Goal: Find specific page/section: Find specific page/section

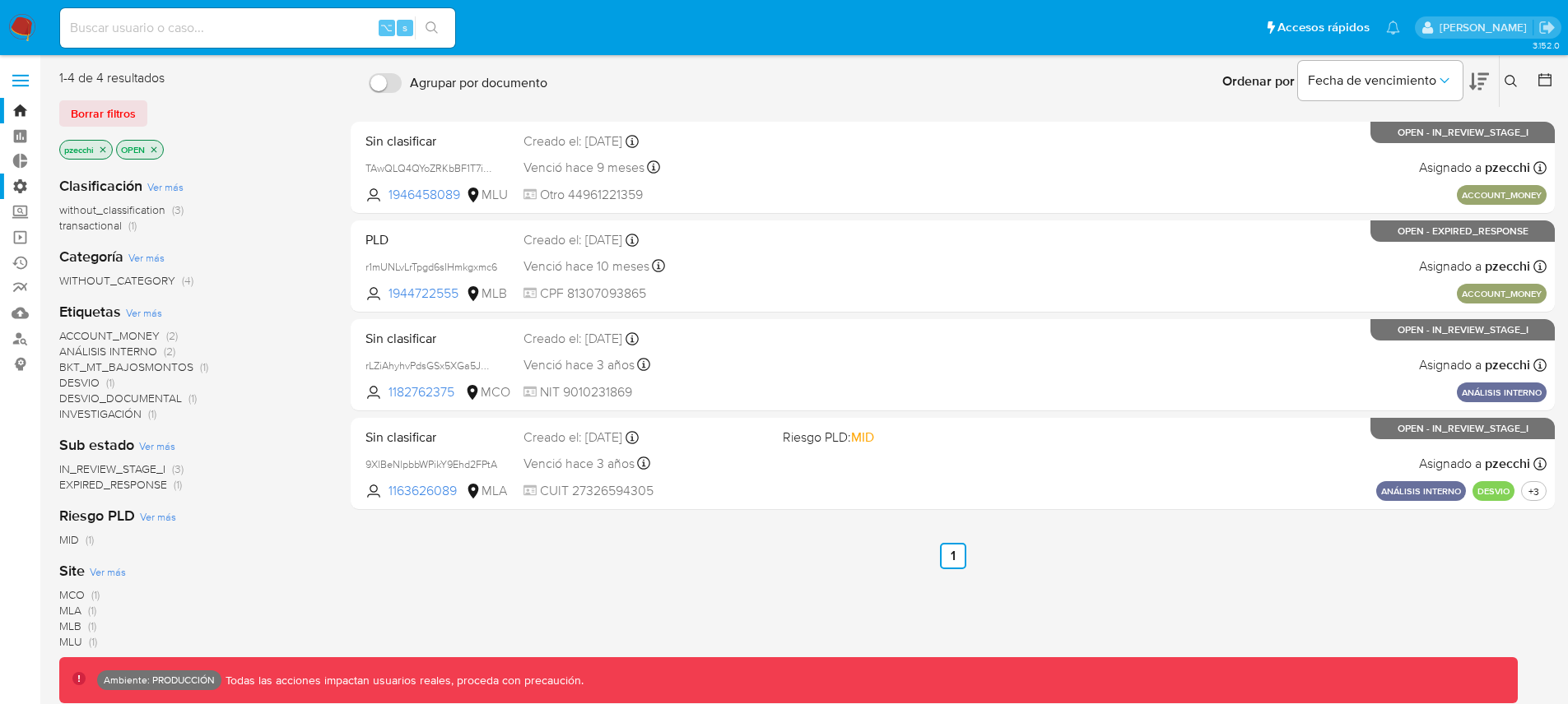
click at [20, 184] on label "Administración" at bounding box center [98, 186] width 196 height 25
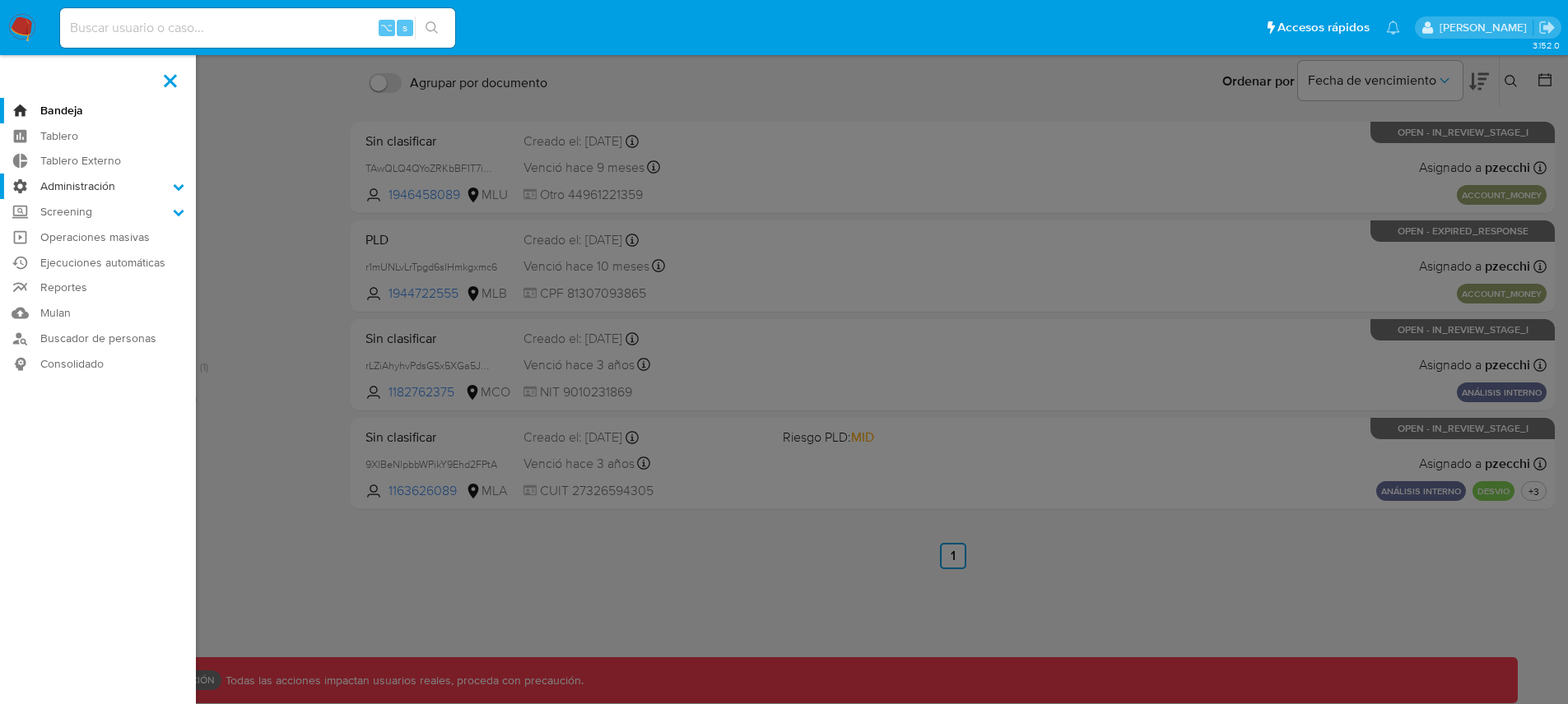
click at [0, 0] on input "Administración" at bounding box center [0, 0] width 0 height 0
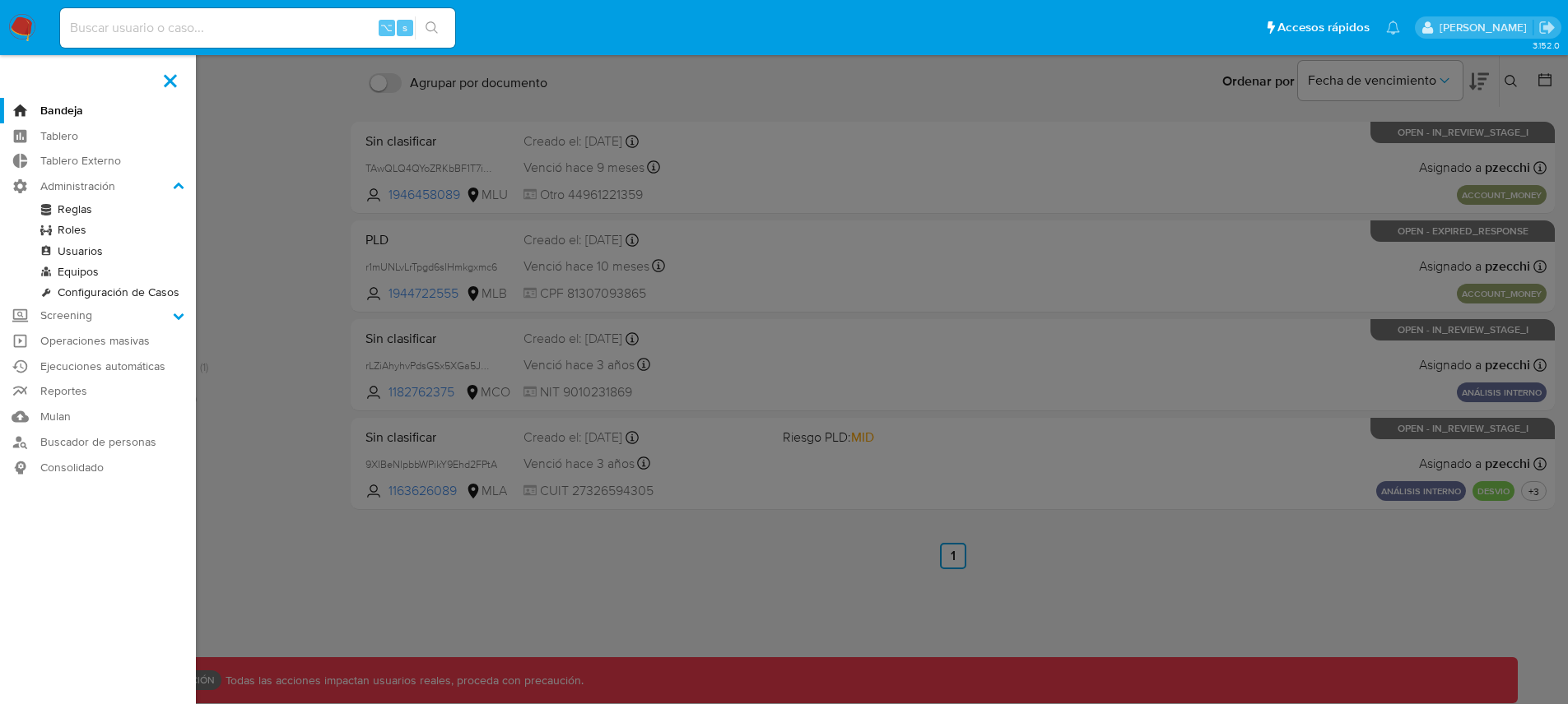
click at [74, 209] on link "Reglas" at bounding box center [98, 209] width 196 height 21
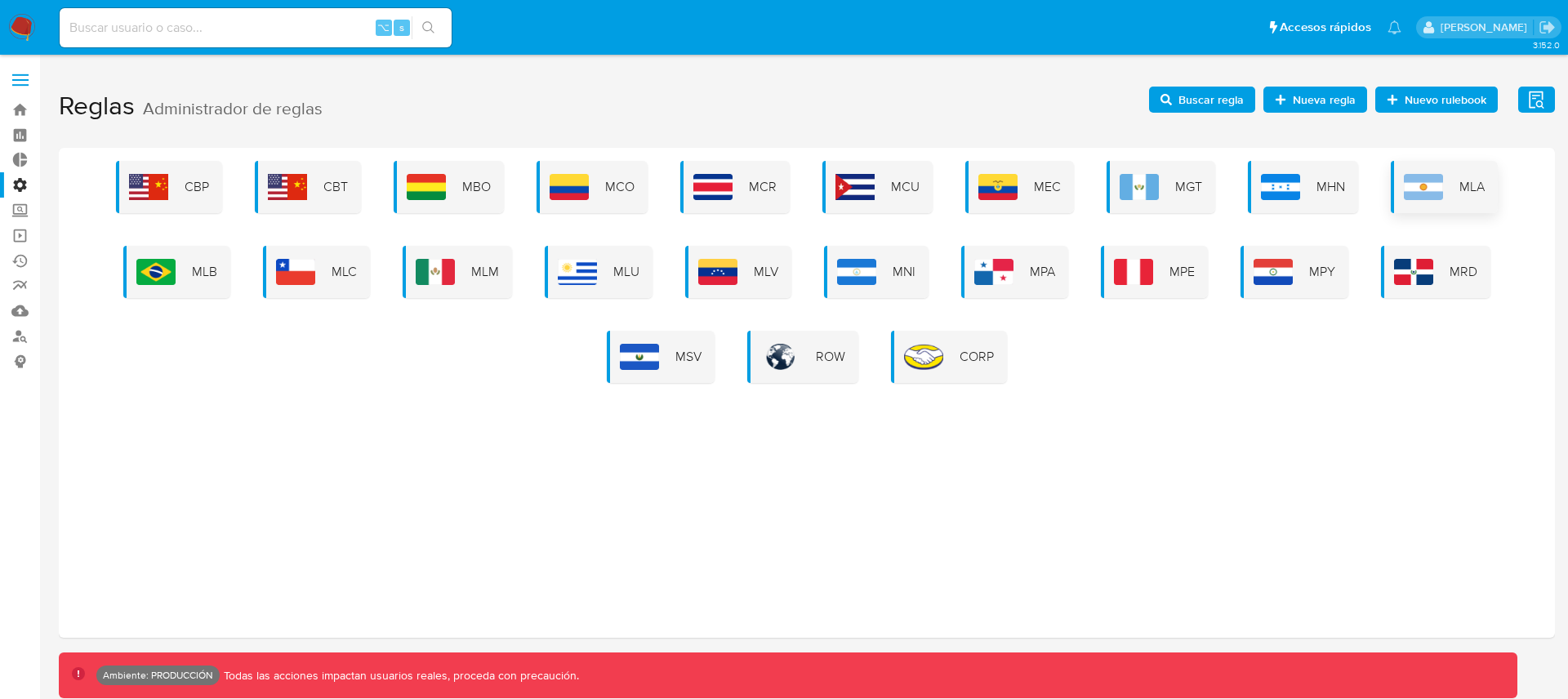
click at [1492, 181] on div "MLA" at bounding box center [1444, 186] width 107 height 52
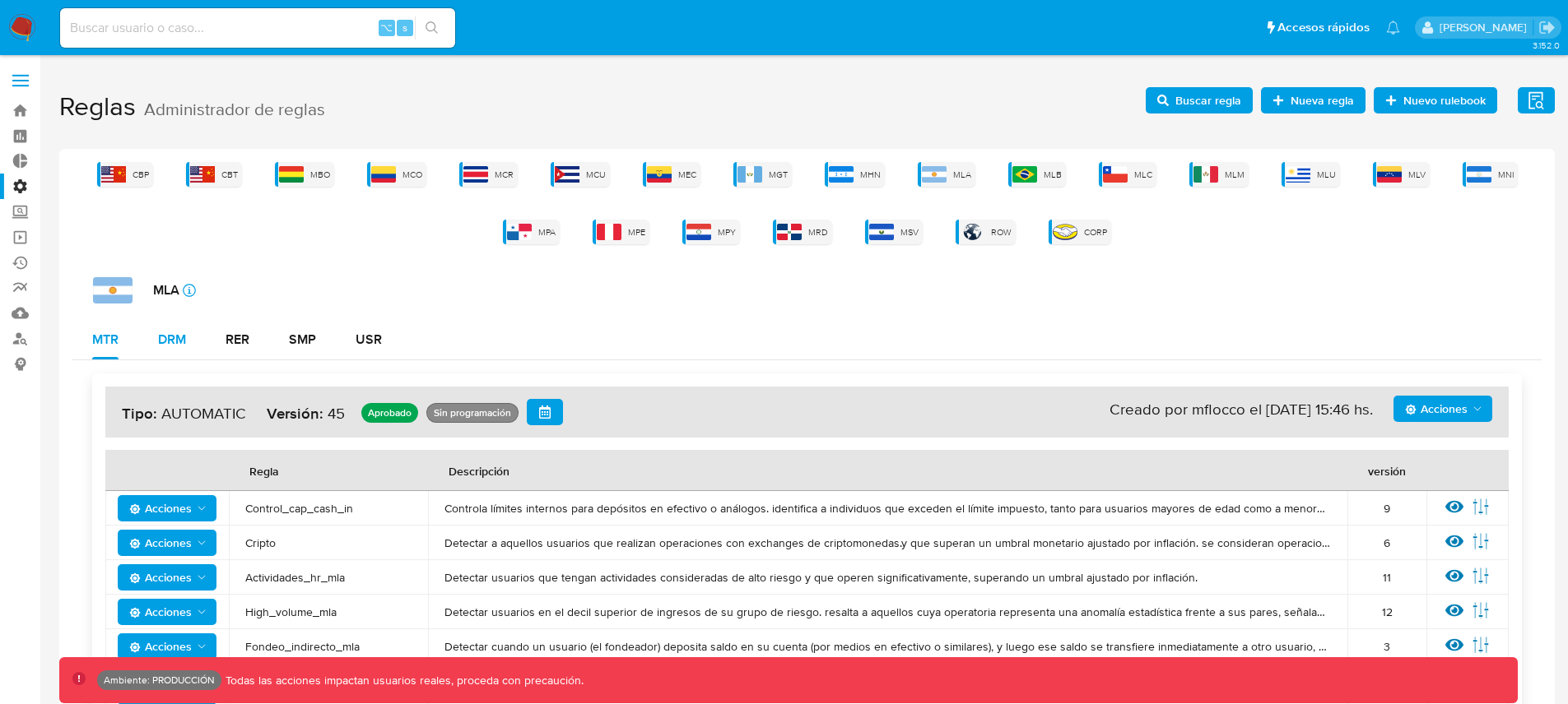
click at [180, 349] on div "DRM" at bounding box center [172, 340] width 28 height 40
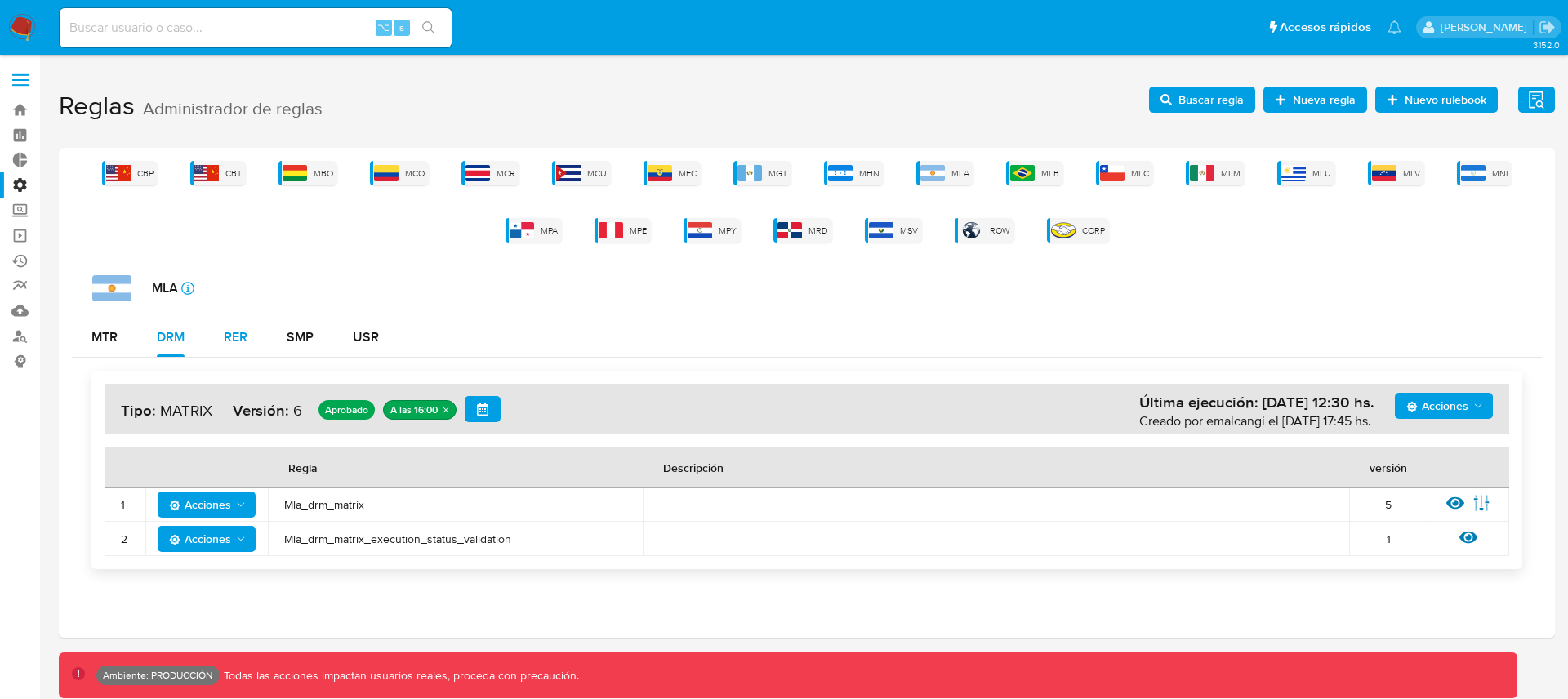
click at [220, 341] on button "RER" at bounding box center [235, 337] width 63 height 40
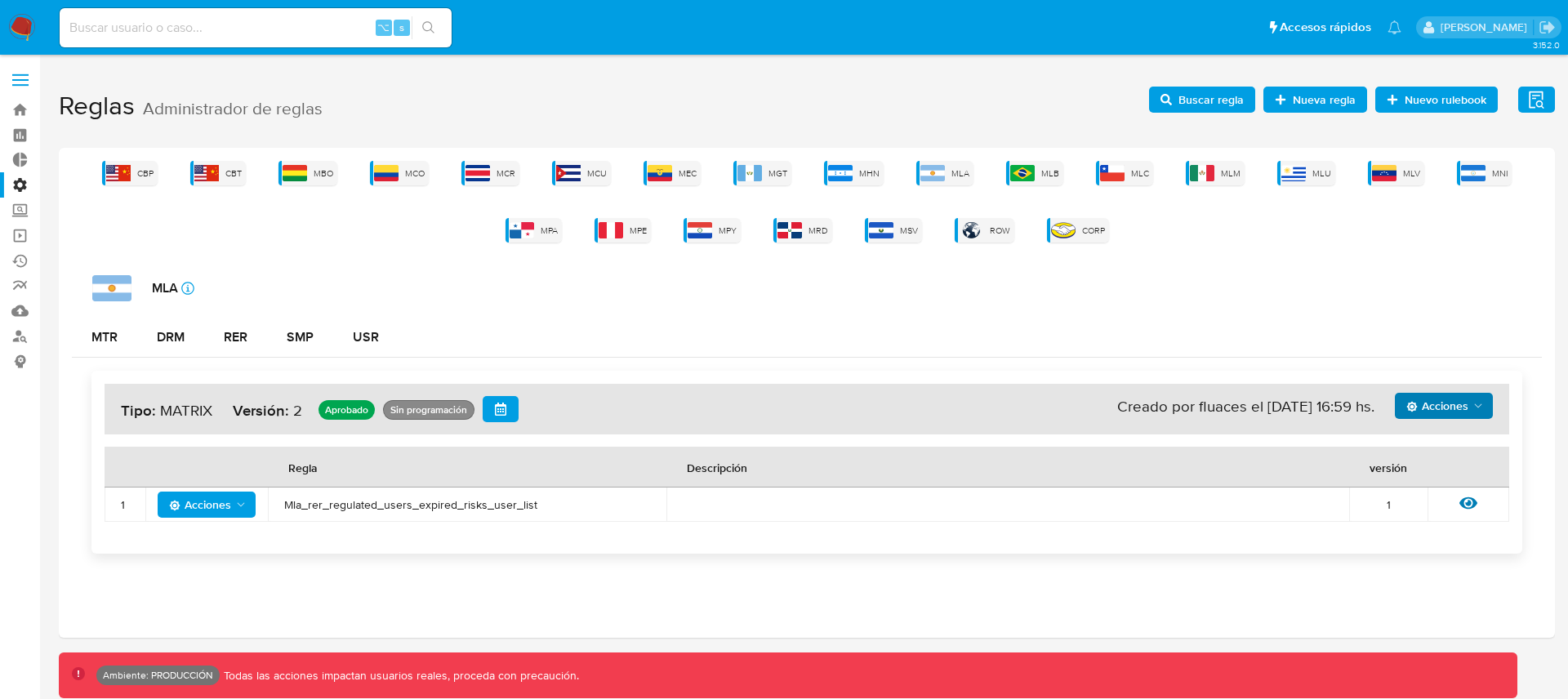
click at [1461, 404] on span "Acciones" at bounding box center [1437, 405] width 62 height 26
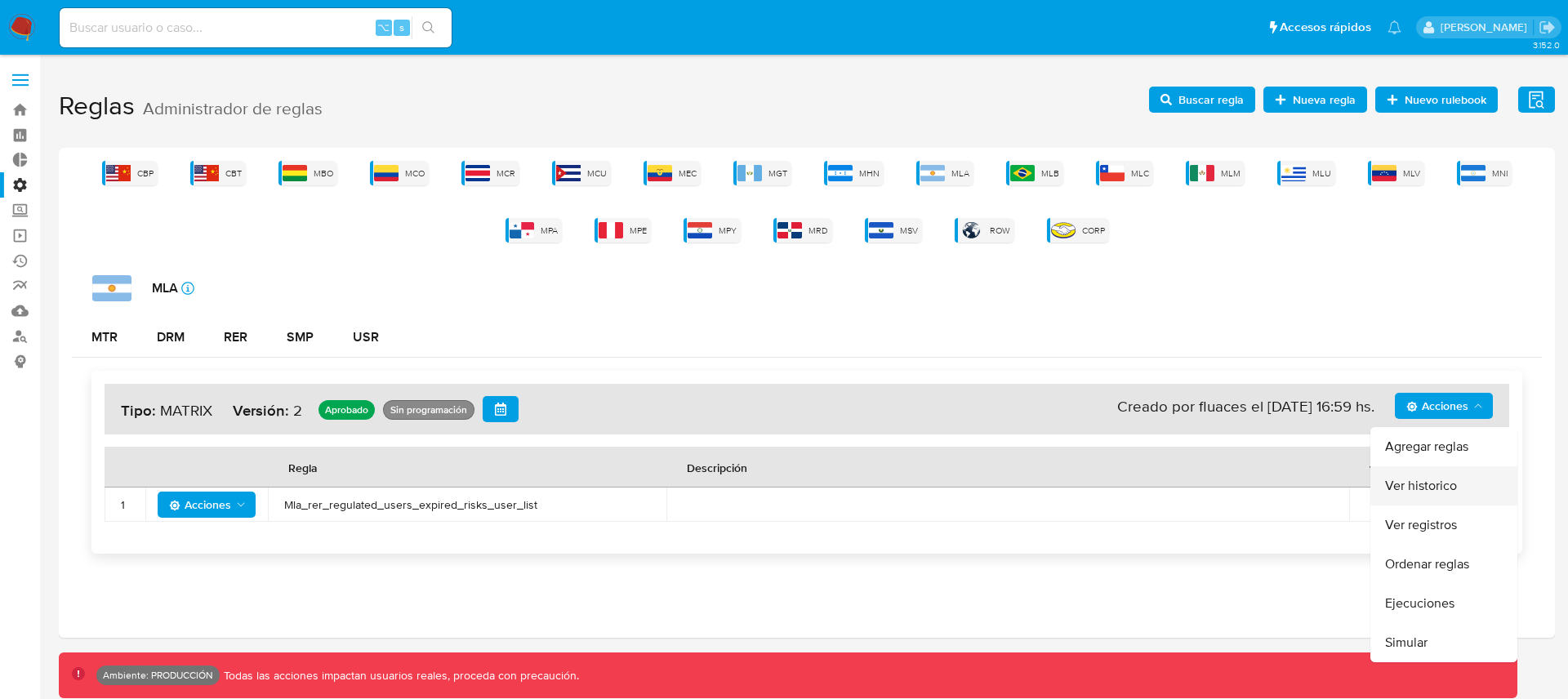
click at [1437, 477] on button "Ver historico" at bounding box center [1443, 486] width 147 height 40
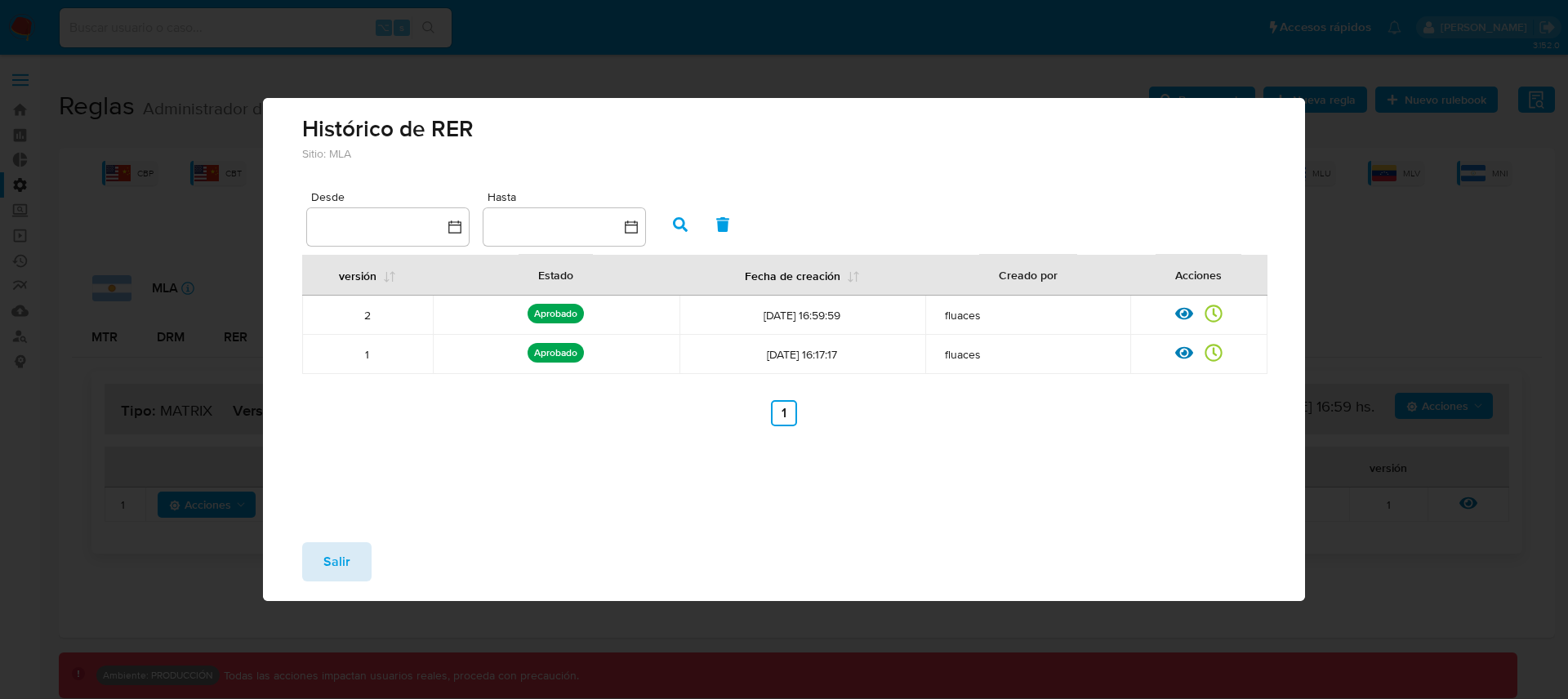
click at [362, 559] on button "Salir" at bounding box center [337, 562] width 70 height 40
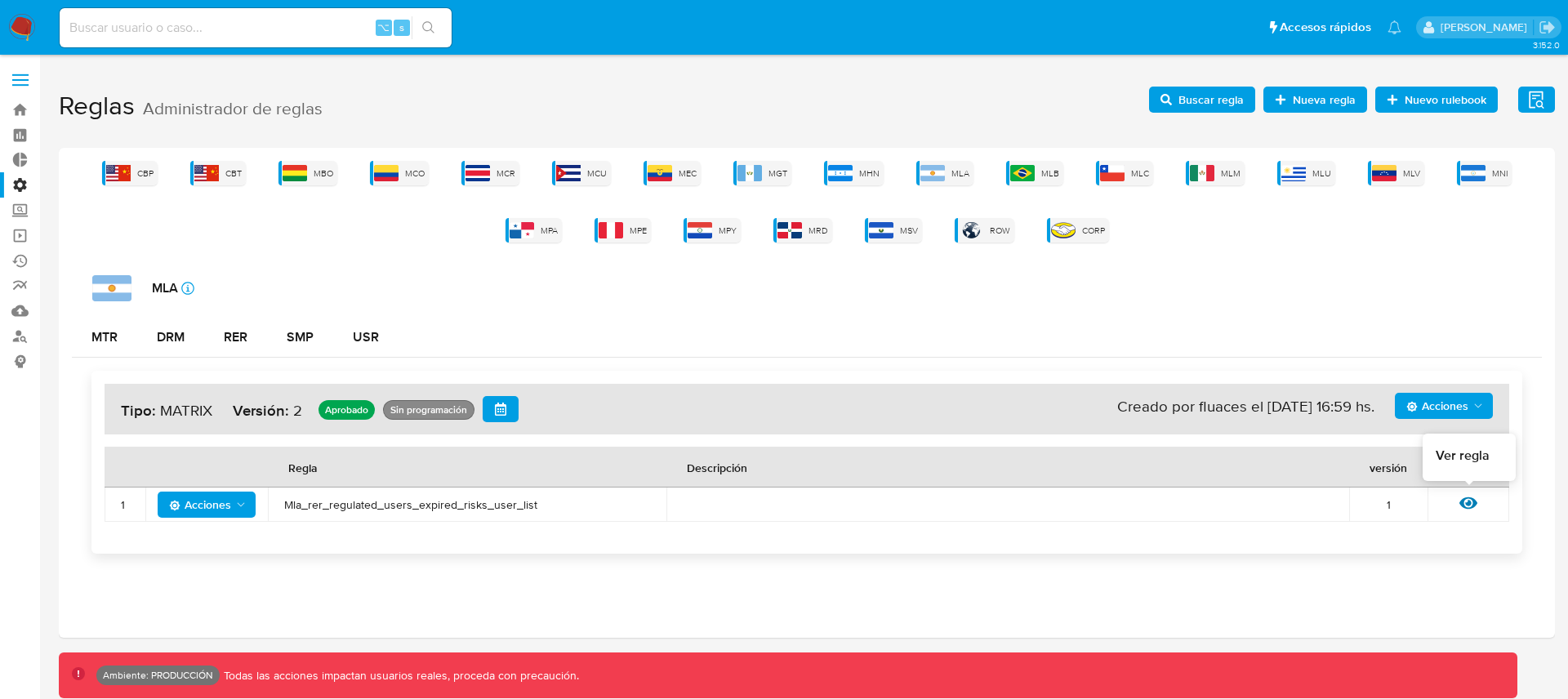
click at [1467, 501] on icon at bounding box center [1468, 502] width 18 height 18
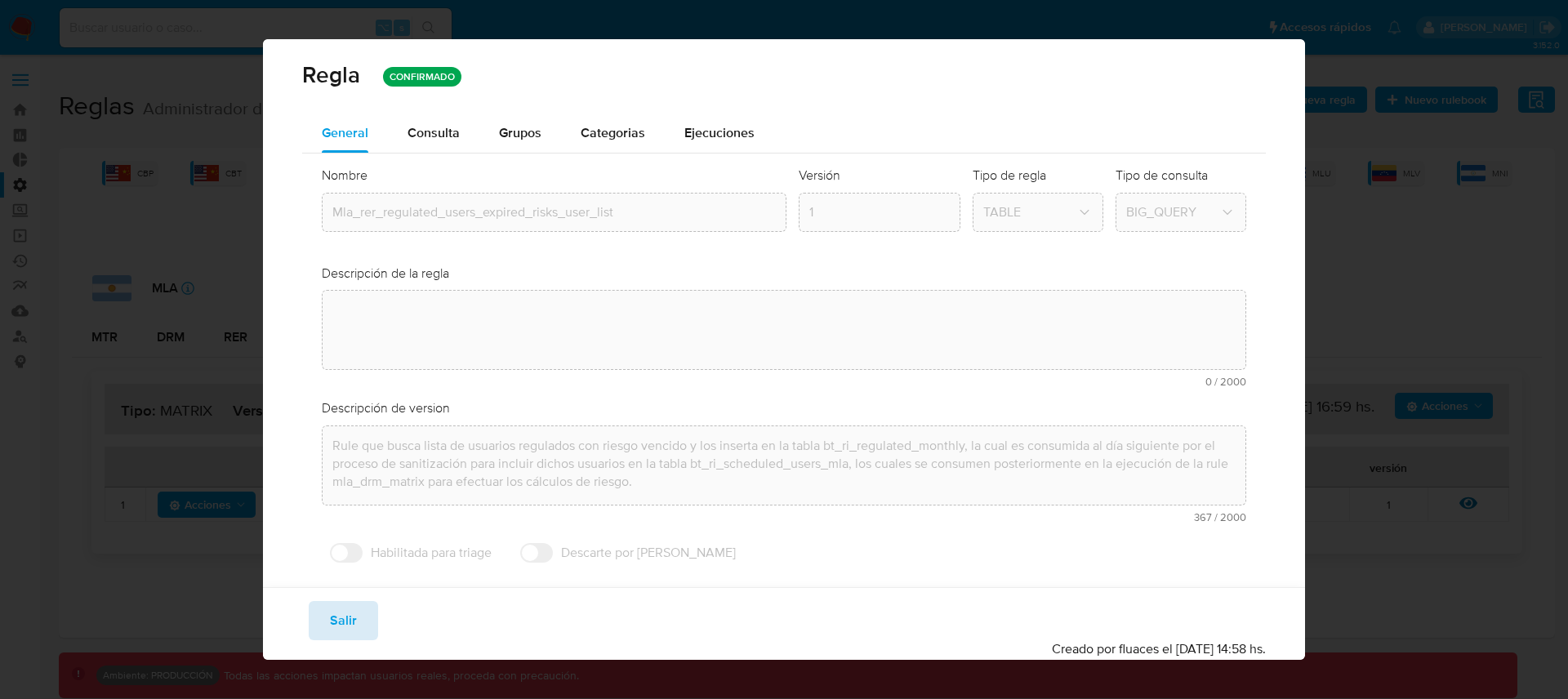
click at [350, 623] on span "Salir" at bounding box center [343, 621] width 27 height 36
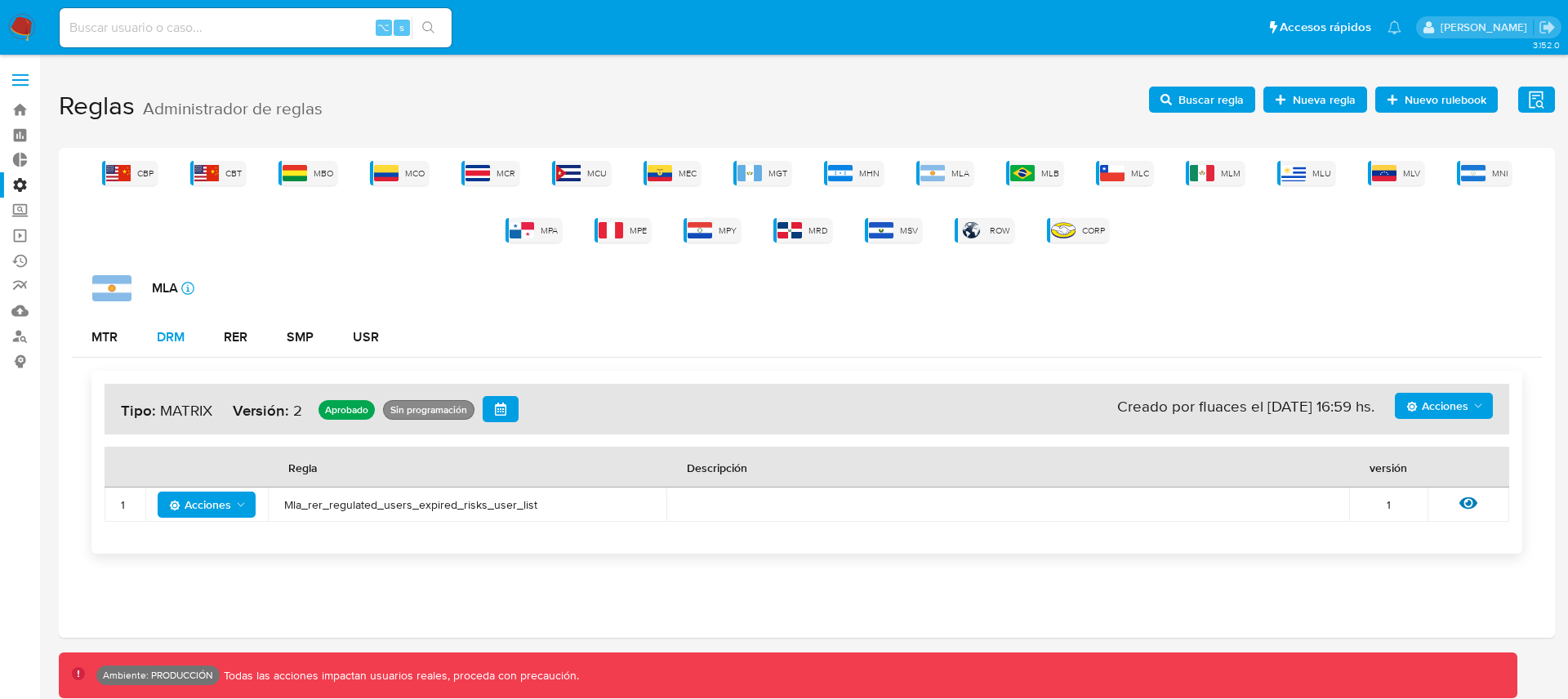
click at [161, 334] on div "DRM" at bounding box center [171, 337] width 27 height 13
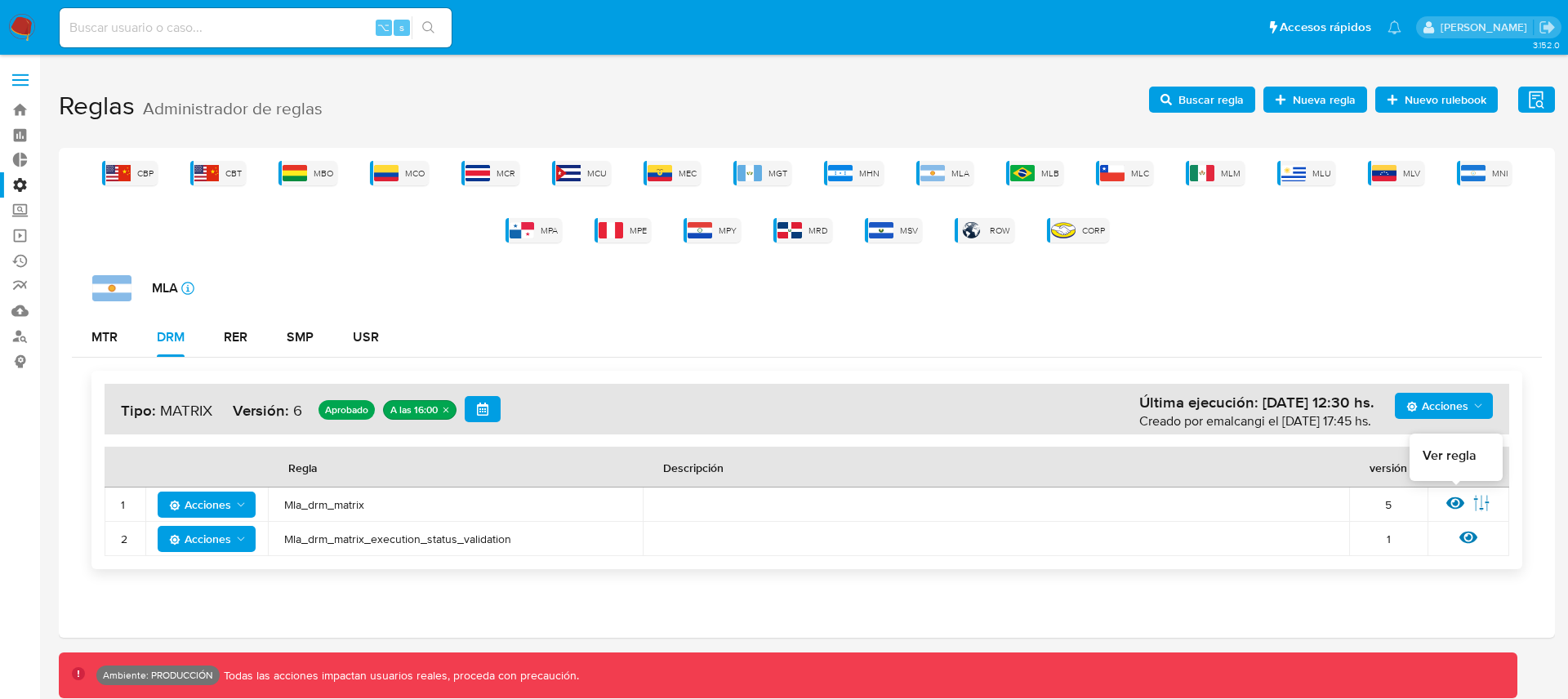
click at [1452, 501] on icon at bounding box center [1455, 502] width 18 height 18
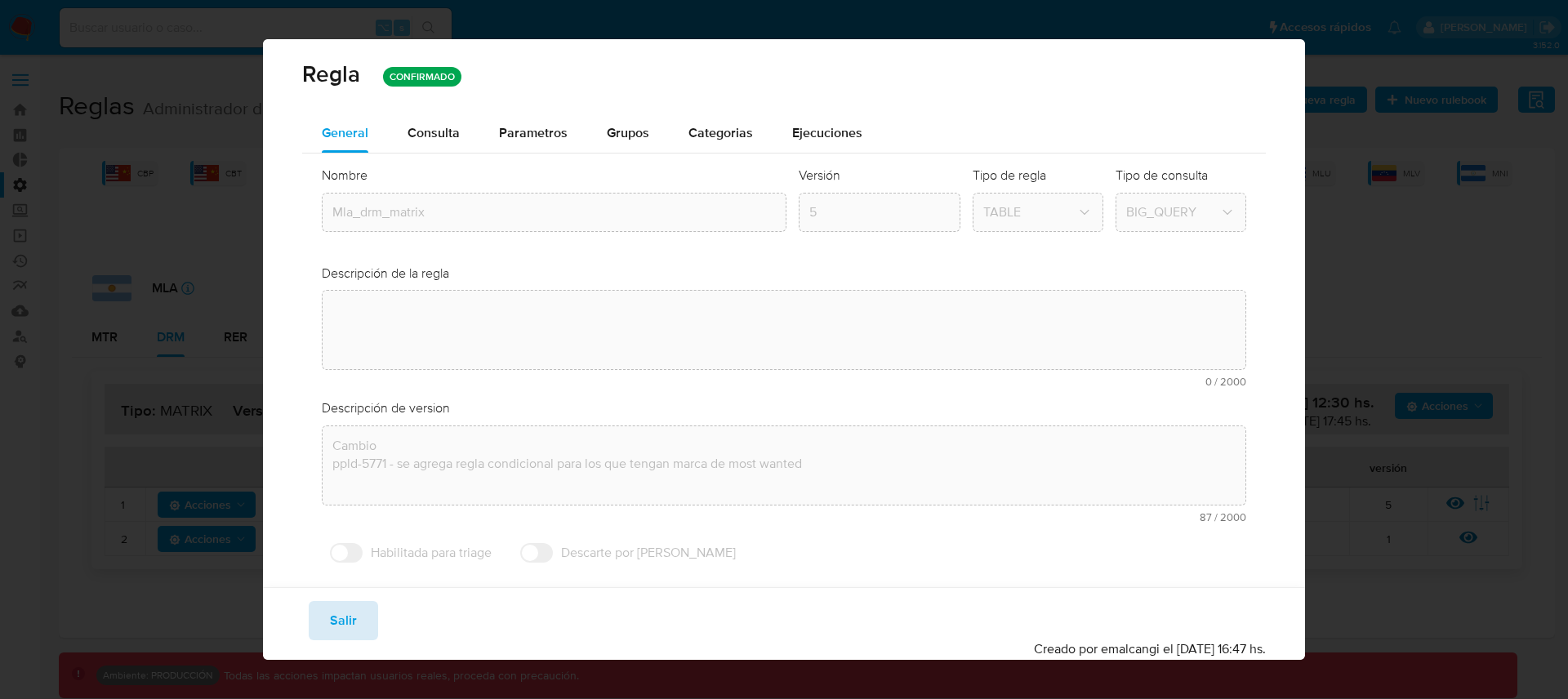
click at [353, 615] on span "Salir" at bounding box center [343, 621] width 27 height 36
type input "1"
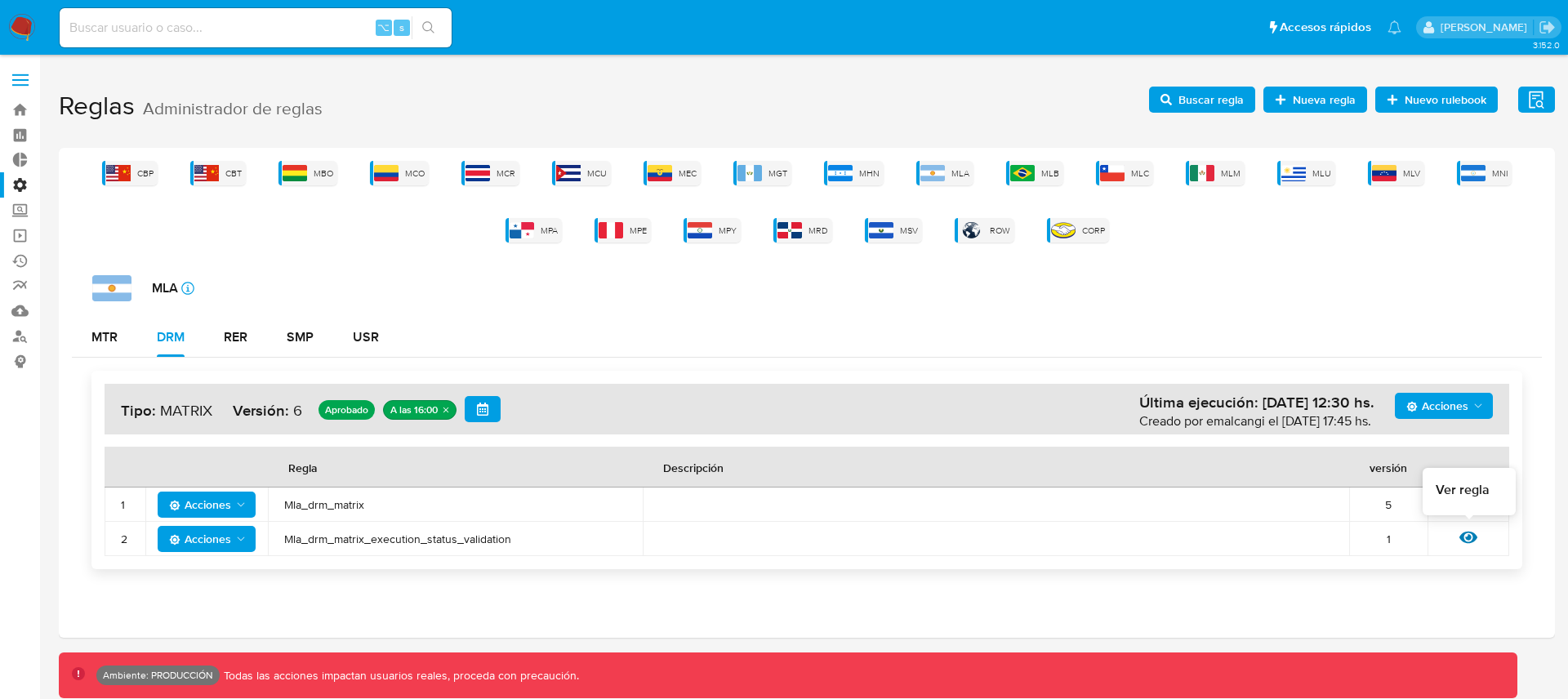
click at [1470, 539] on icon at bounding box center [1468, 538] width 18 height 12
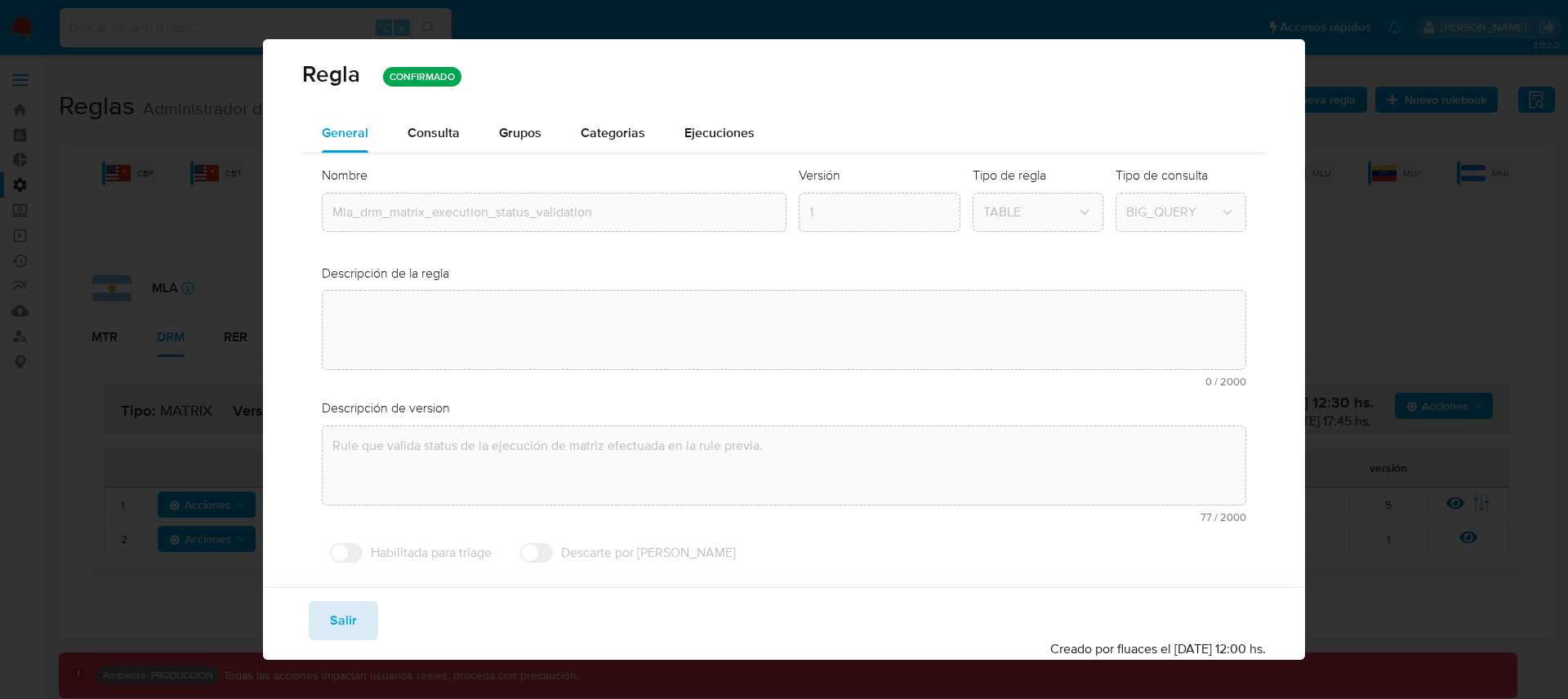
click at [330, 623] on span "Salir" at bounding box center [343, 621] width 27 height 36
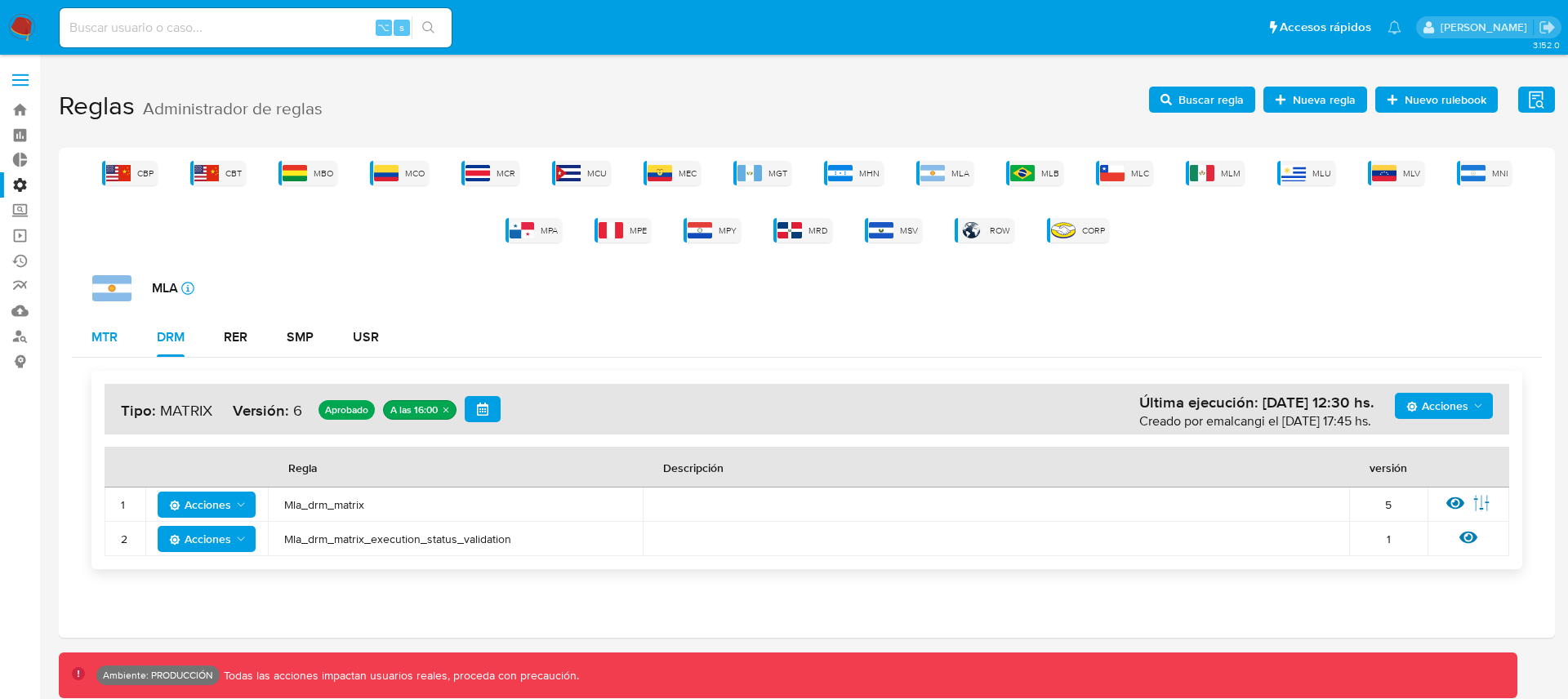
click at [117, 342] on div "MTR" at bounding box center [105, 337] width 26 height 13
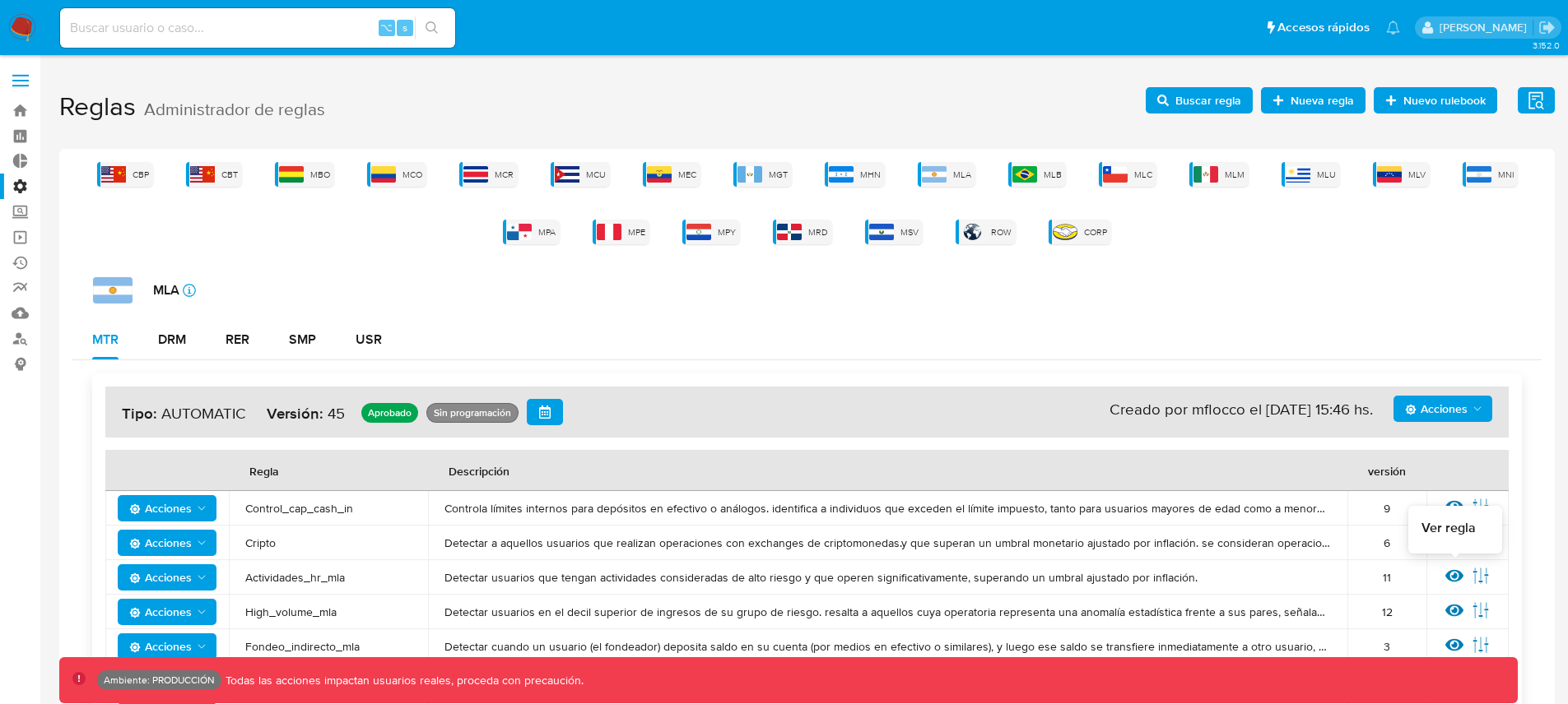
click at [1456, 575] on icon at bounding box center [1454, 576] width 18 height 12
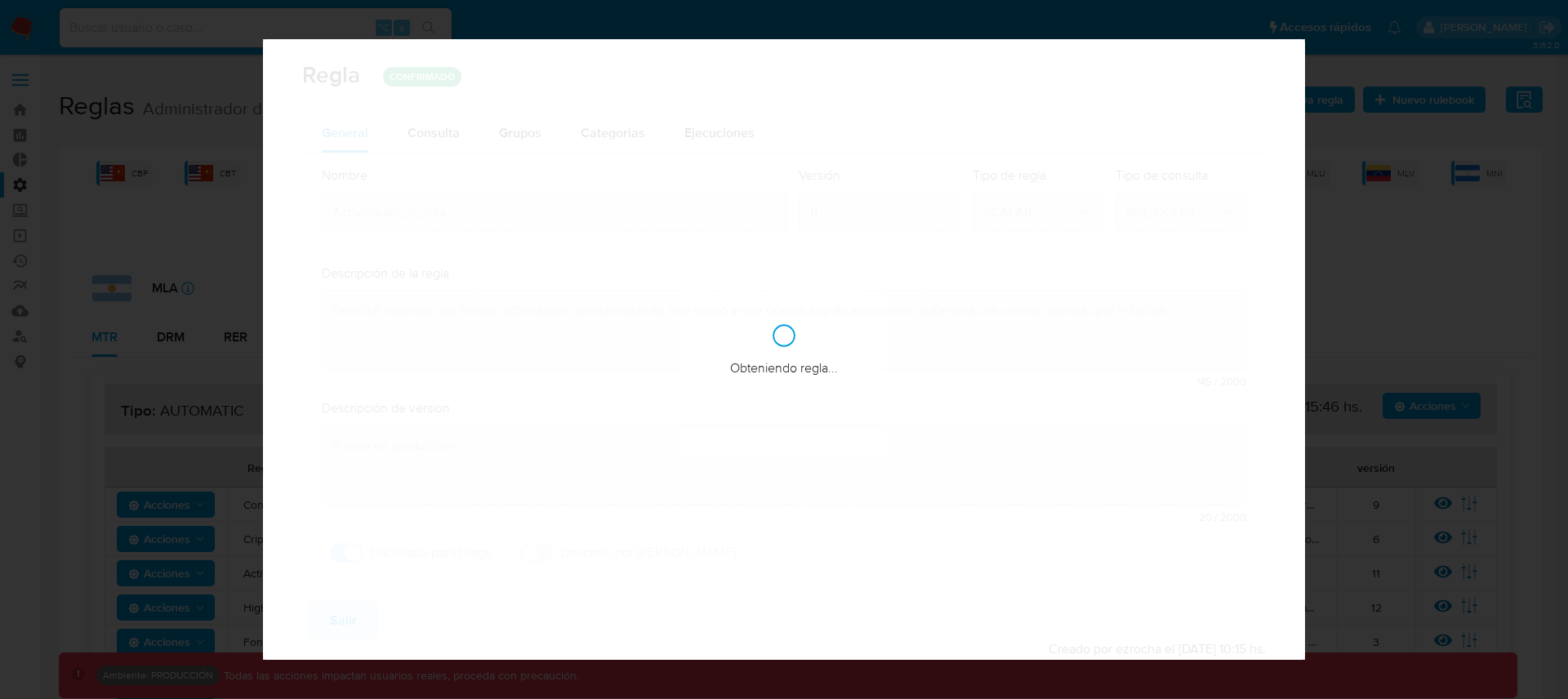
checkbox input "true"
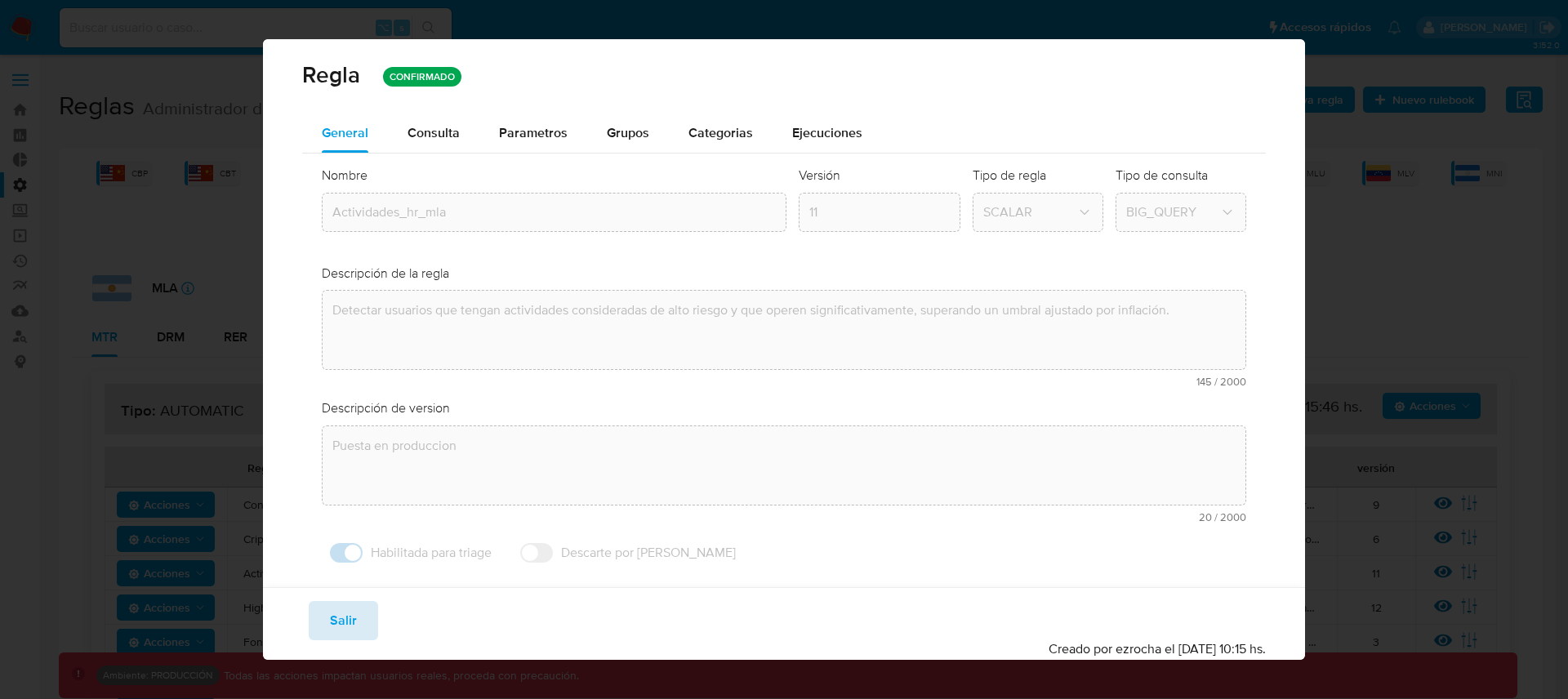
click at [360, 619] on button "Salir" at bounding box center [343, 621] width 70 height 40
type input "1"
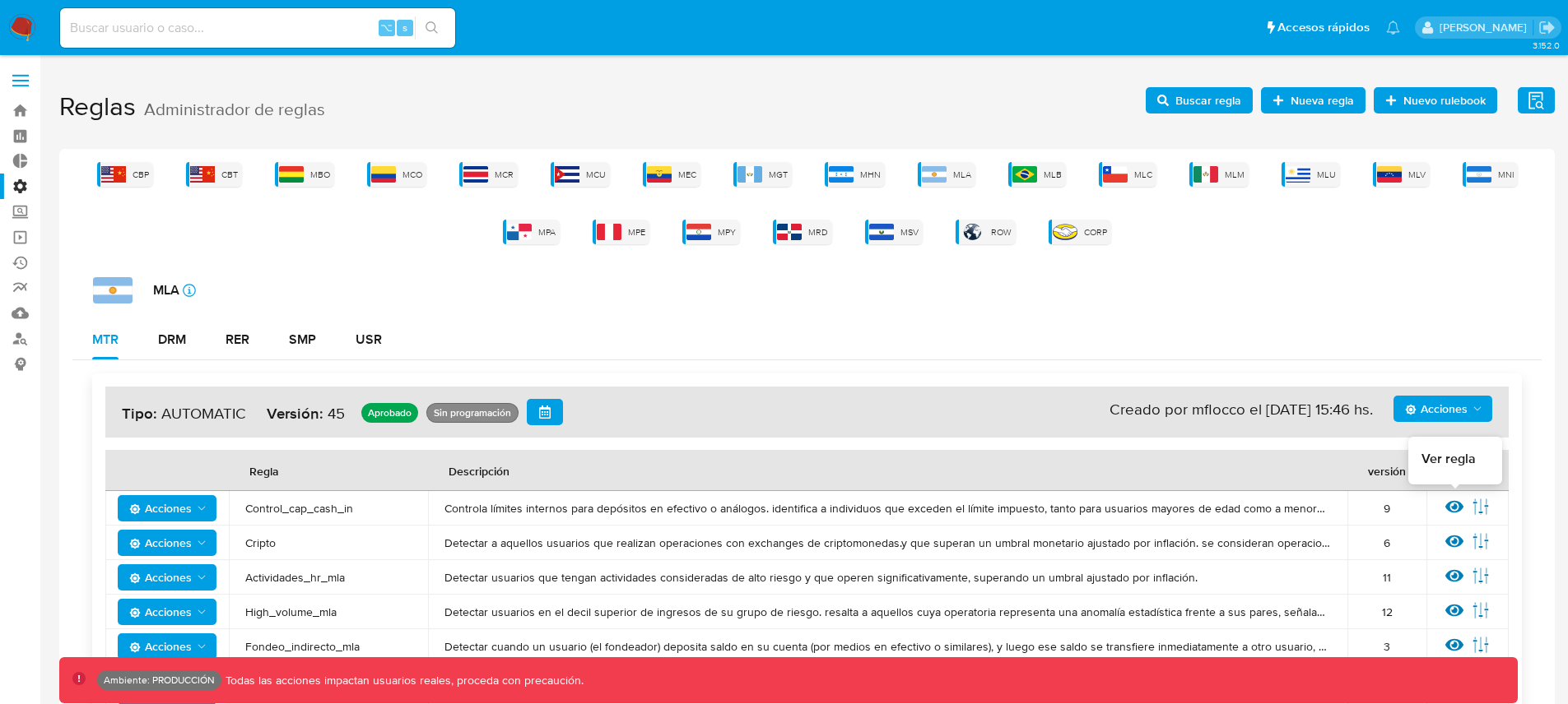
click at [1449, 507] on icon at bounding box center [1454, 506] width 18 height 18
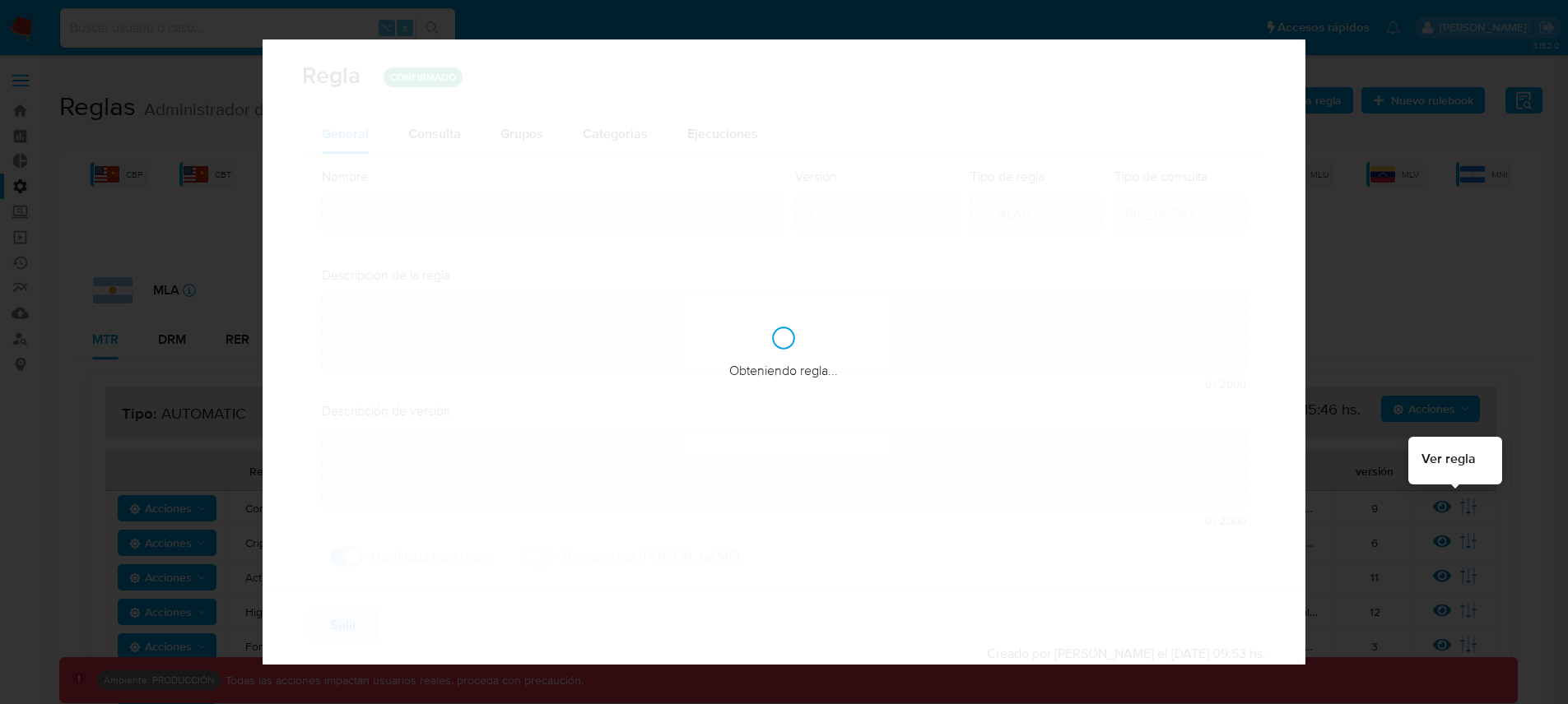
type input "Control_cap_cash_in"
type textarea "Controla límites internos para depósitos en efectivo o análogos. identifica a i…"
type textarea "Detectar usuarios de personas que se esten fondeando de manera elevada con efec…"
checkbox input "false"
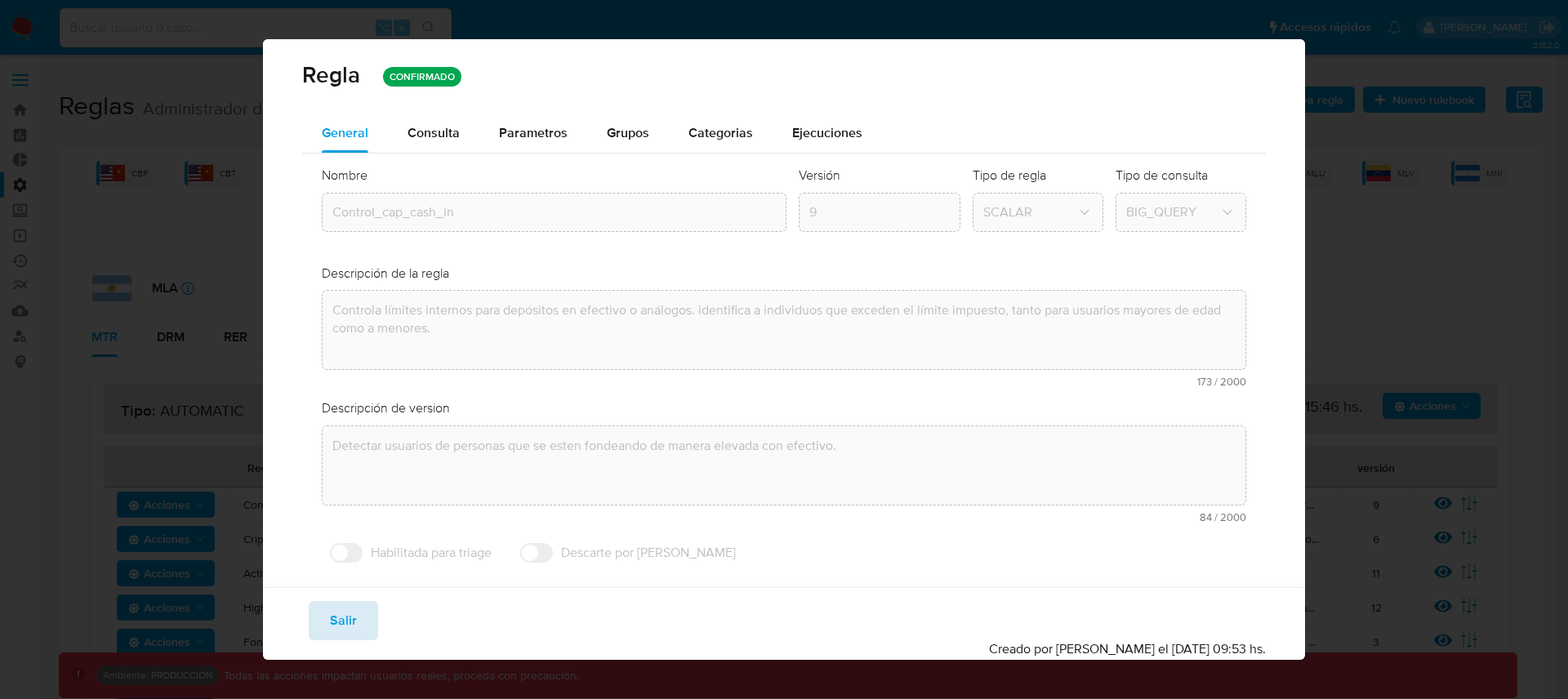
click at [360, 630] on button "Salir" at bounding box center [343, 621] width 70 height 40
type input "1"
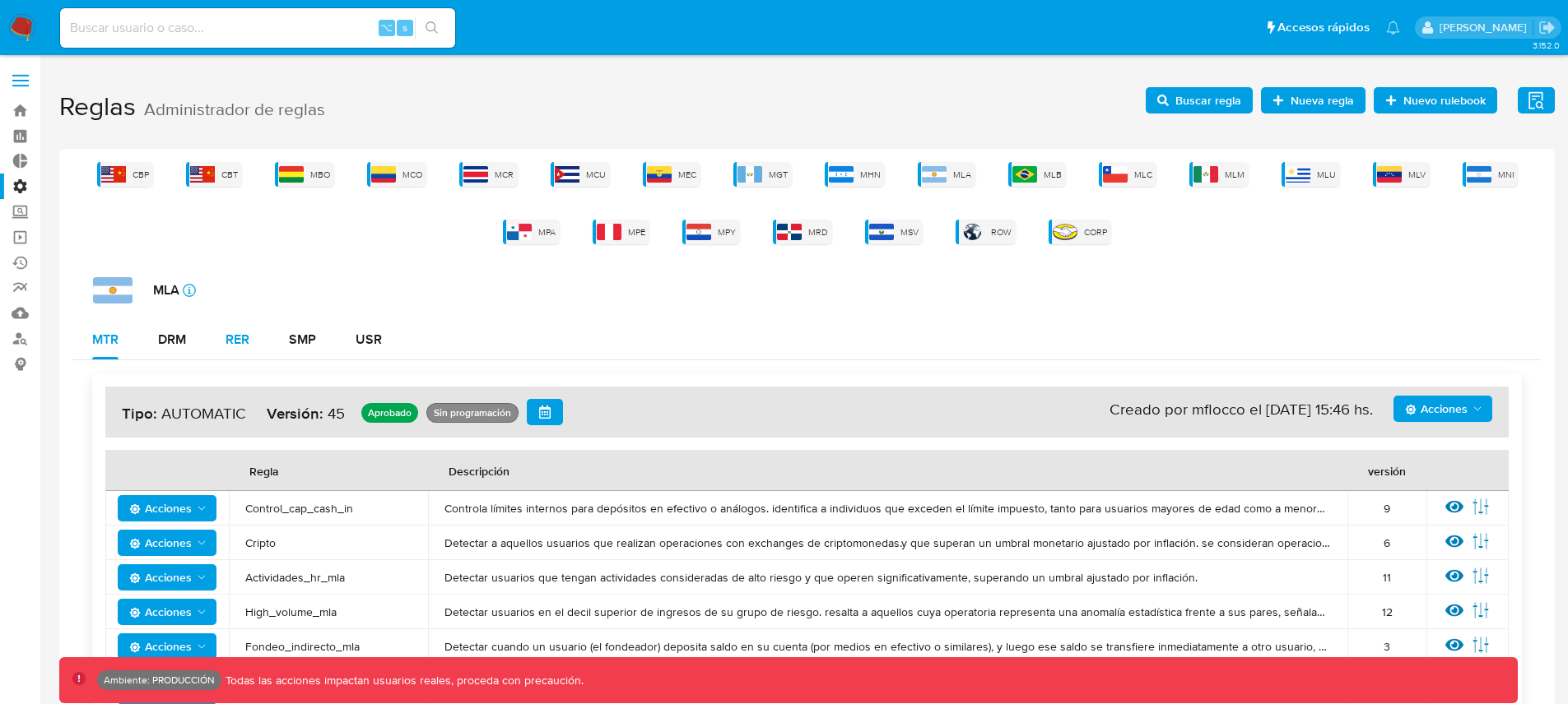
click at [232, 339] on div "RER" at bounding box center [238, 339] width 24 height 13
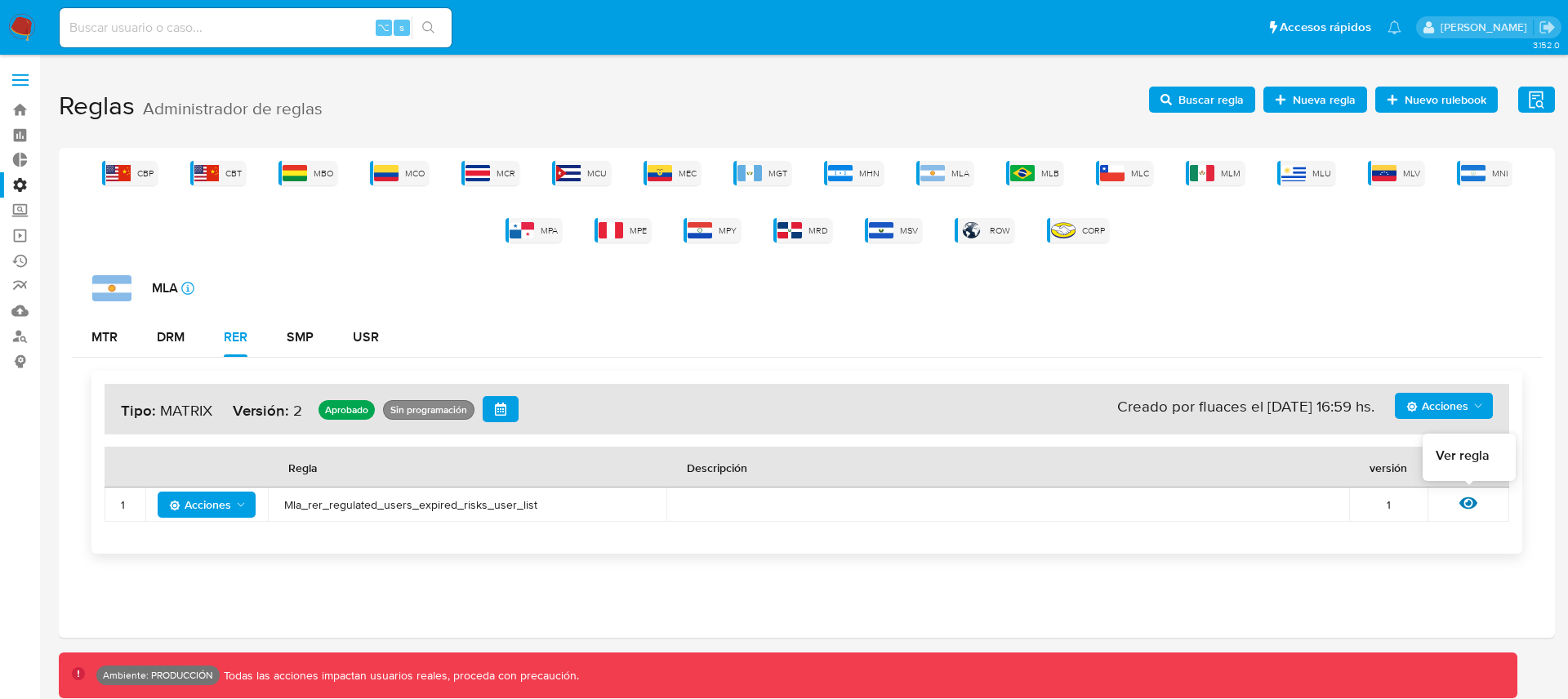
click at [1468, 507] on icon at bounding box center [1468, 502] width 18 height 18
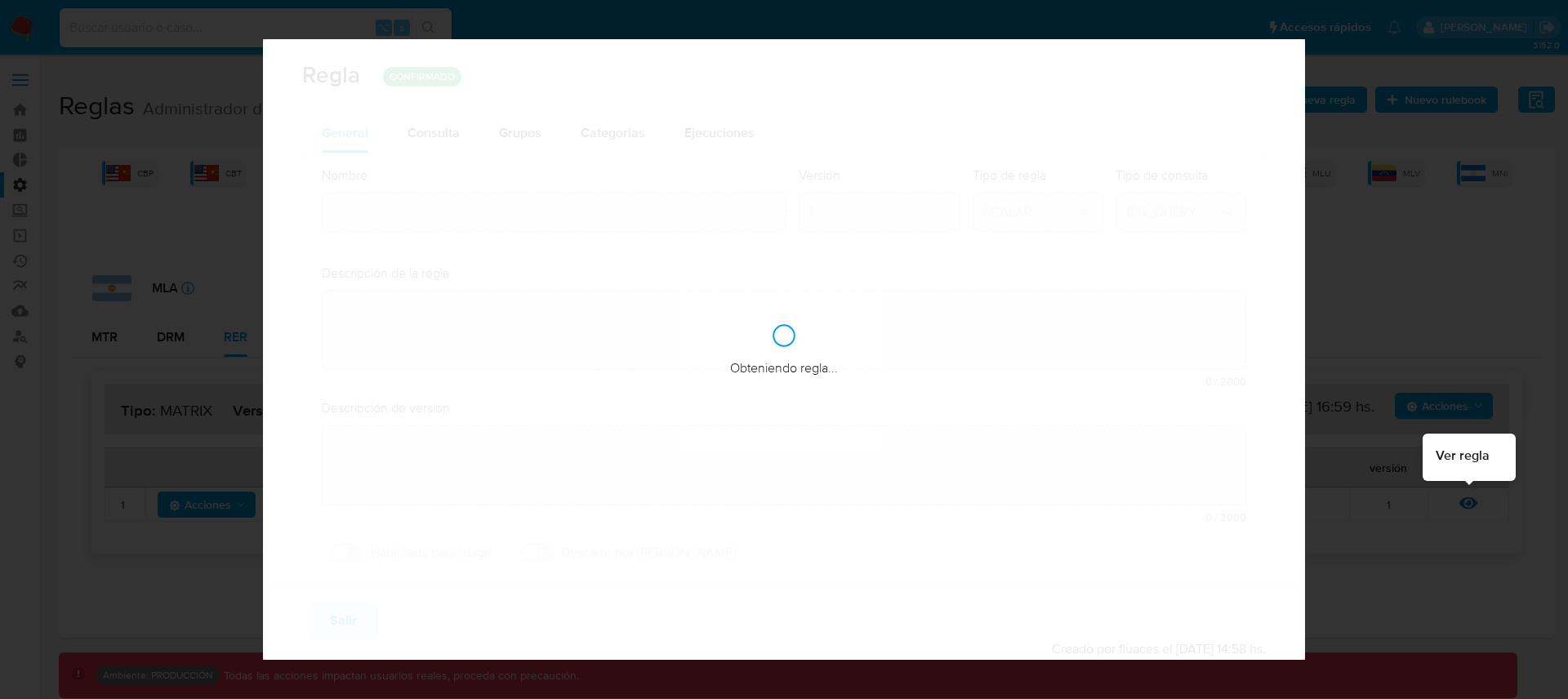
type input "Mla_rer_regulated_users_expired_risks_user_list"
type textarea "Rule que busca lista de usuarios regulados con riesgo vencido y los inserta en …"
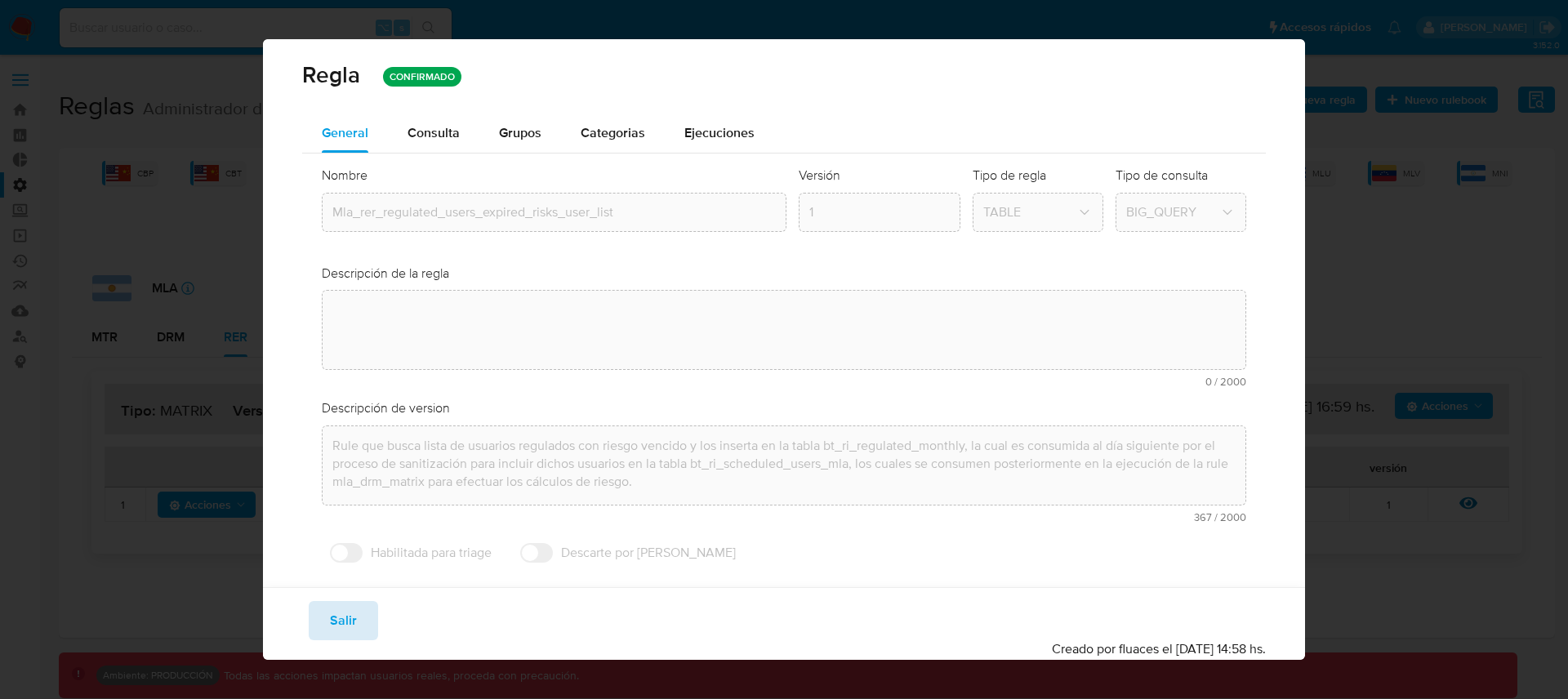
click at [367, 623] on button "Salir" at bounding box center [343, 621] width 70 height 40
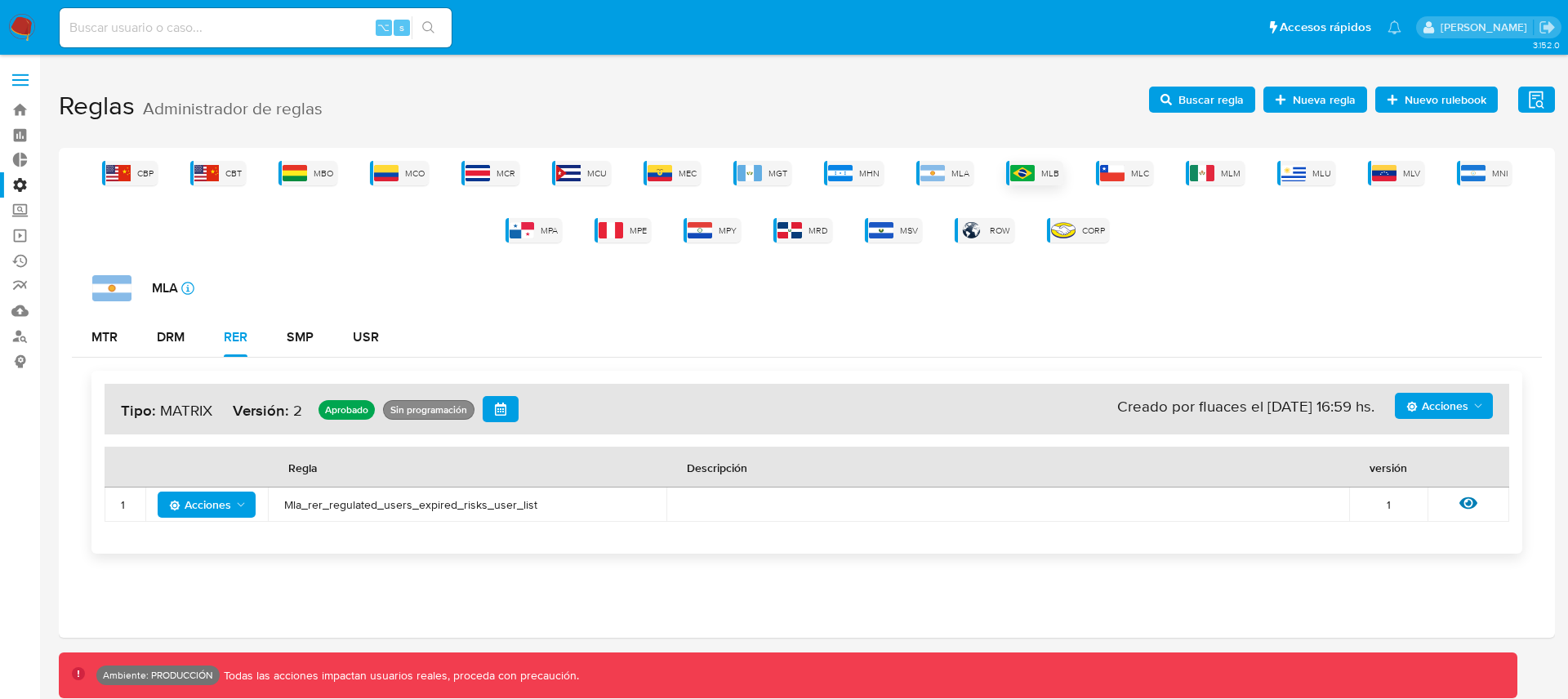
click at [1034, 173] on img at bounding box center [1022, 173] width 25 height 16
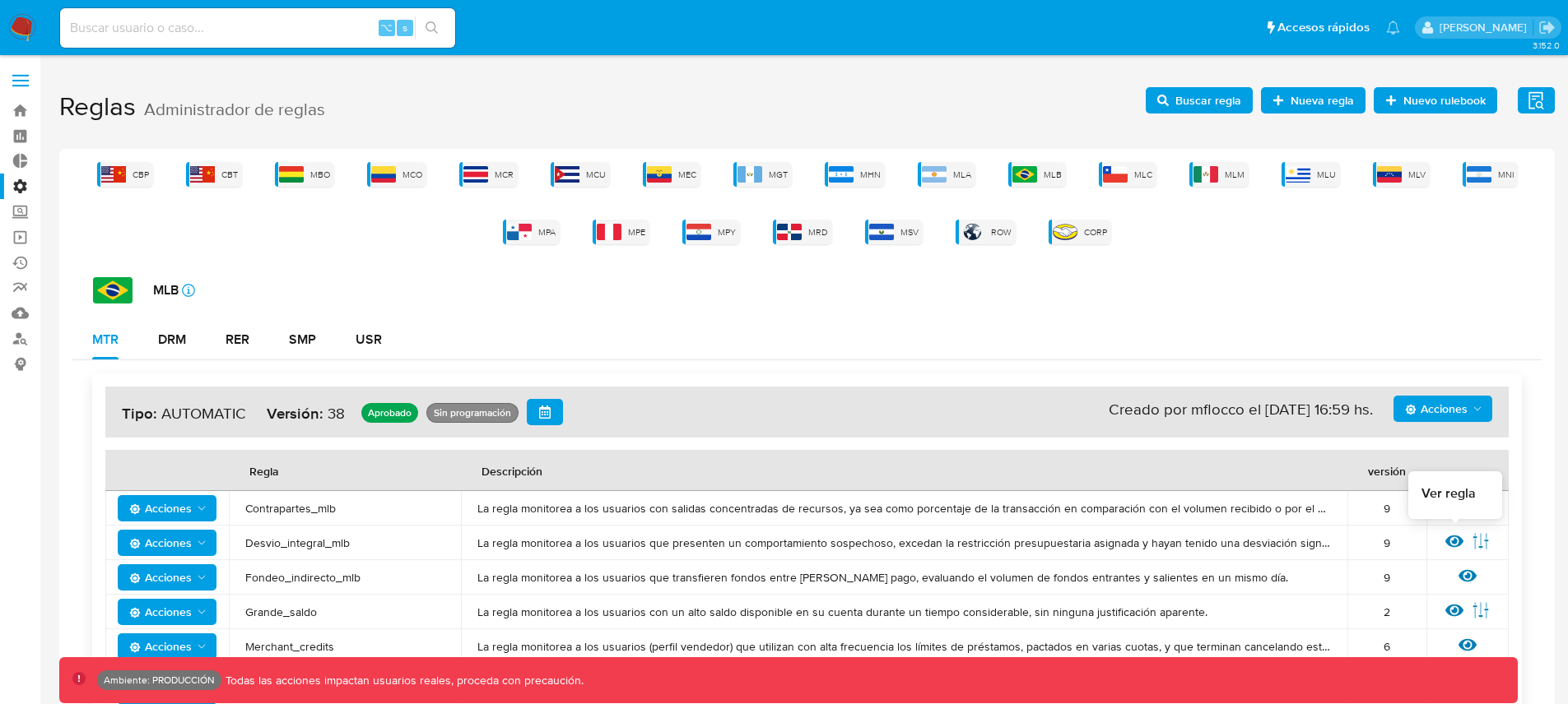
click at [1449, 535] on icon at bounding box center [1454, 541] width 18 height 18
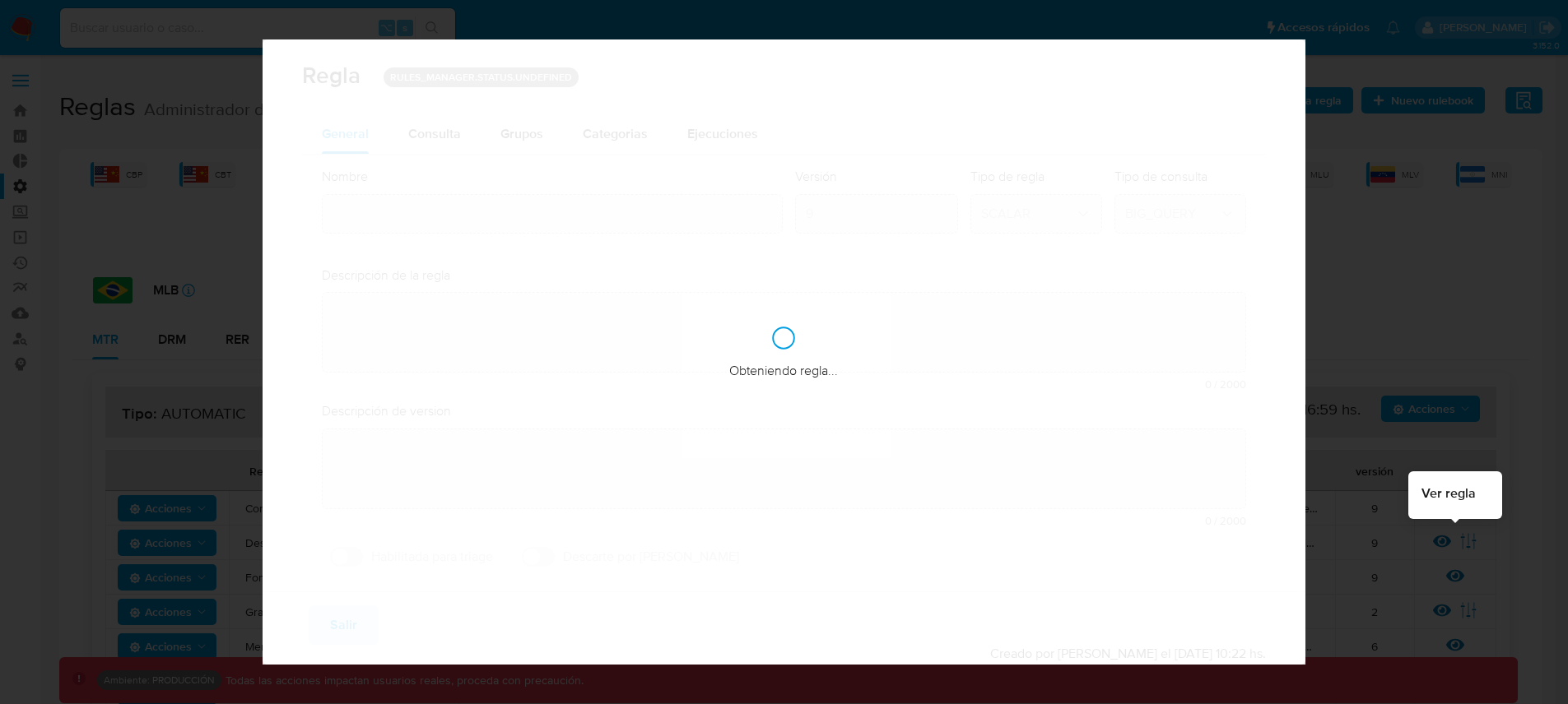
type input "Desvio_integral_mlb"
type textarea "La regla monitorea a los usuarios que presenten un comportamiento sospechoso, e…"
type textarea "Detectar usuarios que tengan comportamiento sospechoso, que superen la restricc…"
checkbox input "true"
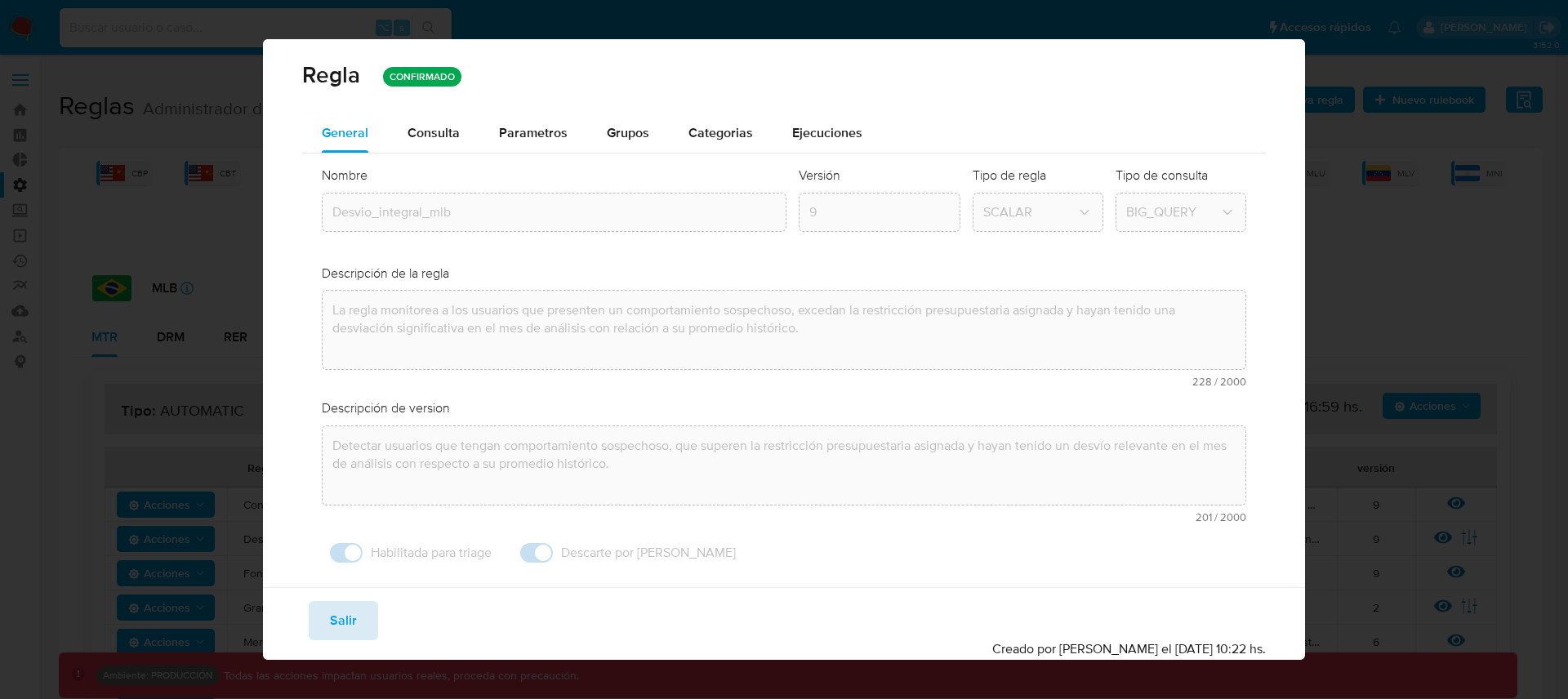
click at [335, 619] on span "Salir" at bounding box center [343, 621] width 27 height 36
type input "1"
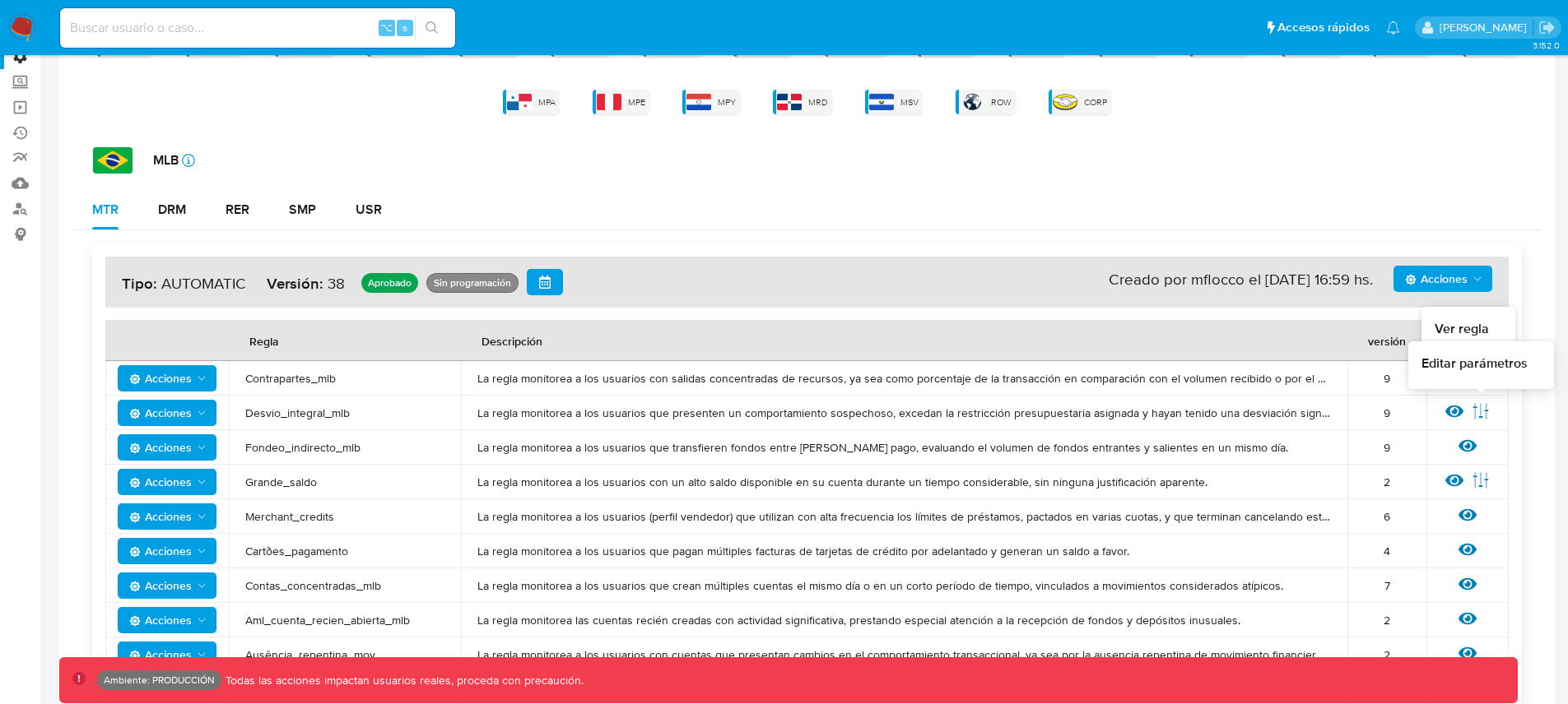
scroll to position [128, 0]
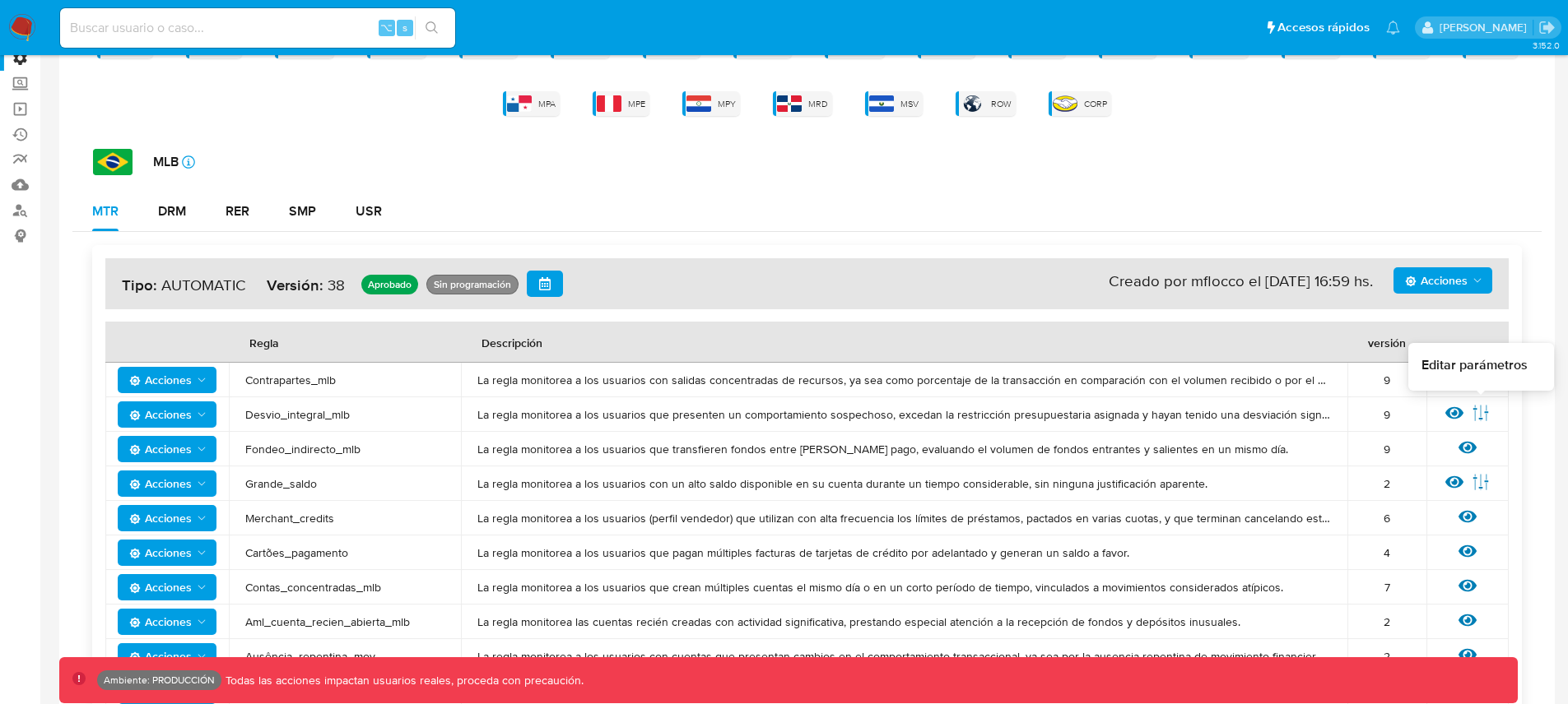
click at [1484, 417] on icon at bounding box center [1480, 413] width 18 height 18
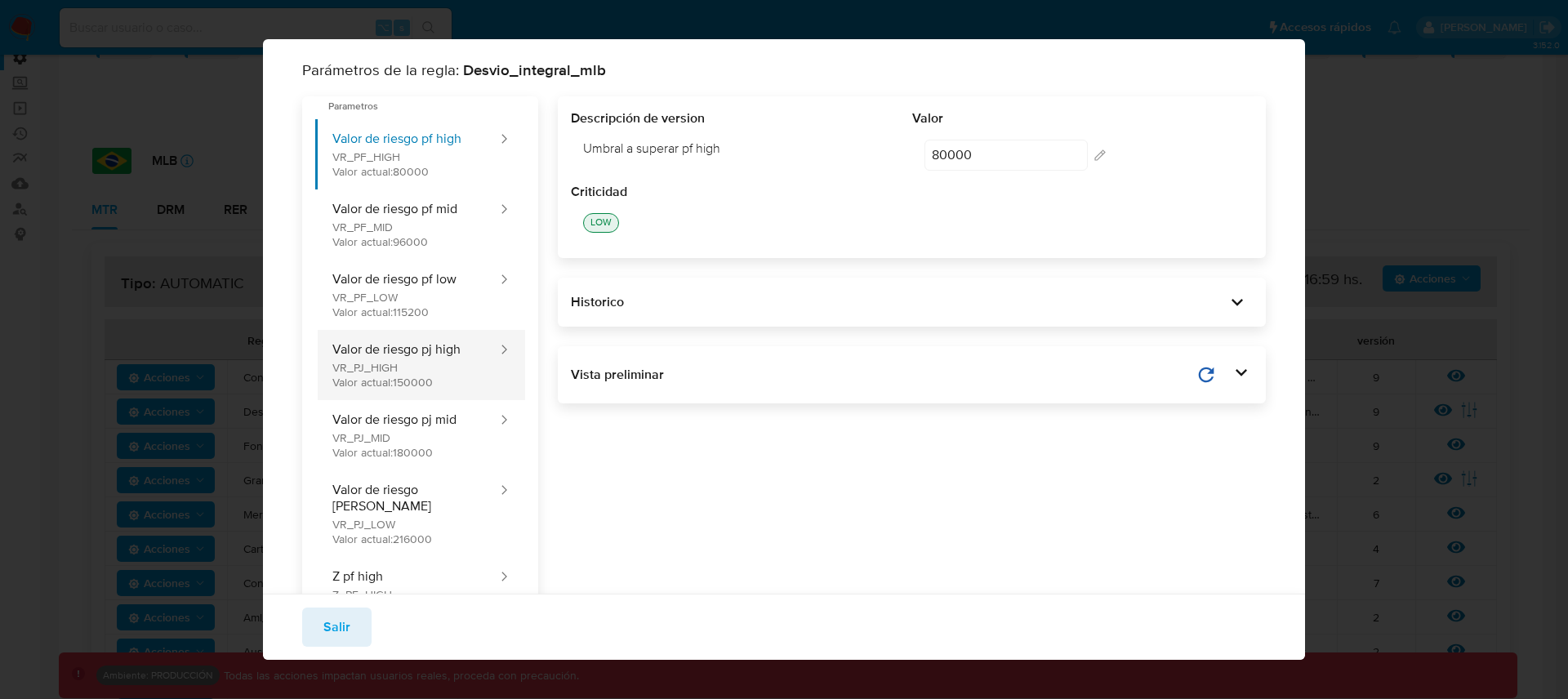
click at [398, 372] on button "Valor de riesgo pj high VR_PJ_HIGH Valor actual: 150000" at bounding box center [407, 365] width 184 height 70
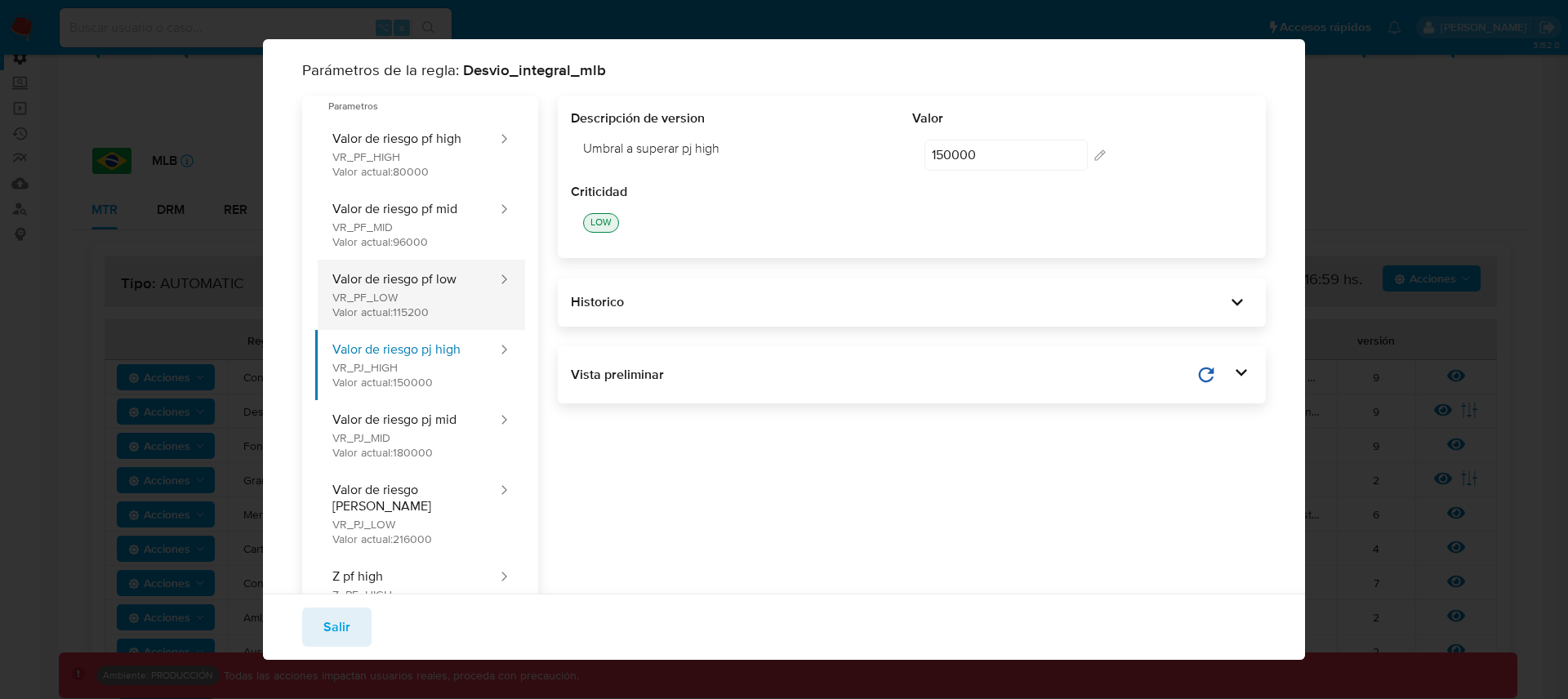
click at [419, 299] on button "Valor de riesgo pf low VR_PF_LOW Valor actual: 115200" at bounding box center [407, 295] width 184 height 70
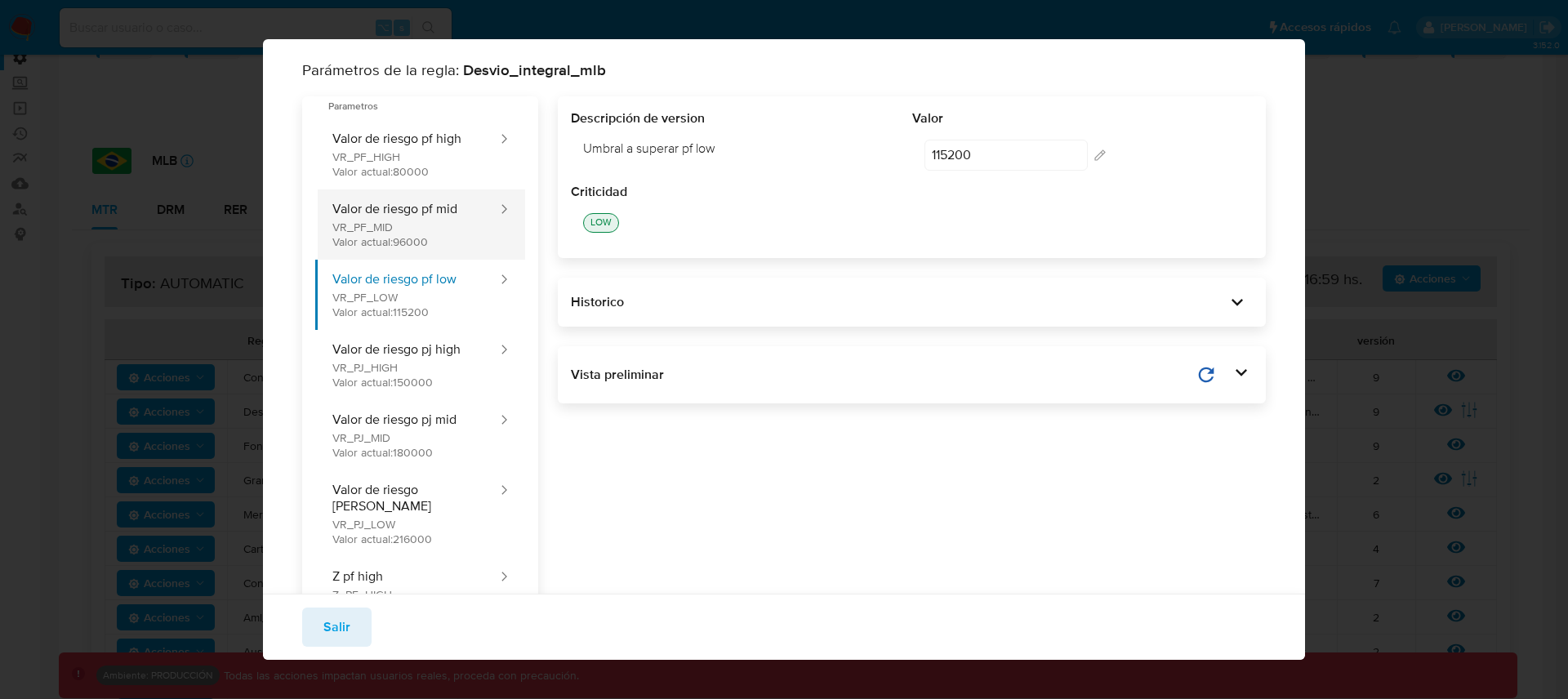
click at [420, 227] on button "Valor de riesgo pf mid VR_PF_MID Valor actual: 96000" at bounding box center [407, 225] width 184 height 70
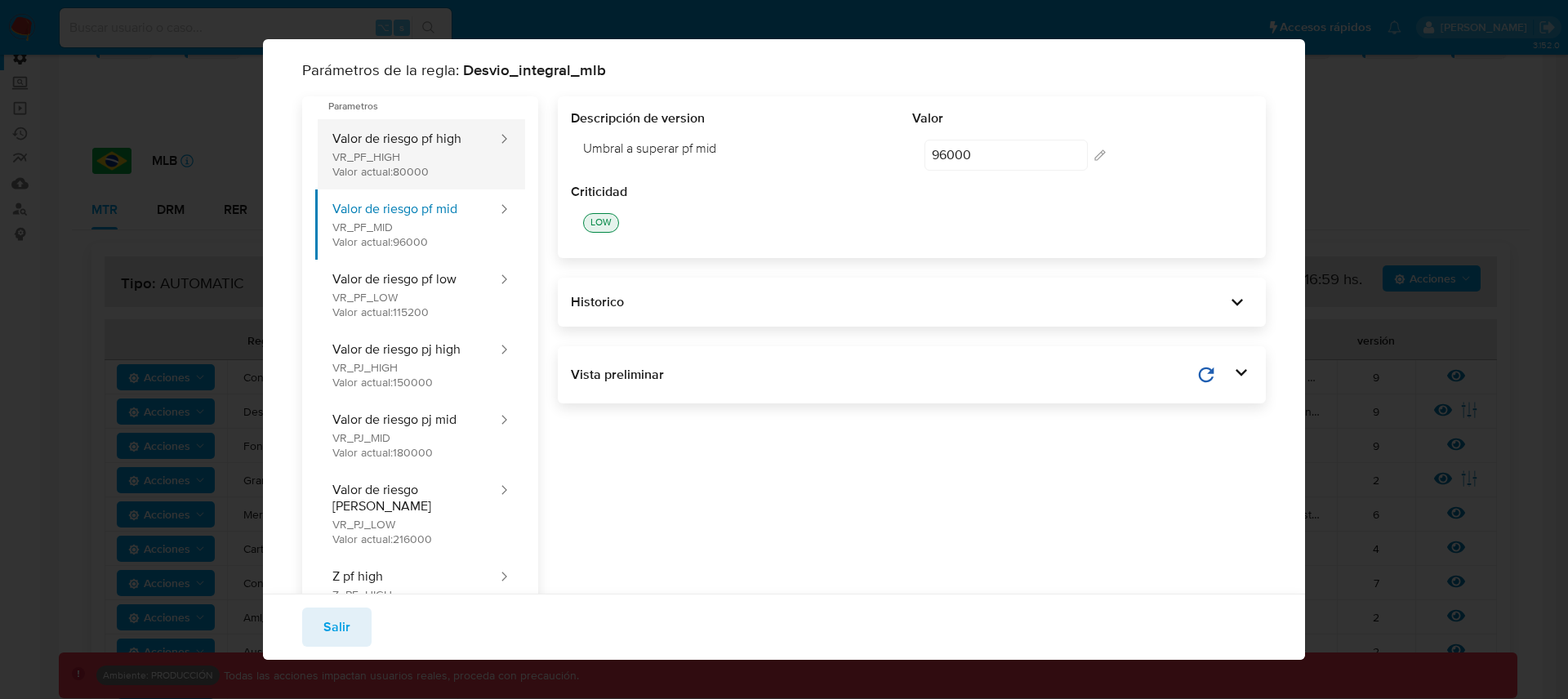
click at [436, 162] on button "Valor de riesgo pf high VR_PF_HIGH Valor actual: 80000" at bounding box center [407, 155] width 184 height 70
type input "80000"
click at [345, 625] on span "Salir" at bounding box center [337, 627] width 27 height 36
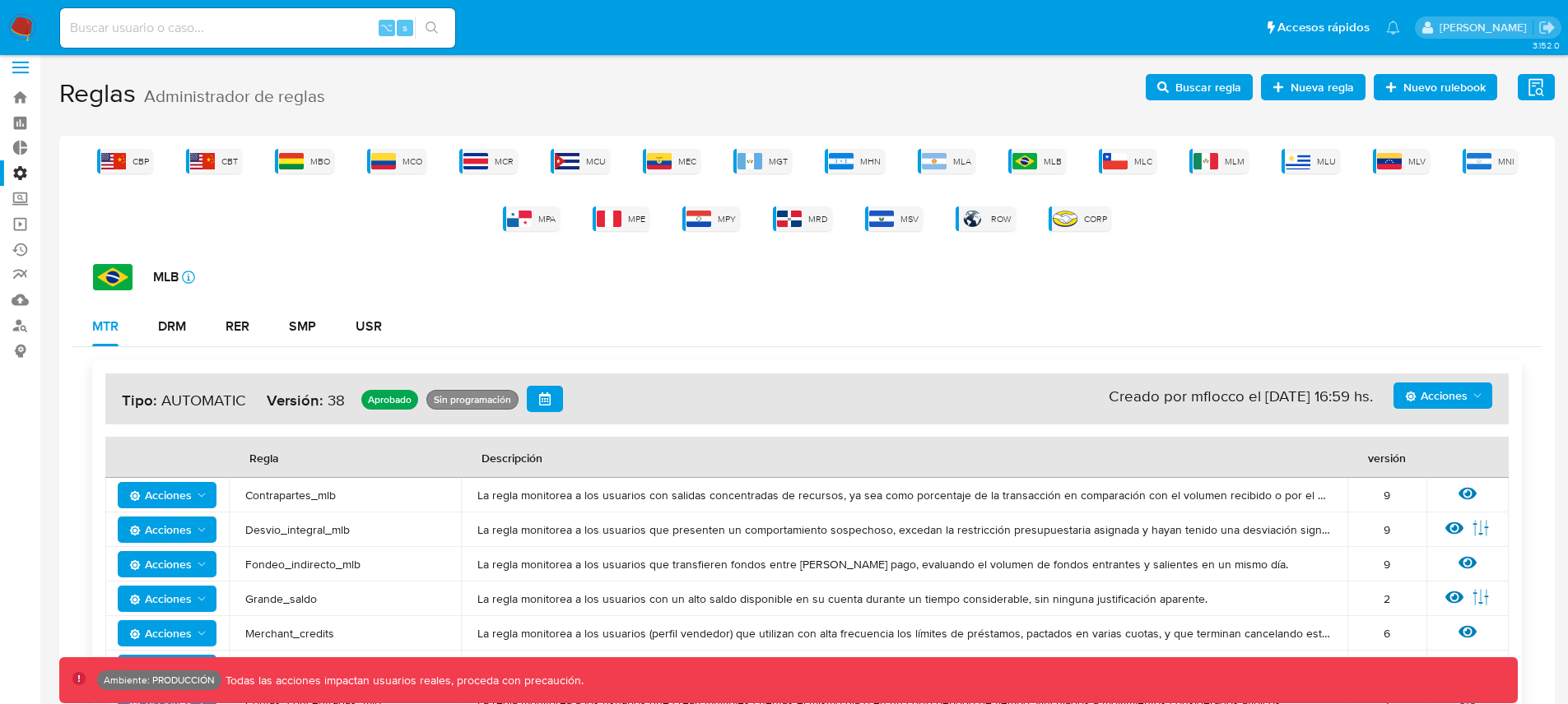
scroll to position [0, 0]
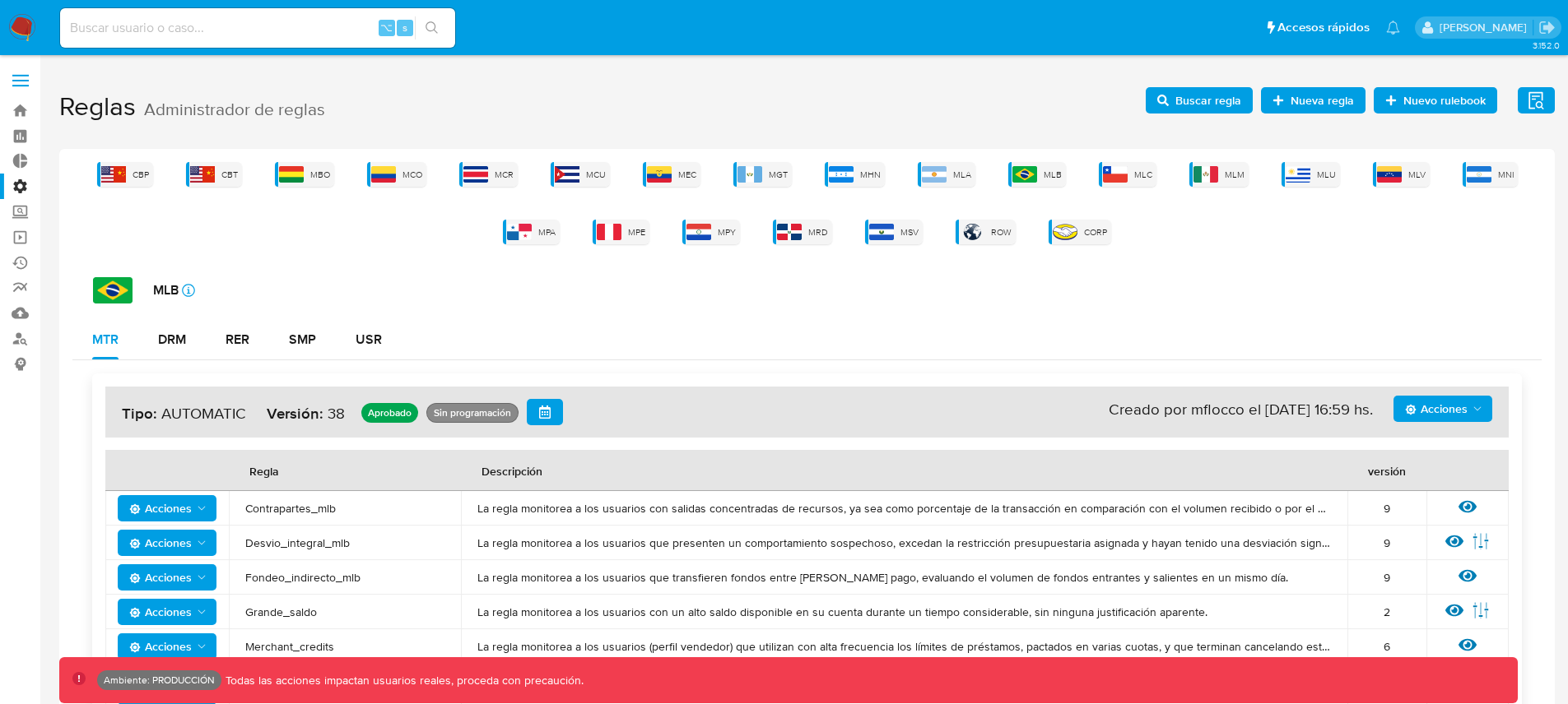
click at [1239, 97] on span "Buscar regla" at bounding box center [1208, 100] width 66 height 26
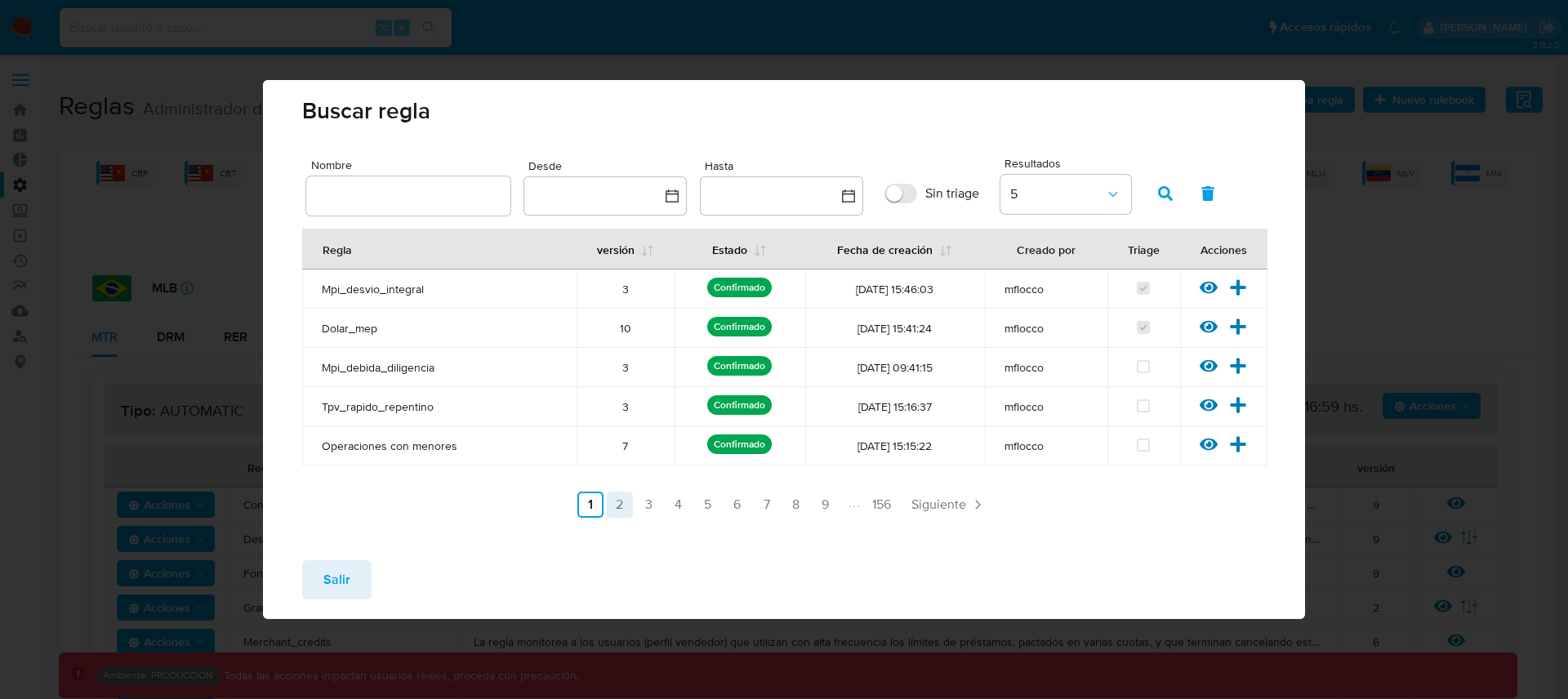
click at [618, 501] on link "2" at bounding box center [620, 505] width 26 height 26
click at [344, 580] on span "Salir" at bounding box center [337, 580] width 27 height 36
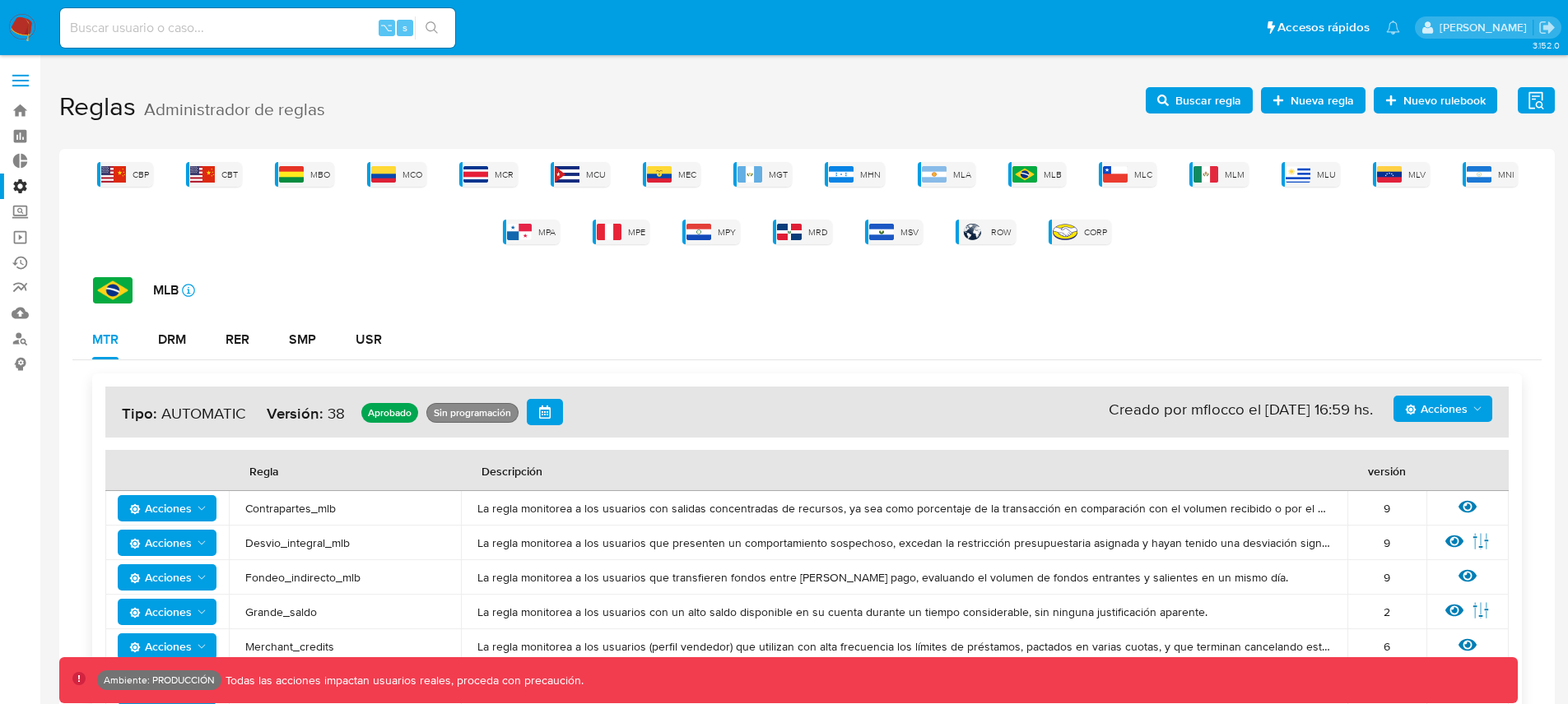
click at [24, 185] on label "Administración" at bounding box center [98, 186] width 196 height 25
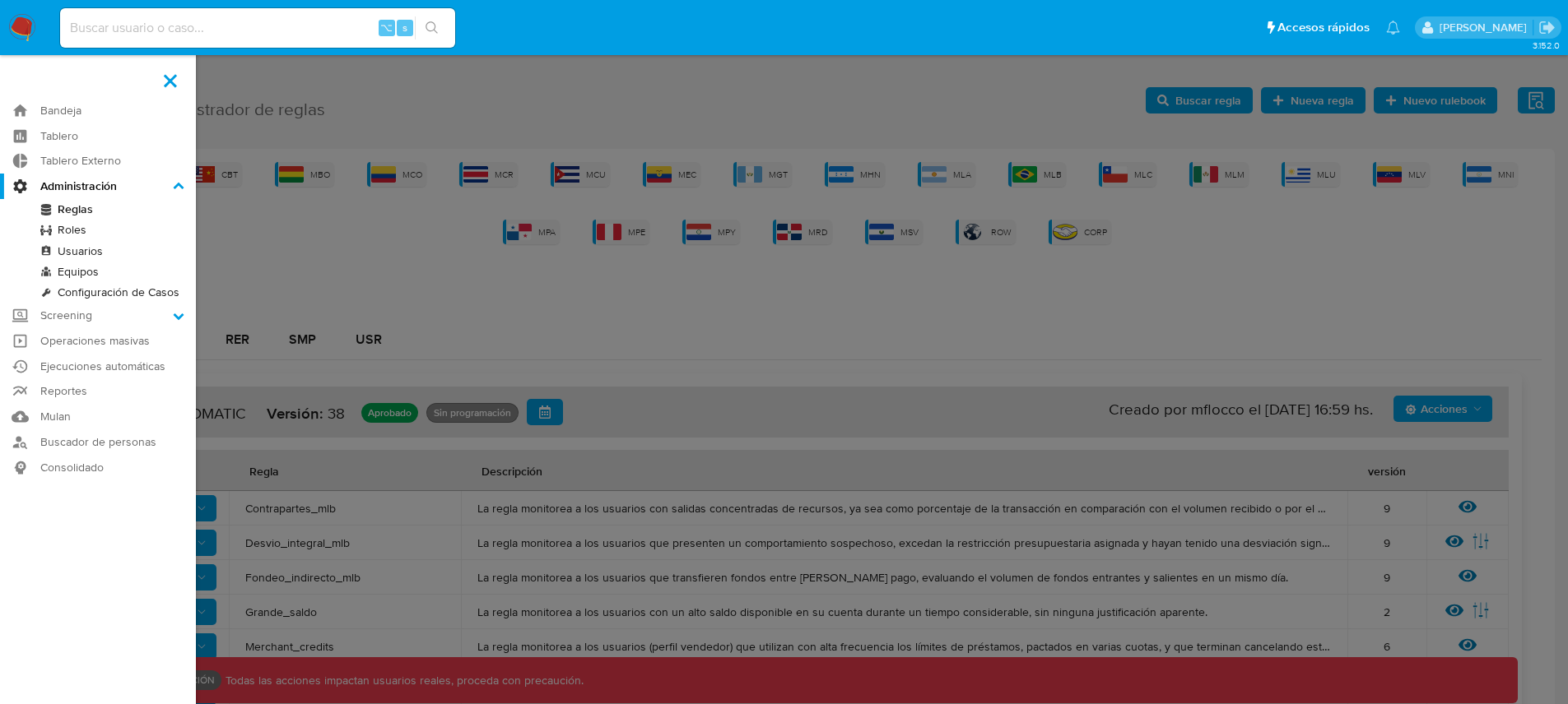
click at [0, 0] on input "Administración" at bounding box center [0, 0] width 0 height 0
click at [114, 290] on link "Configuración de Casos" at bounding box center [98, 292] width 196 height 21
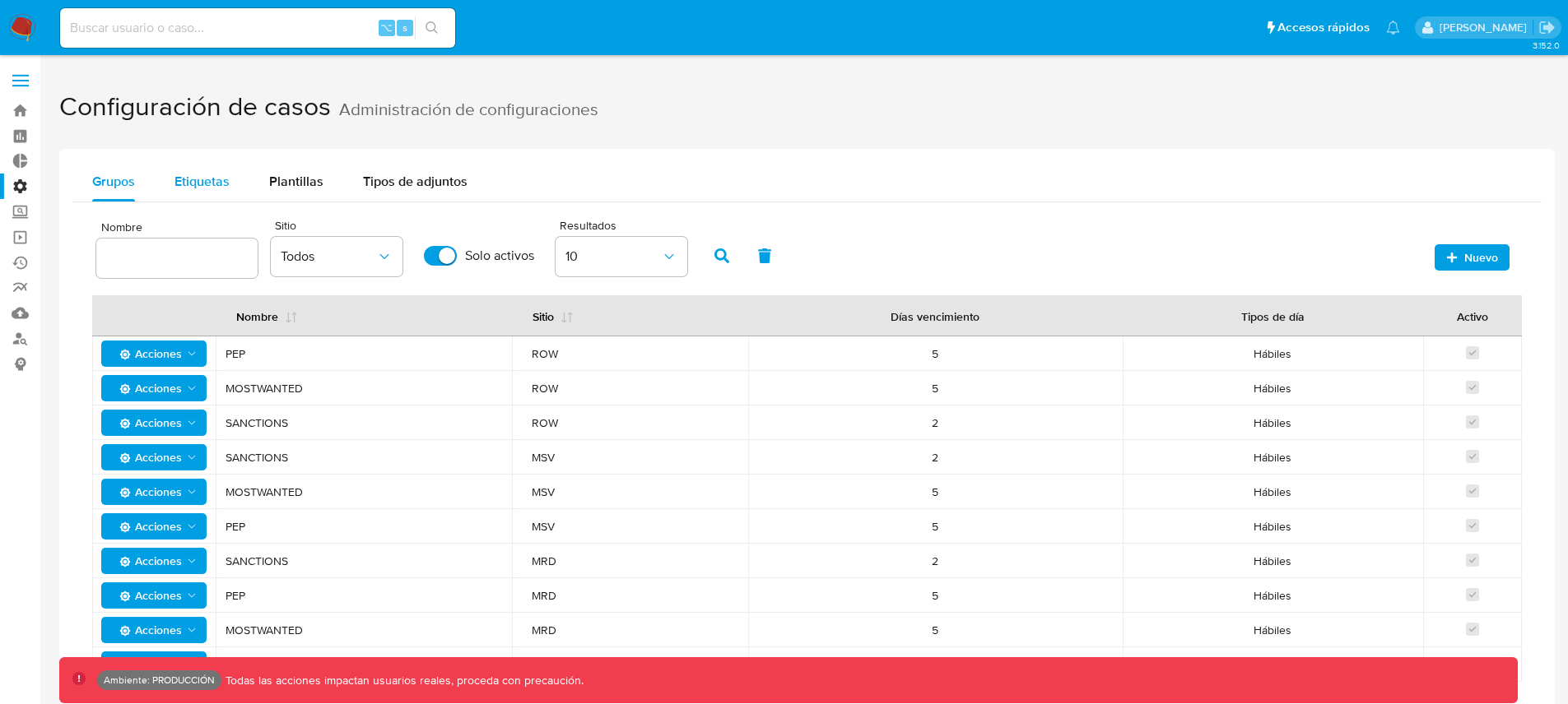
click at [222, 178] on span "Etiquetas" at bounding box center [202, 182] width 55 height 19
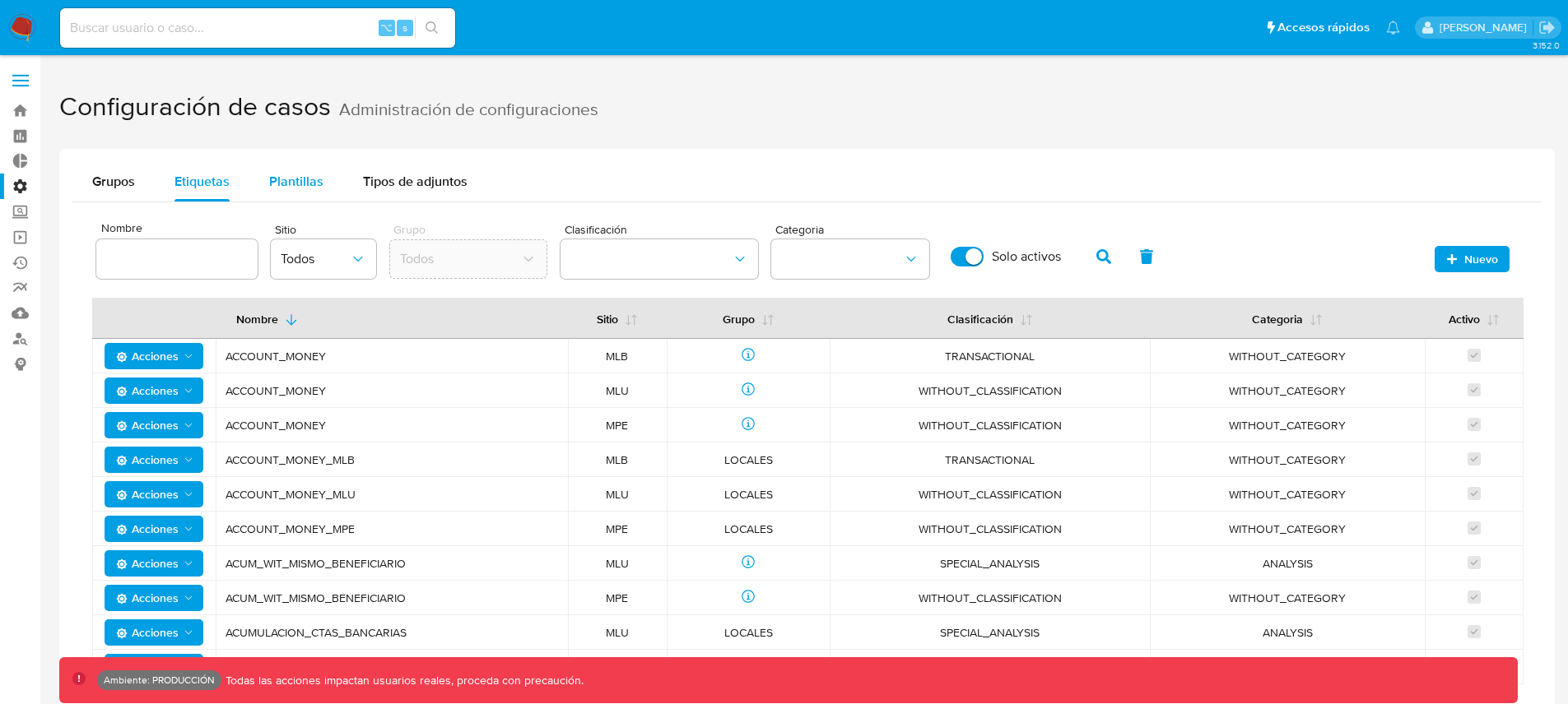
click at [298, 176] on span "Plantillas" at bounding box center [296, 182] width 55 height 19
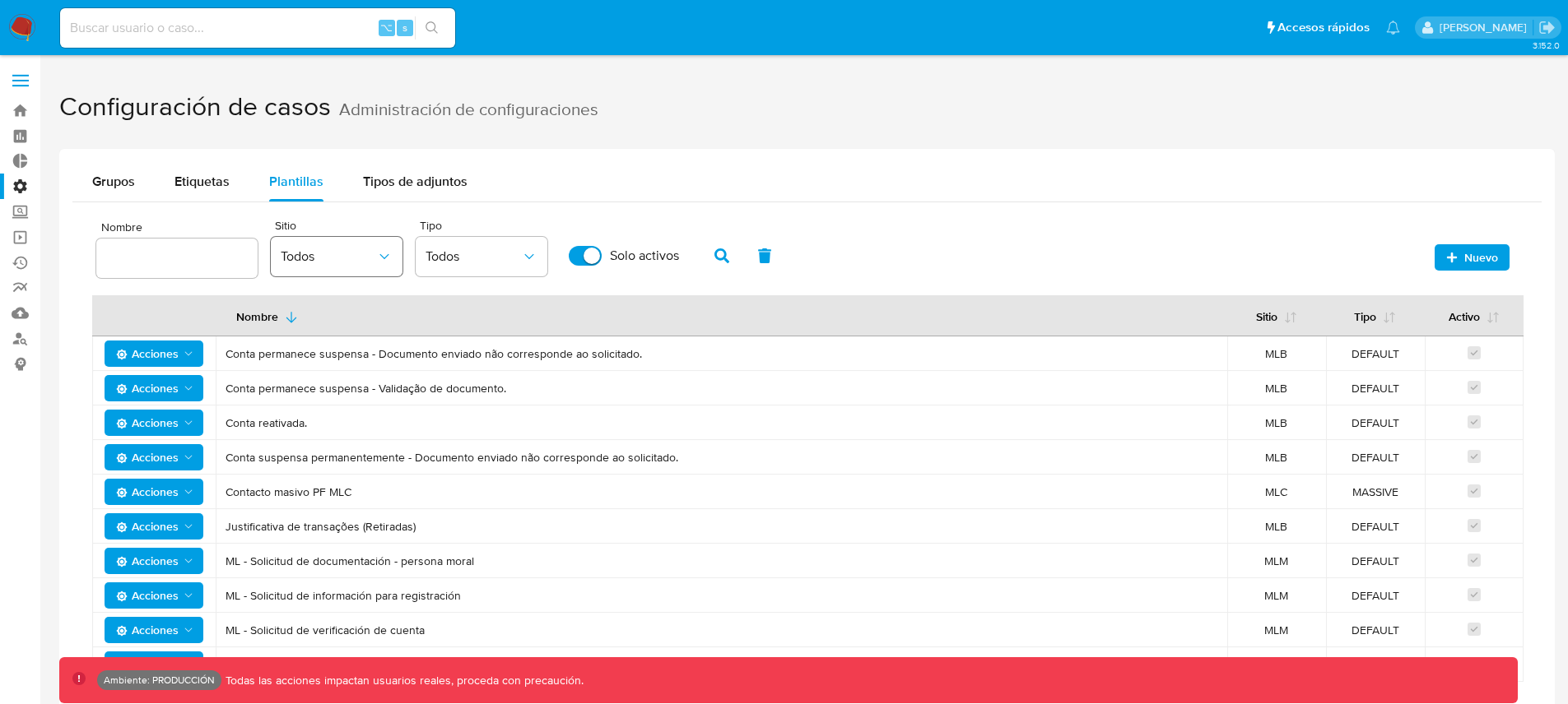
click at [314, 264] on span "Todos" at bounding box center [328, 256] width 95 height 16
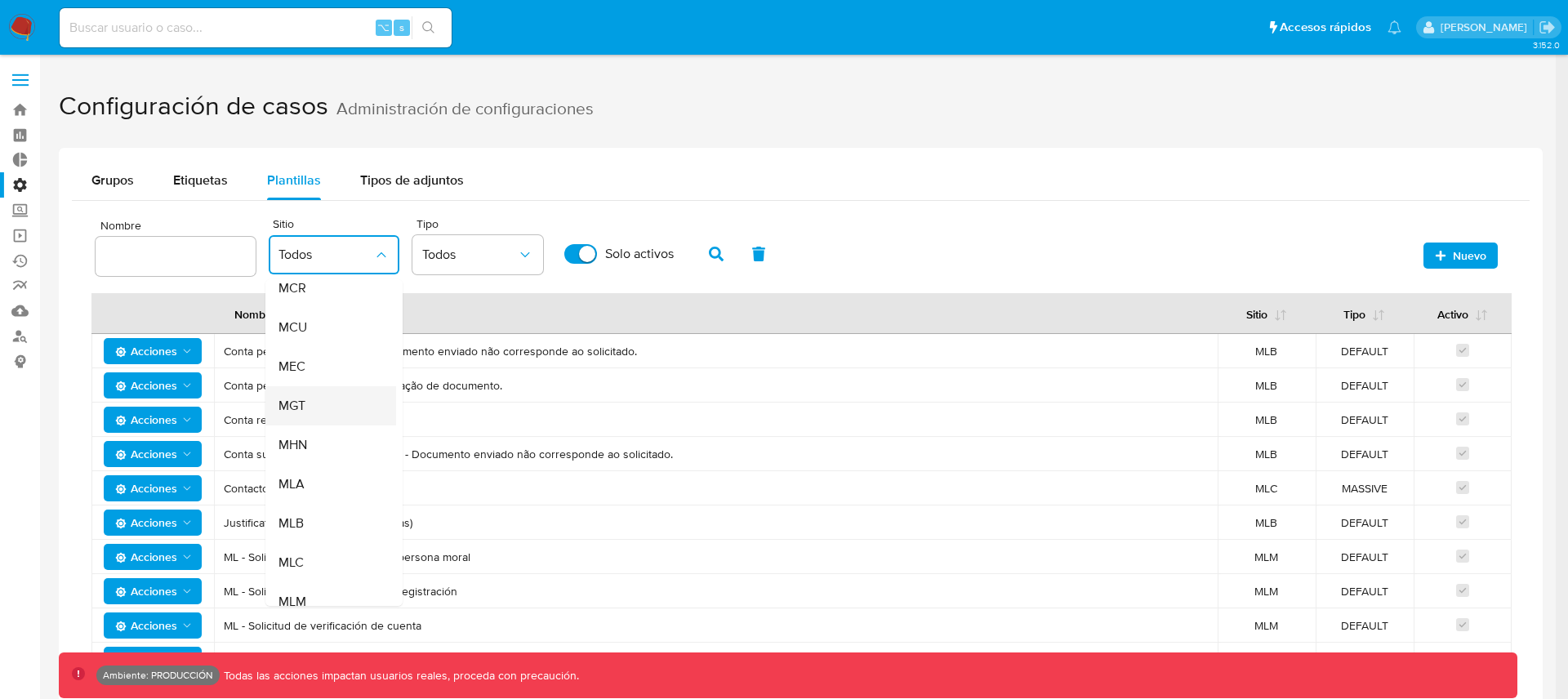
scroll to position [217, 0]
click at [295, 473] on span "MLA" at bounding box center [291, 473] width 26 height 16
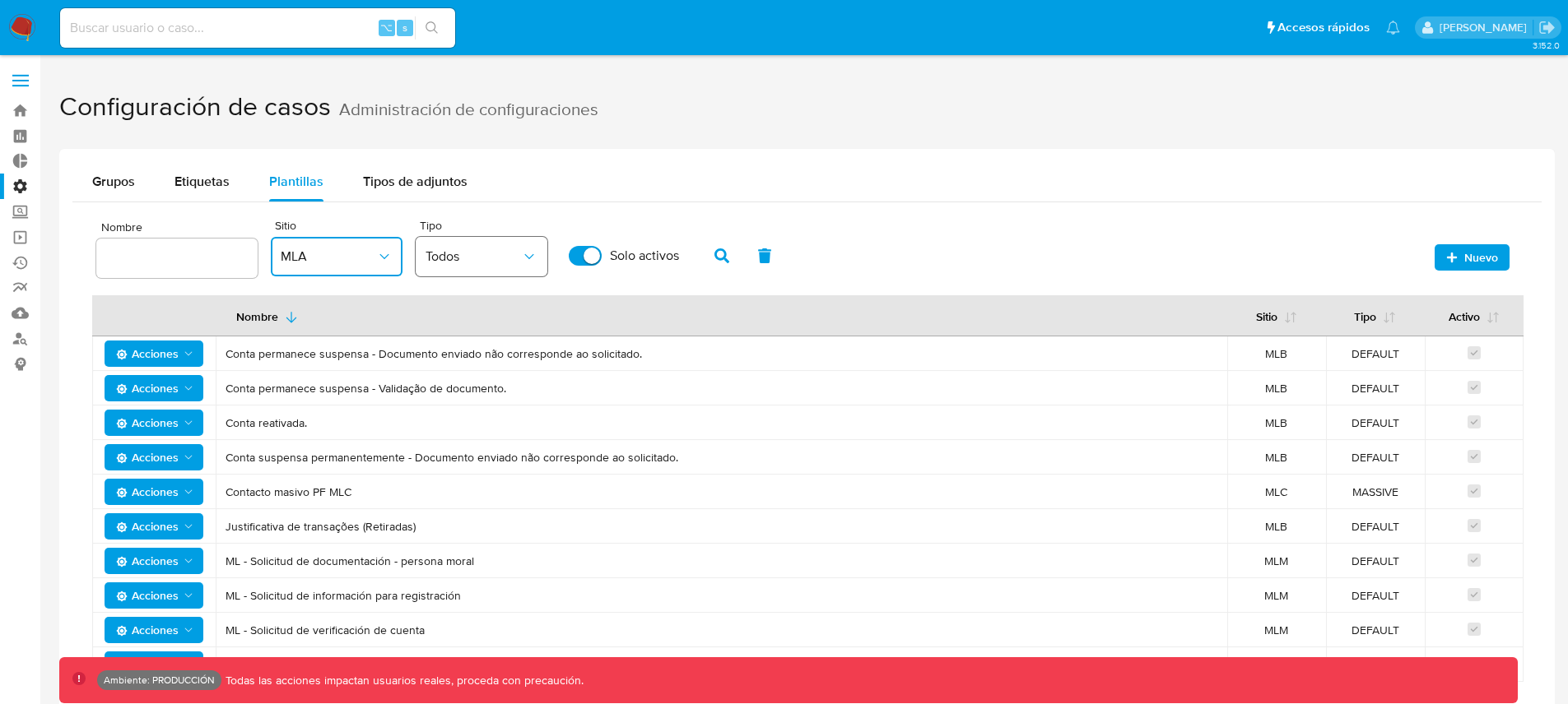
click at [498, 255] on span "Todos" at bounding box center [473, 256] width 95 height 16
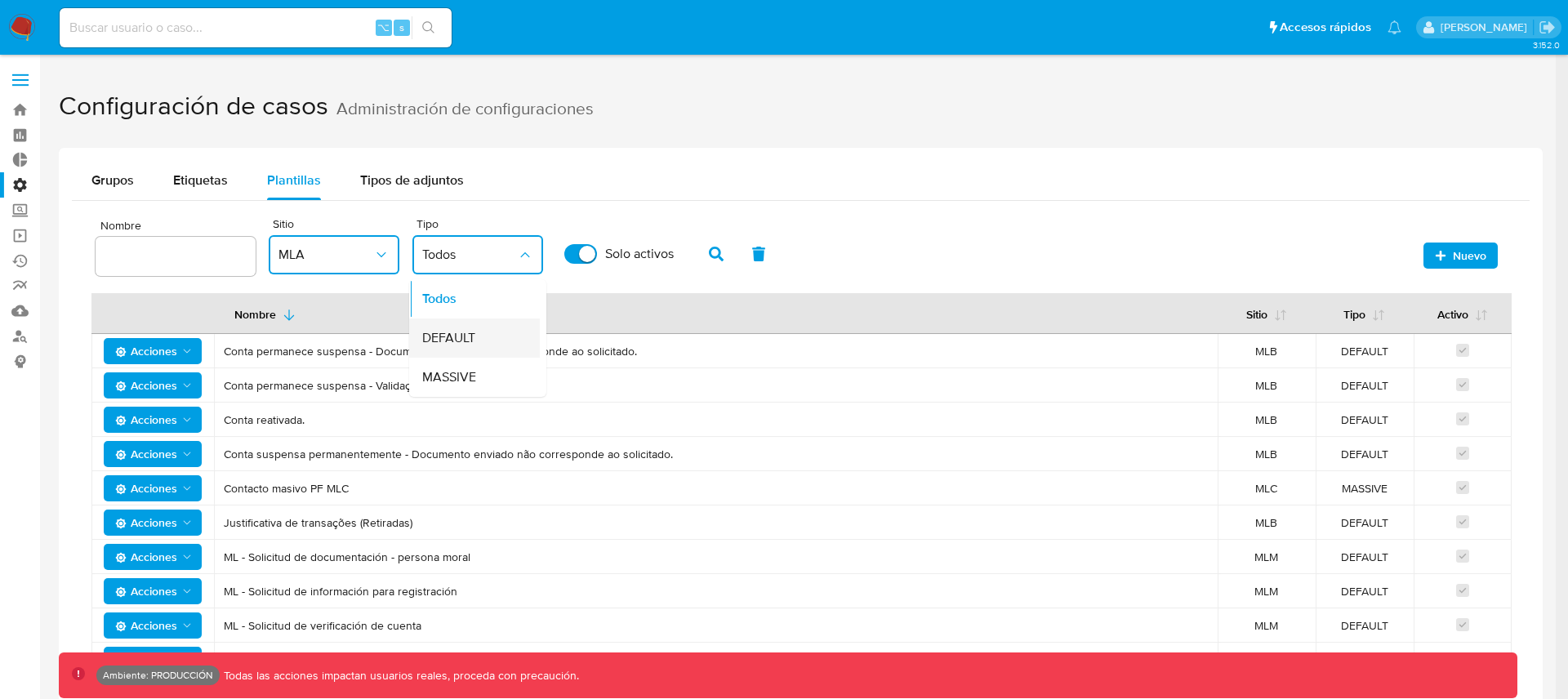
click at [471, 344] on span "DEFAULT" at bounding box center [449, 337] width 53 height 16
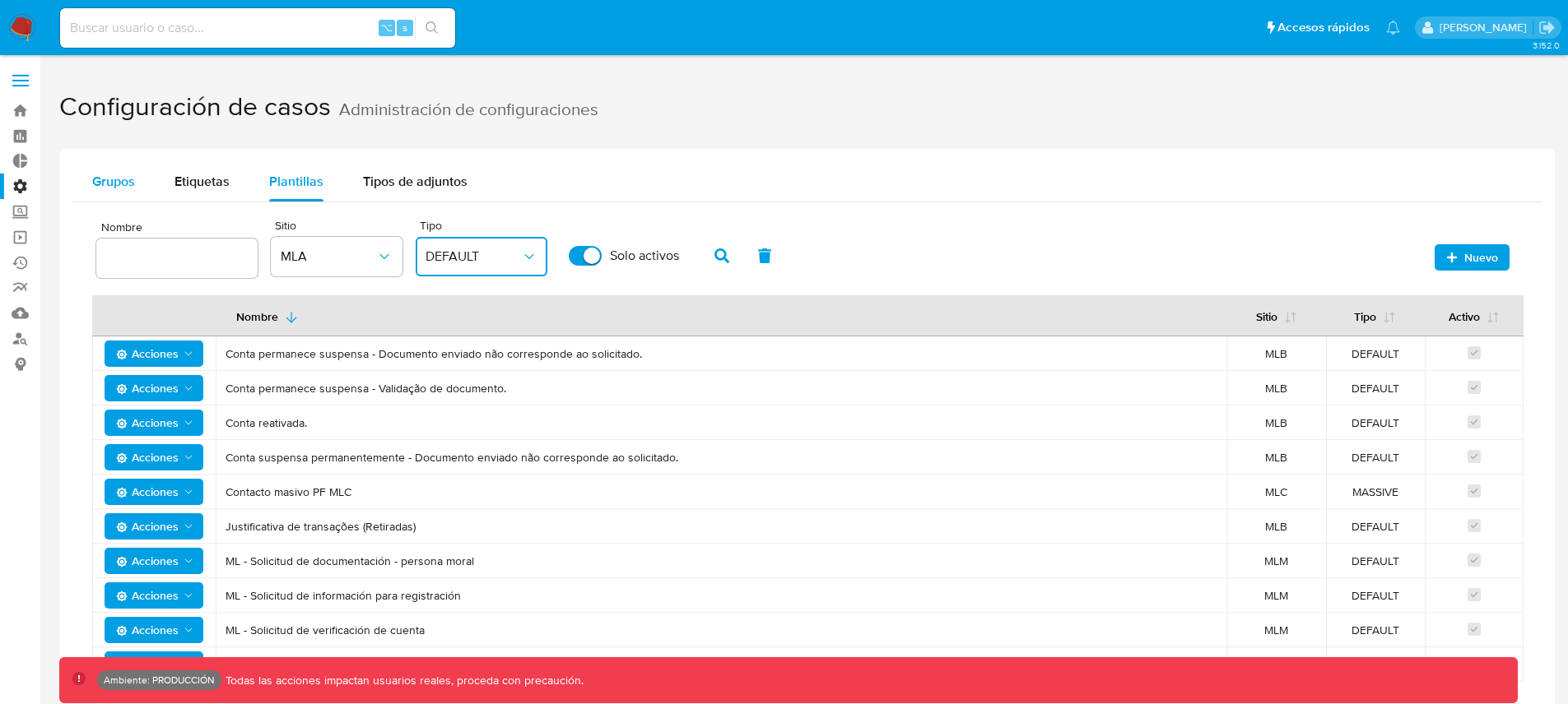
click at [119, 176] on span "Grupos" at bounding box center [113, 182] width 42 height 19
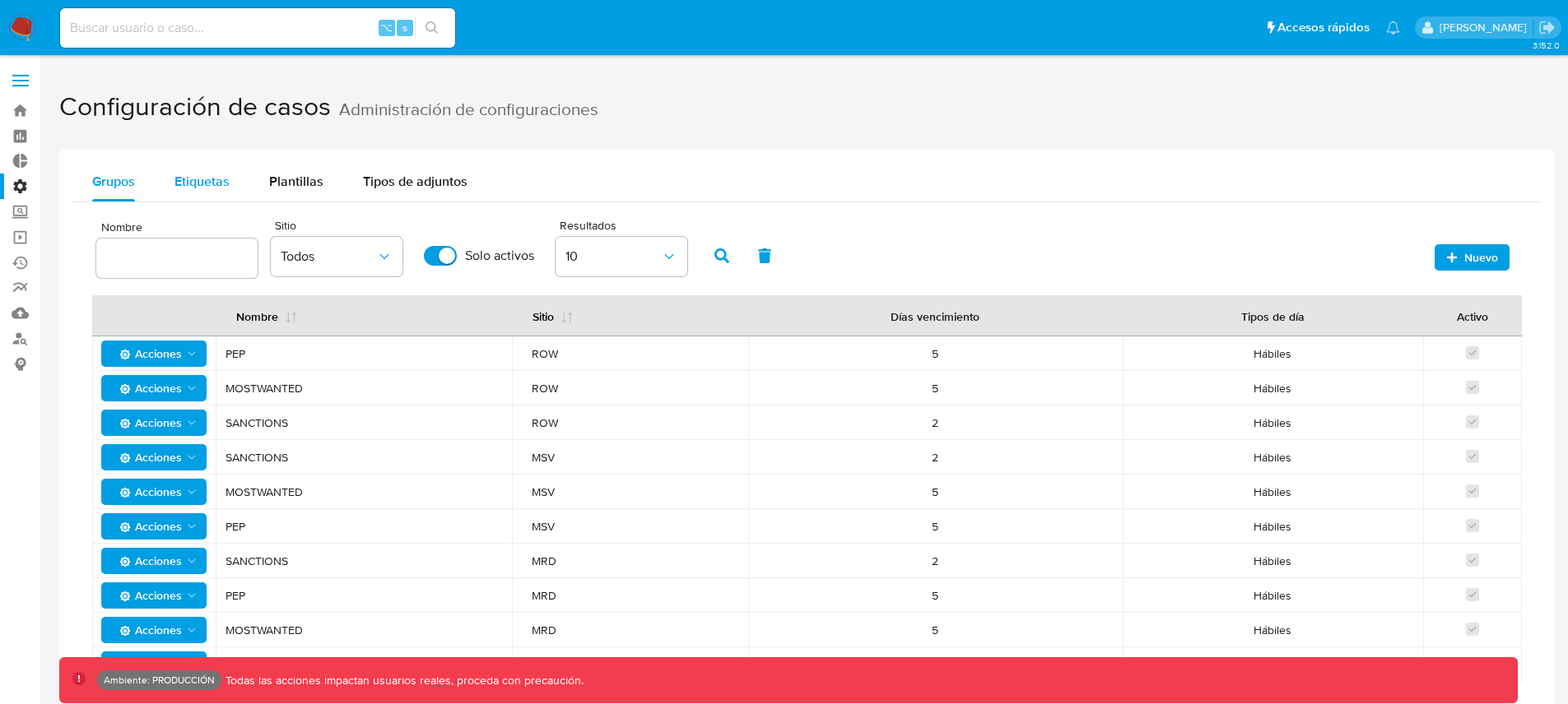
click at [222, 176] on span "Etiquetas" at bounding box center [202, 182] width 55 height 19
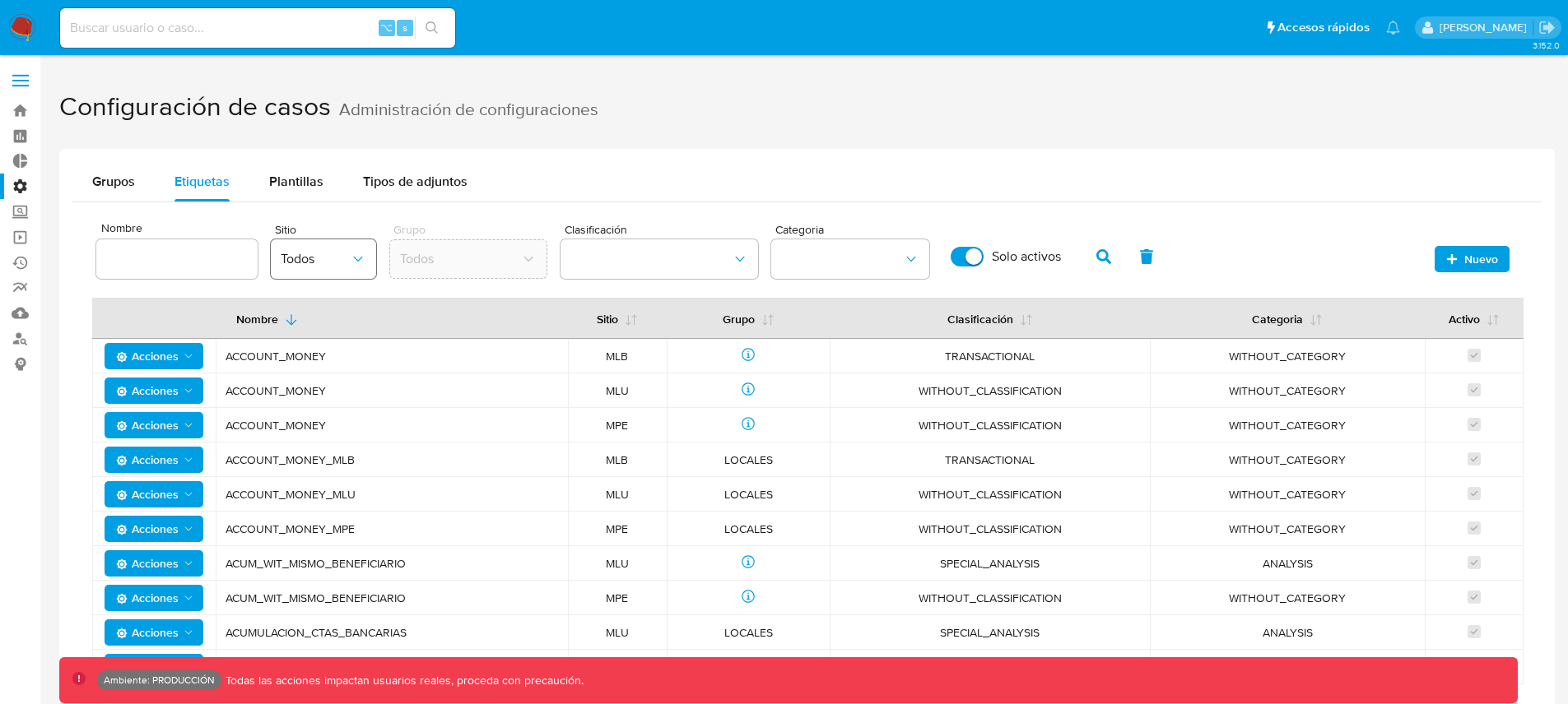
click at [332, 261] on span "Todos" at bounding box center [315, 259] width 69 height 16
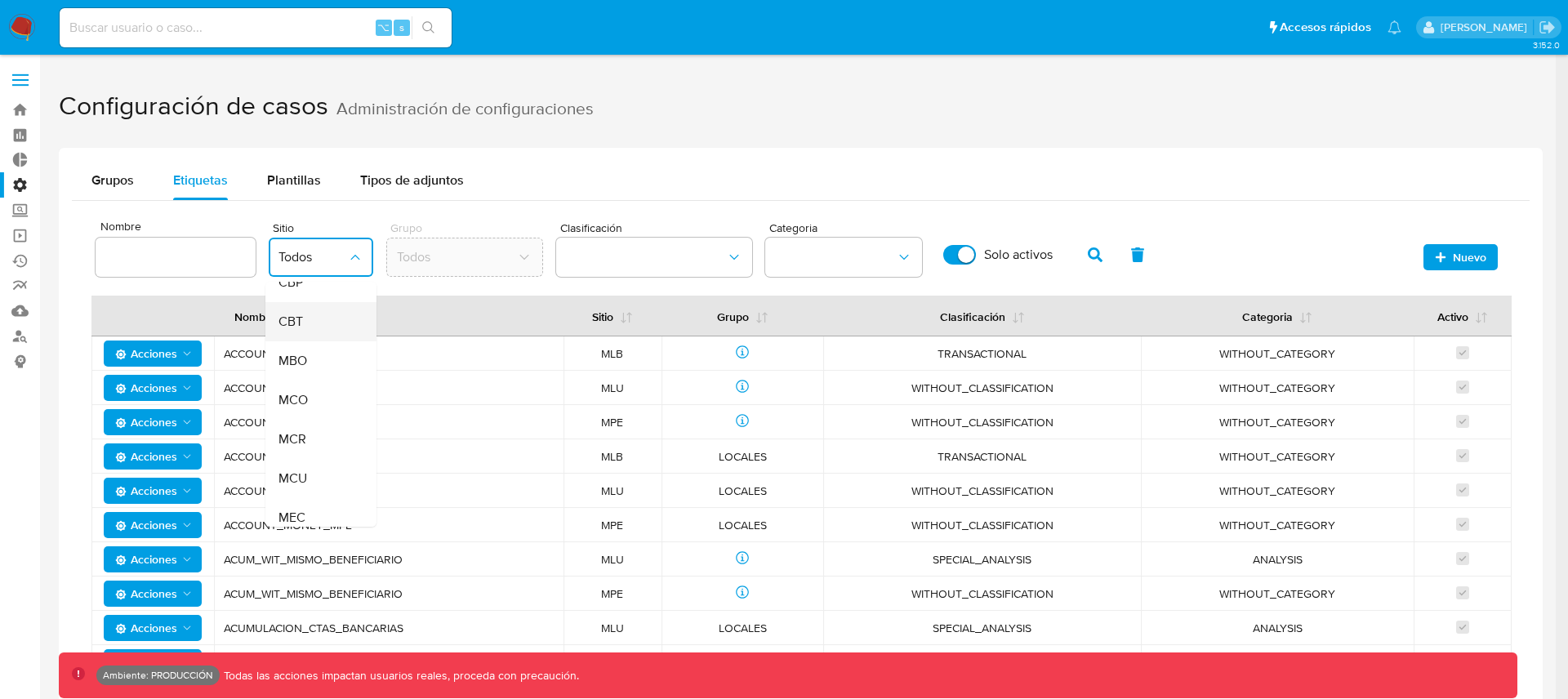
scroll to position [331, 0]
click at [319, 363] on div "MLA" at bounding box center [315, 362] width 75 height 40
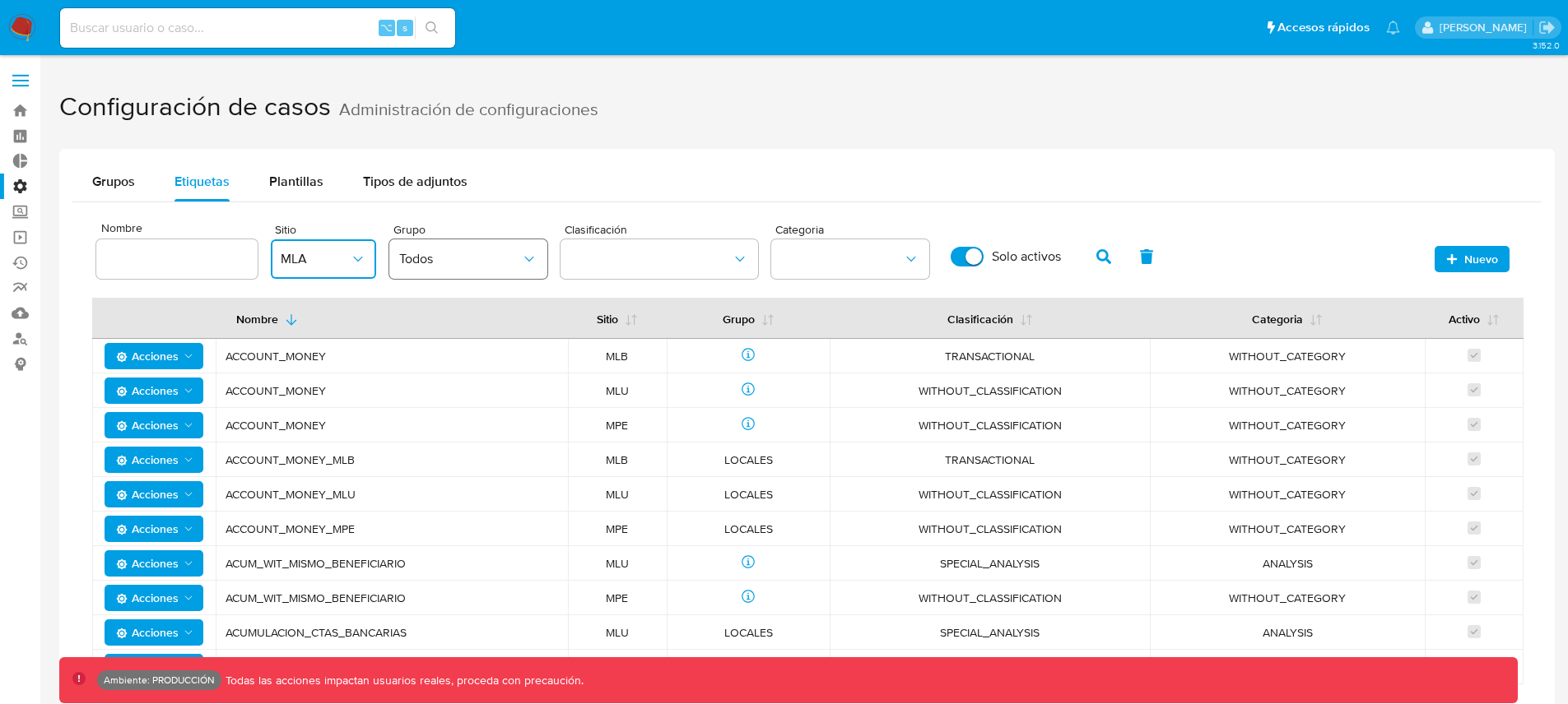
click at [485, 266] on span "Todos" at bounding box center [459, 259] width 122 height 16
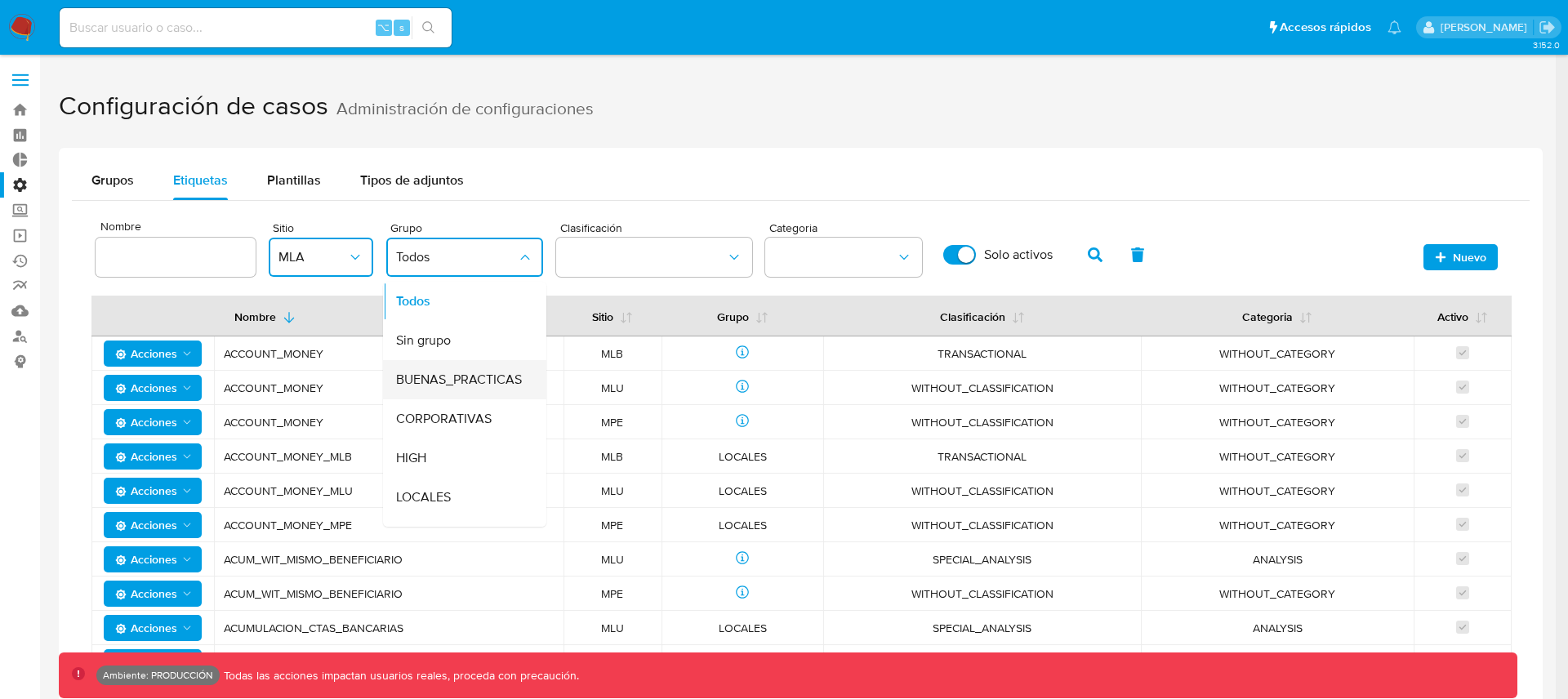
click at [448, 372] on span "BUENAS_PRACTICAS" at bounding box center [459, 380] width 125 height 16
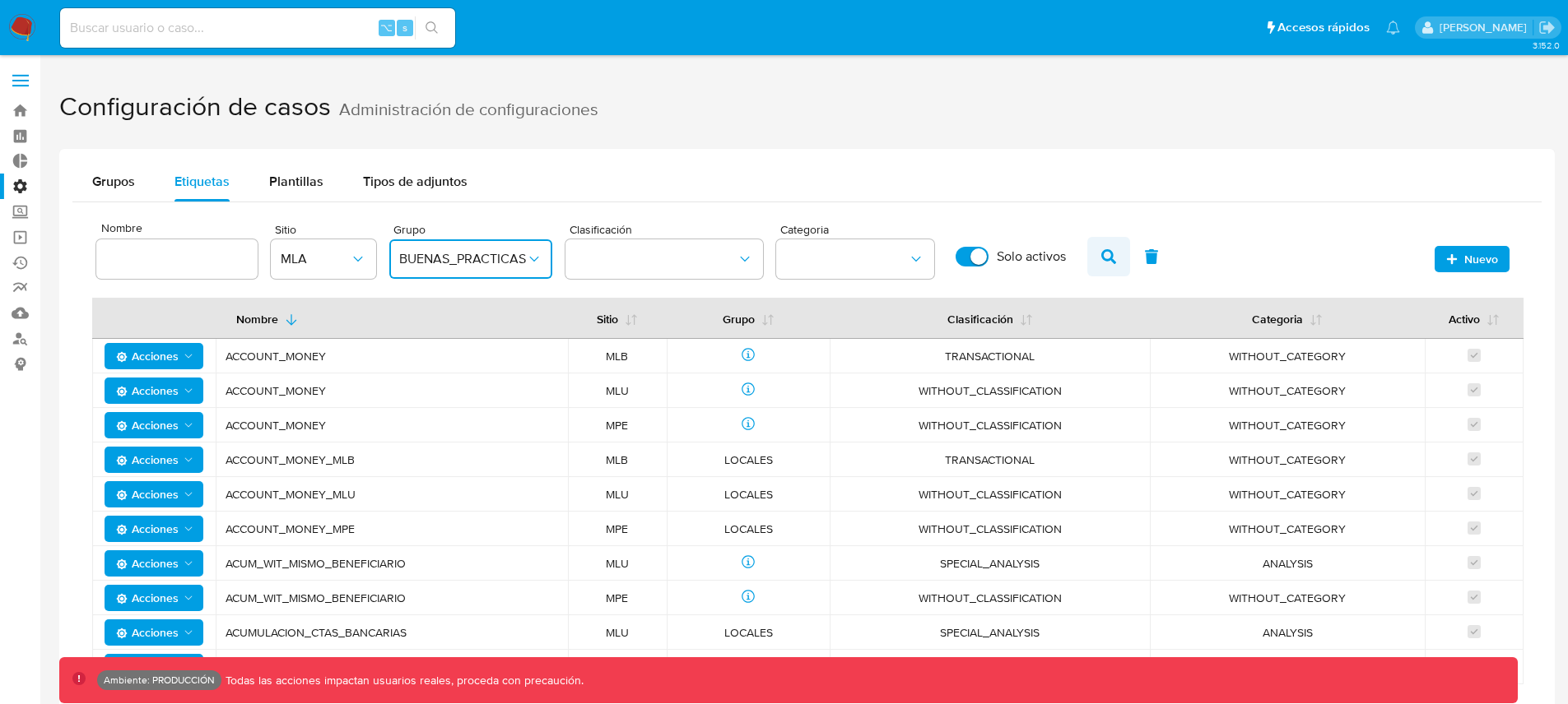
click at [1111, 259] on icon "button" at bounding box center [1108, 256] width 15 height 15
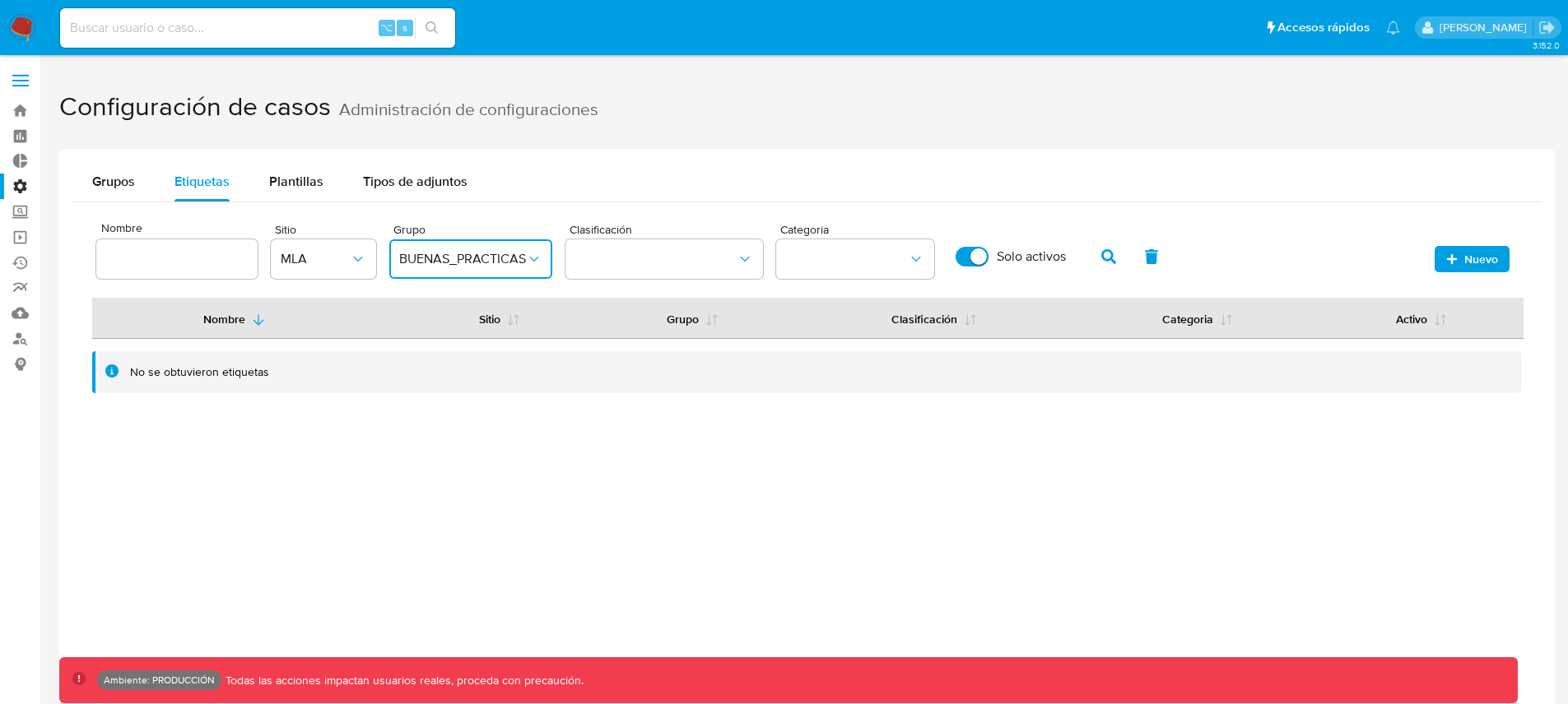
click at [508, 266] on span "BUENAS_PRACTICAS" at bounding box center [462, 259] width 126 height 16
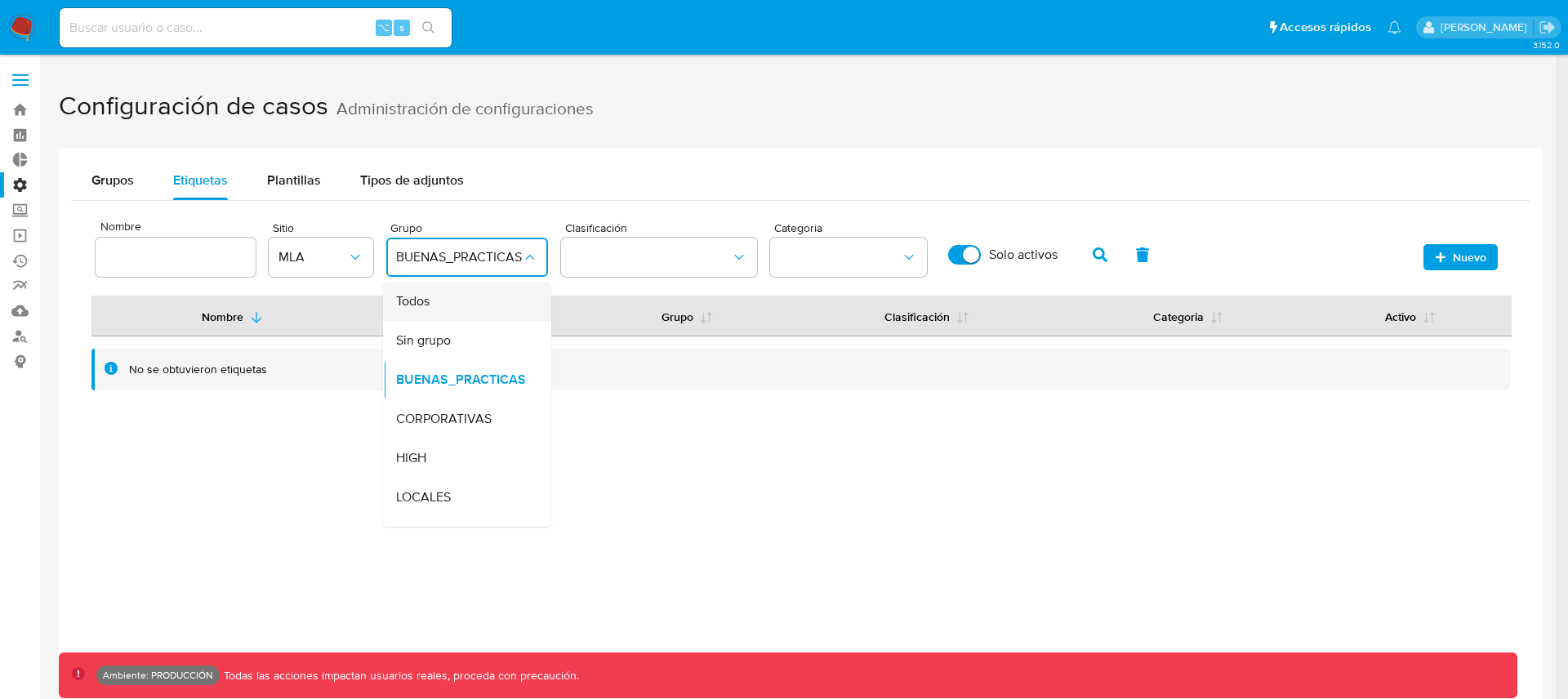
click at [450, 302] on div "Todos" at bounding box center [462, 301] width 132 height 40
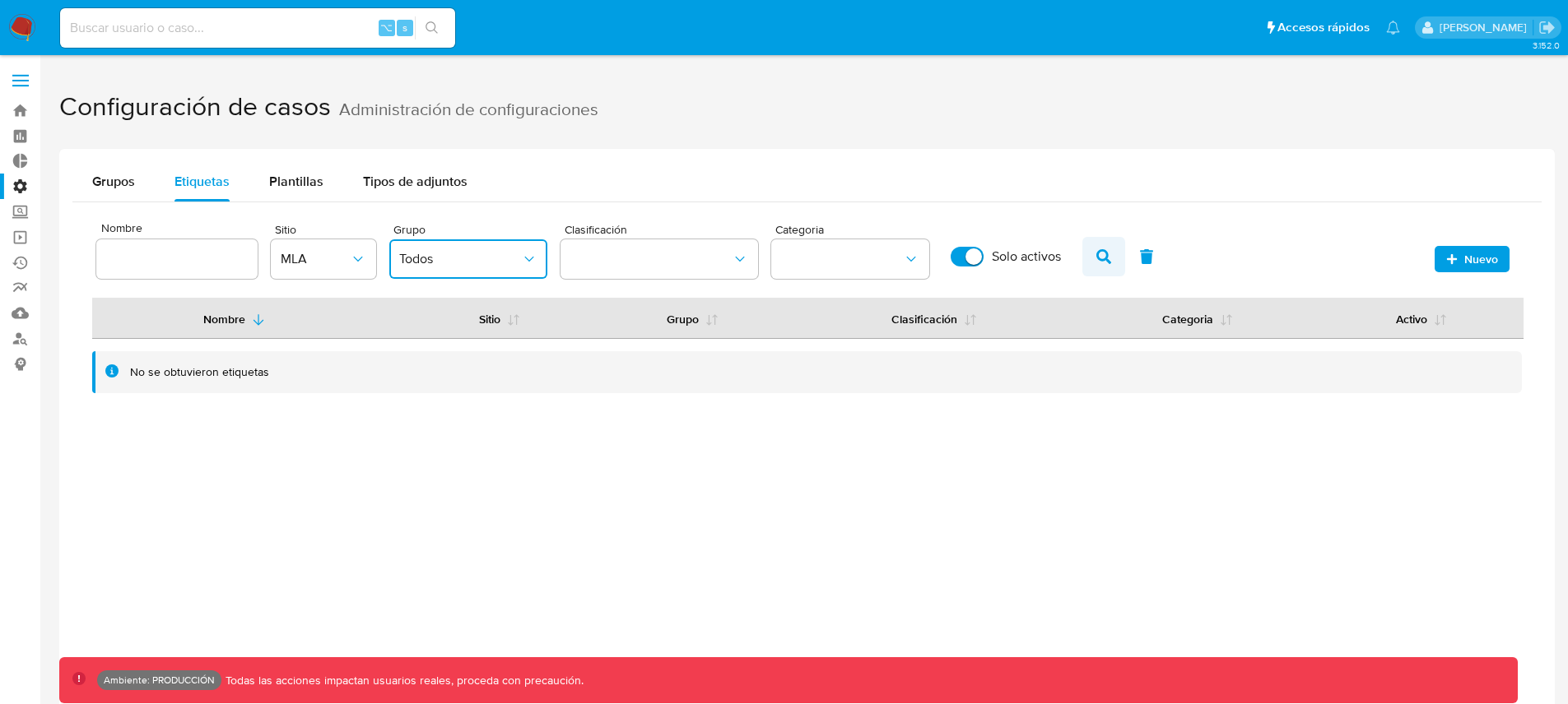
click at [1125, 254] on button "button" at bounding box center [1146, 257] width 42 height 40
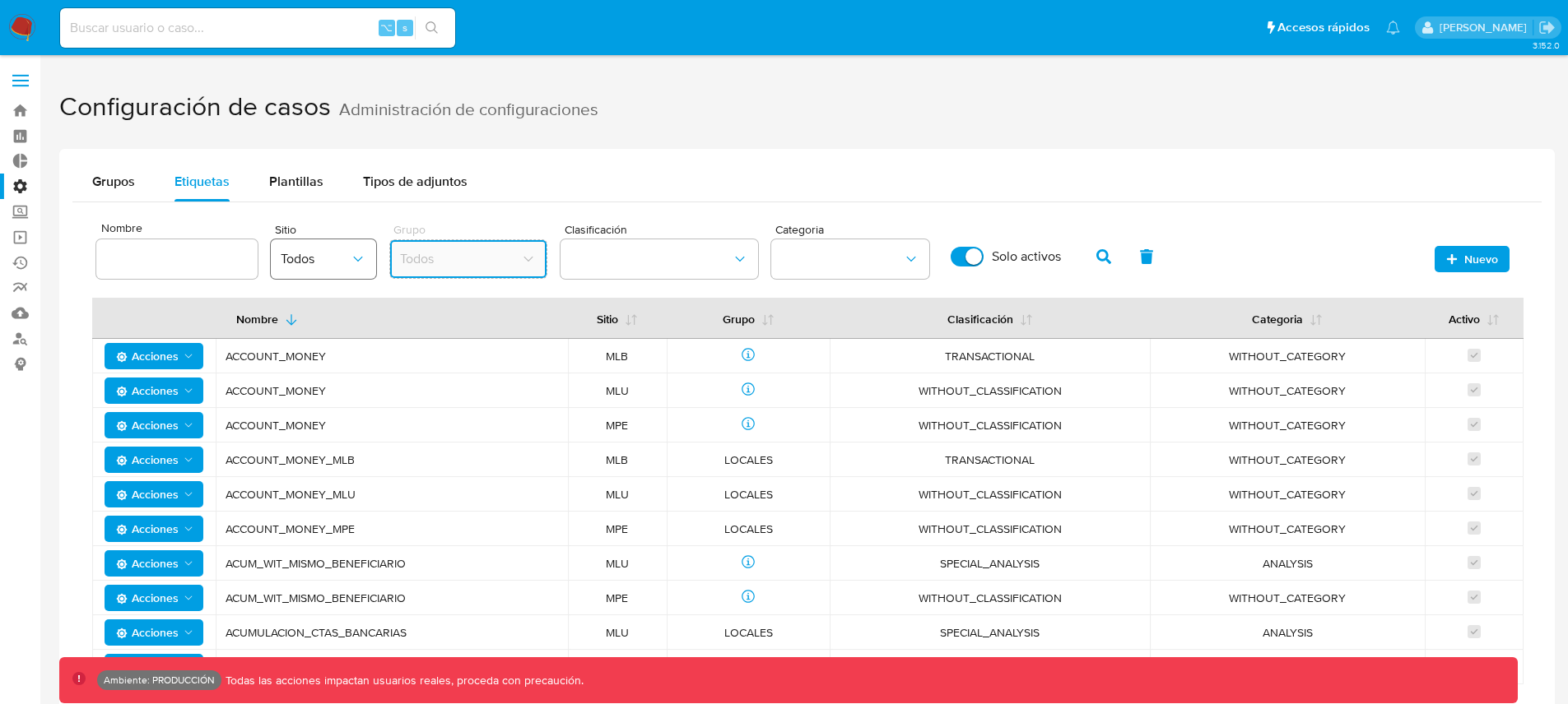
click at [330, 261] on span "Todos" at bounding box center [315, 259] width 69 height 16
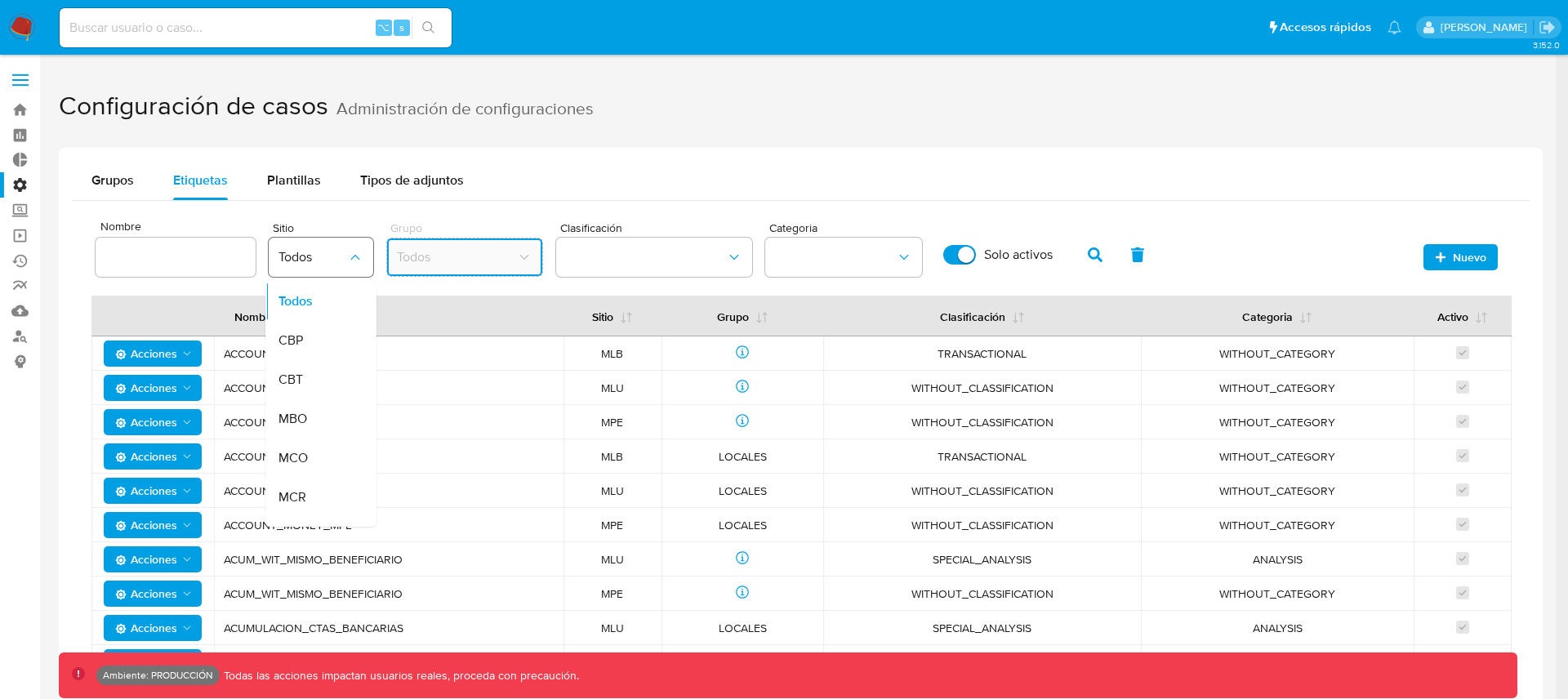
scroll to position [289, 0]
click at [303, 402] on div "MLA" at bounding box center [315, 404] width 75 height 40
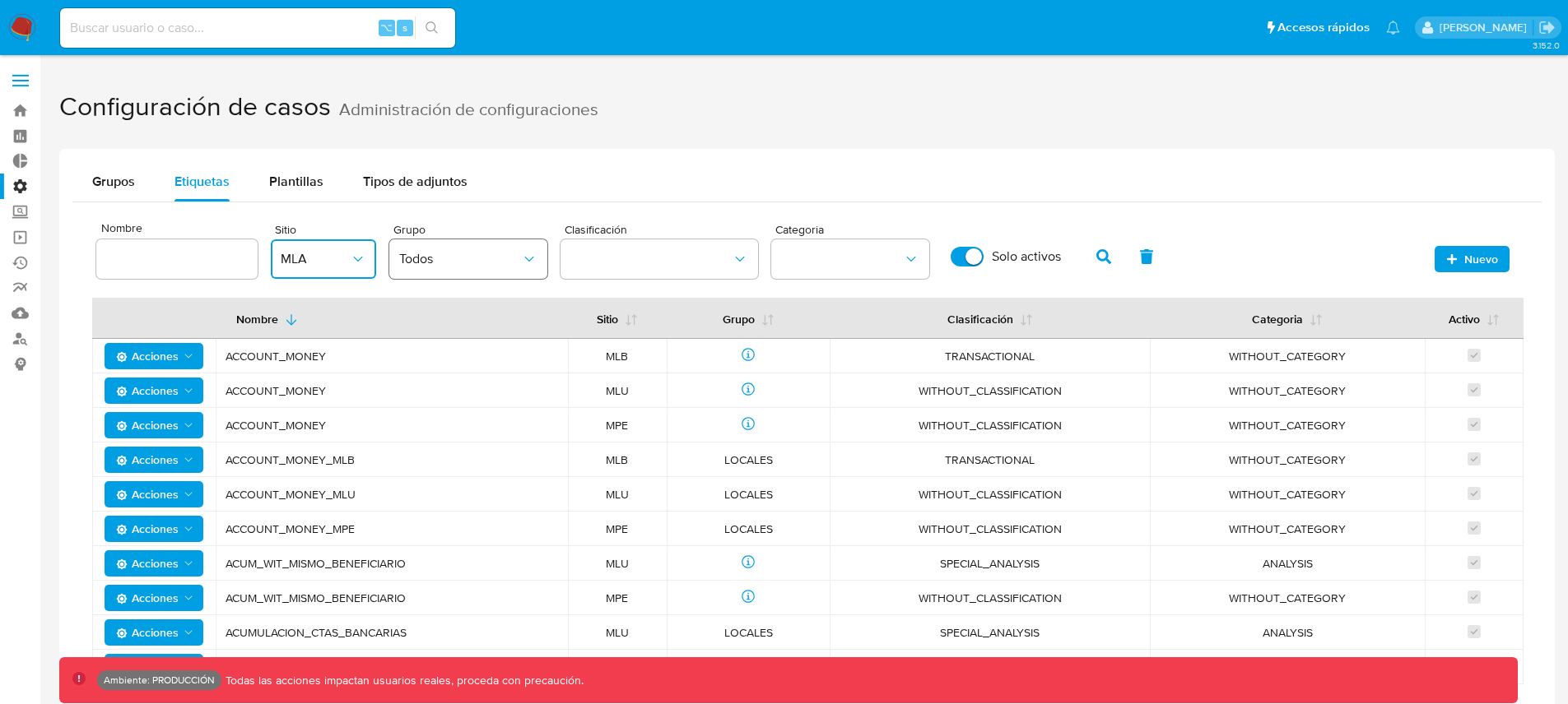
click at [486, 266] on span "Todos" at bounding box center [459, 259] width 122 height 16
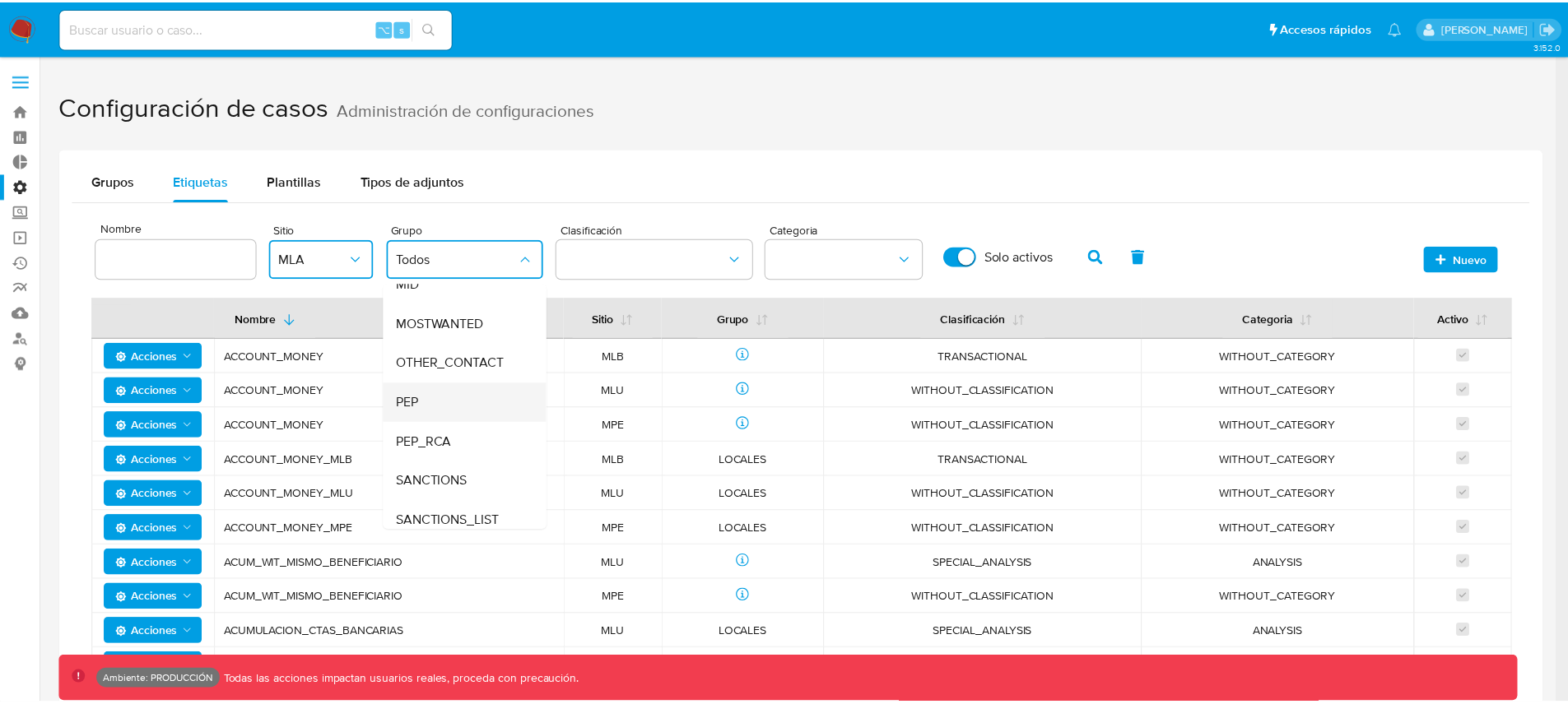
scroll to position [306, 0]
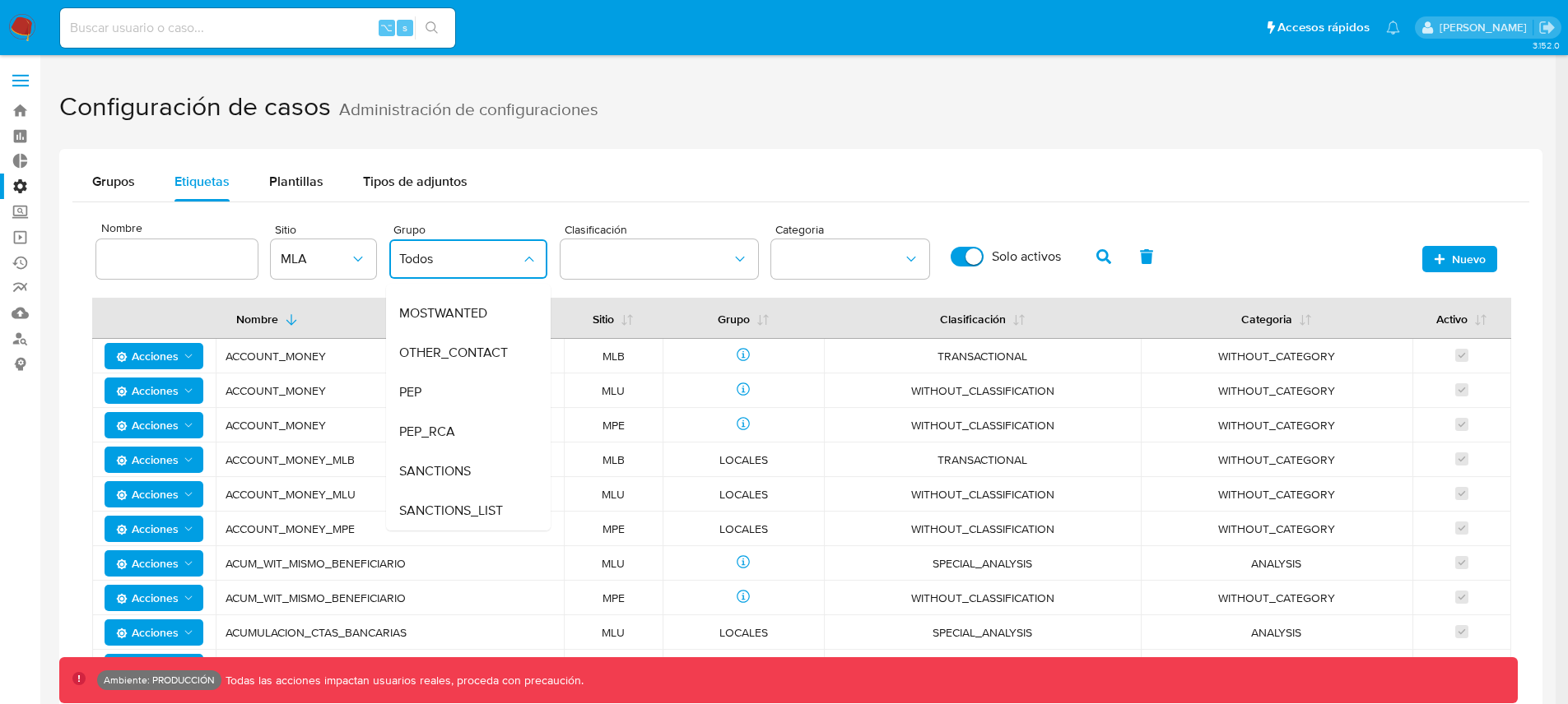
click at [912, 159] on div "Grupos Etiquetas Plantillas Tipos de adjuntos Nombre Sitio MLA Grupo Todos Todo…" at bounding box center [800, 456] width 1483 height 614
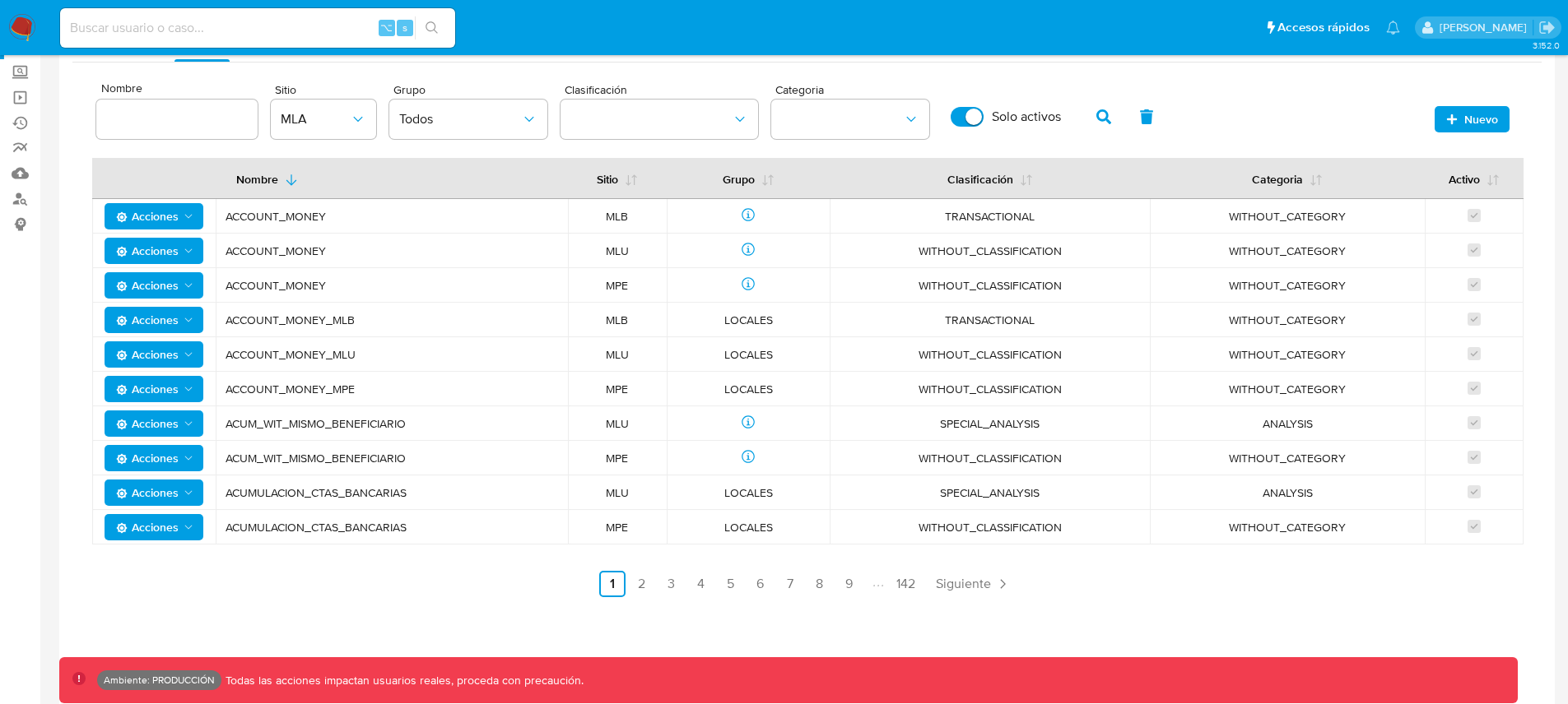
scroll to position [159, 0]
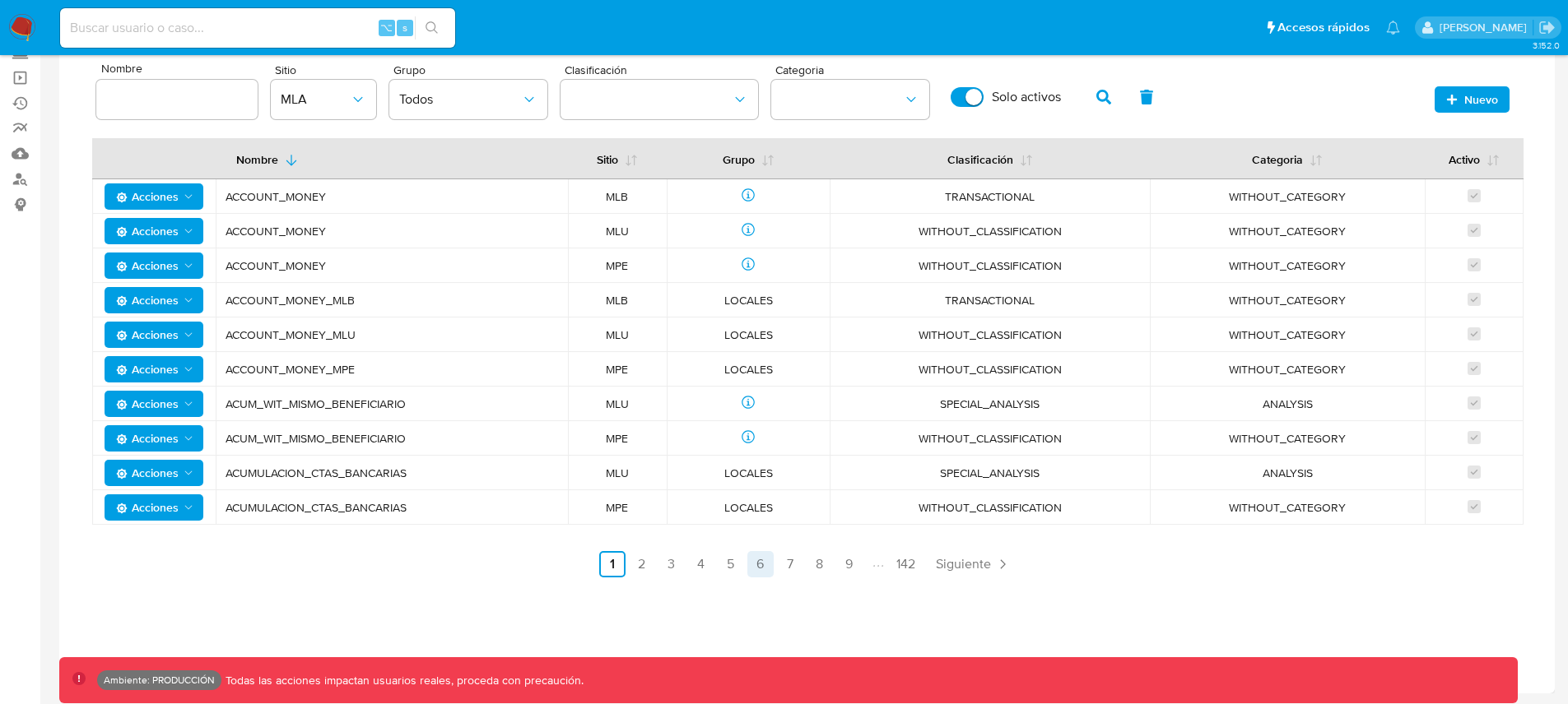
click at [763, 566] on link "6" at bounding box center [761, 564] width 26 height 26
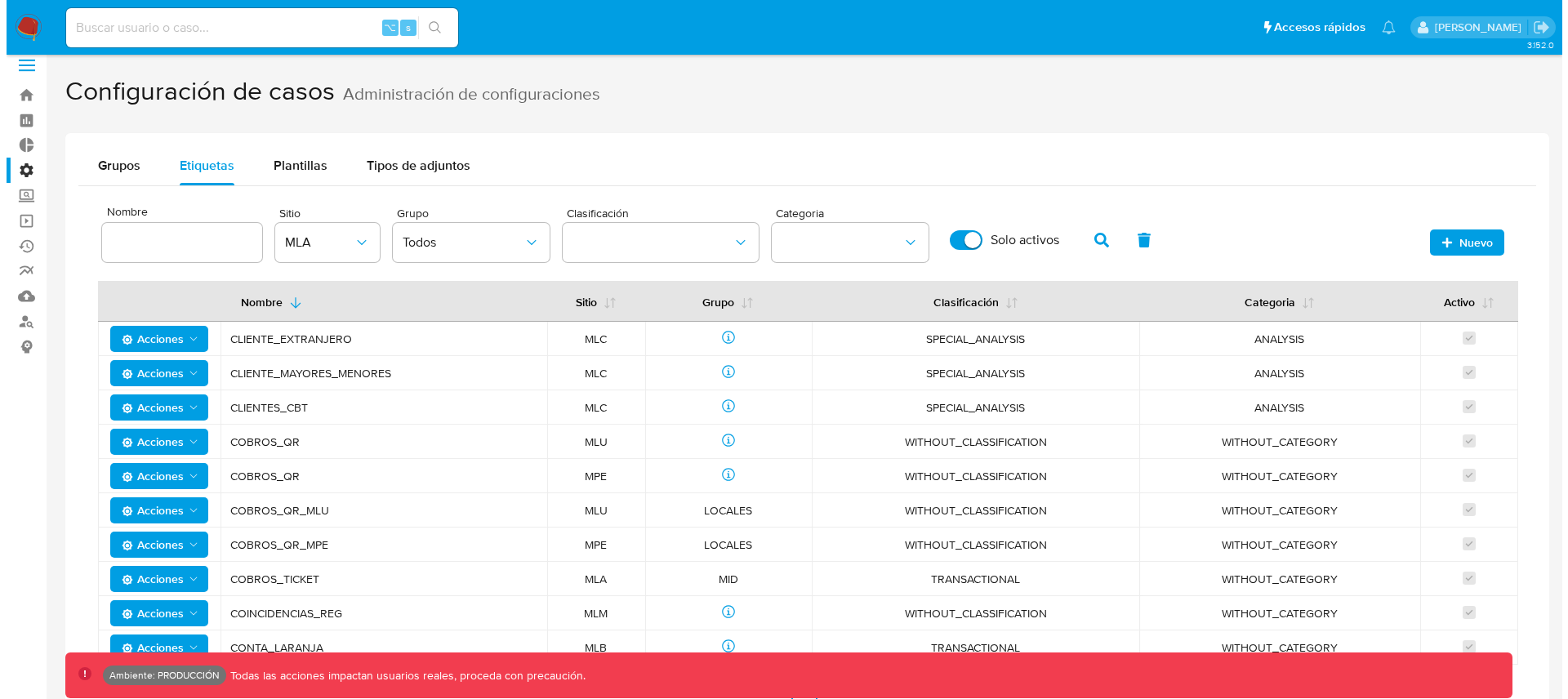
scroll to position [0, 0]
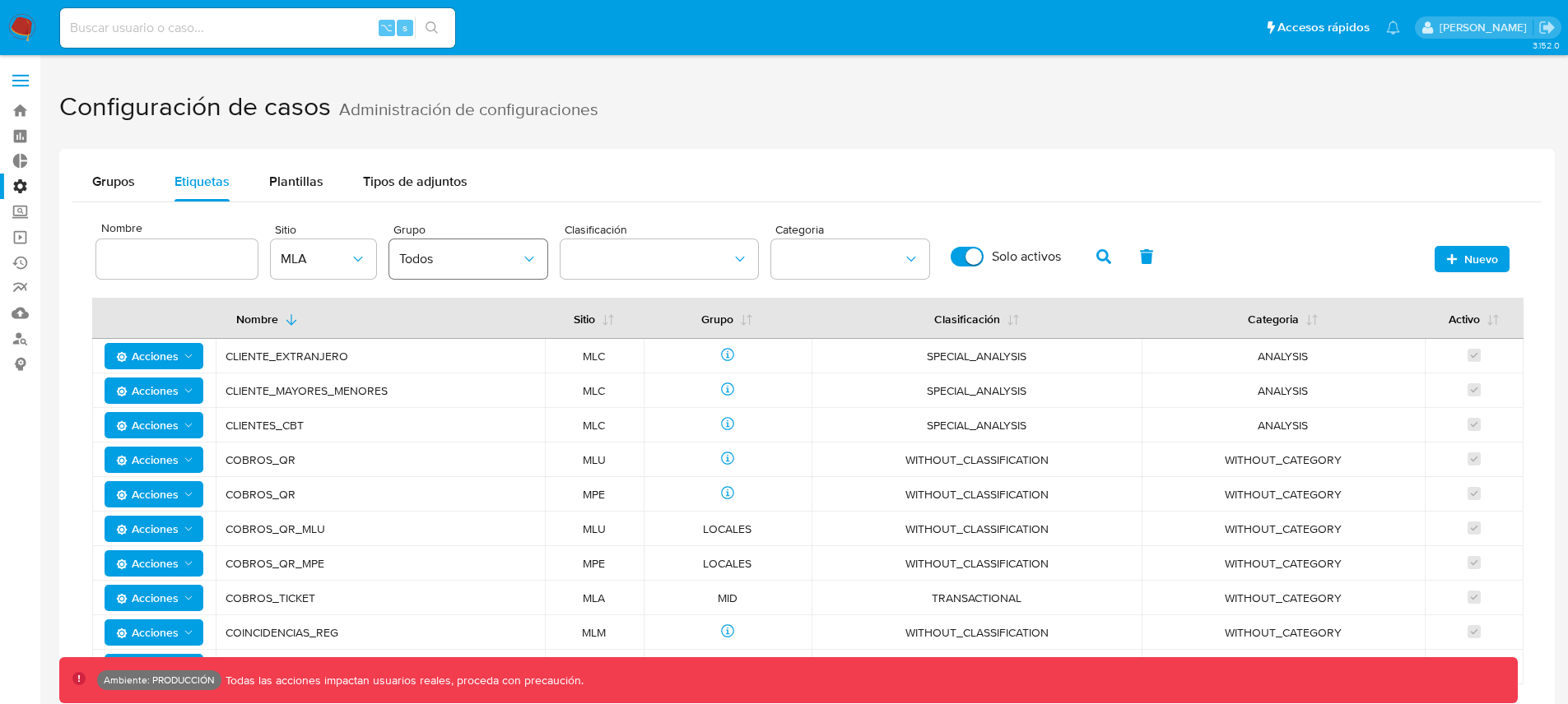
click at [486, 269] on button "Todos" at bounding box center [468, 259] width 158 height 40
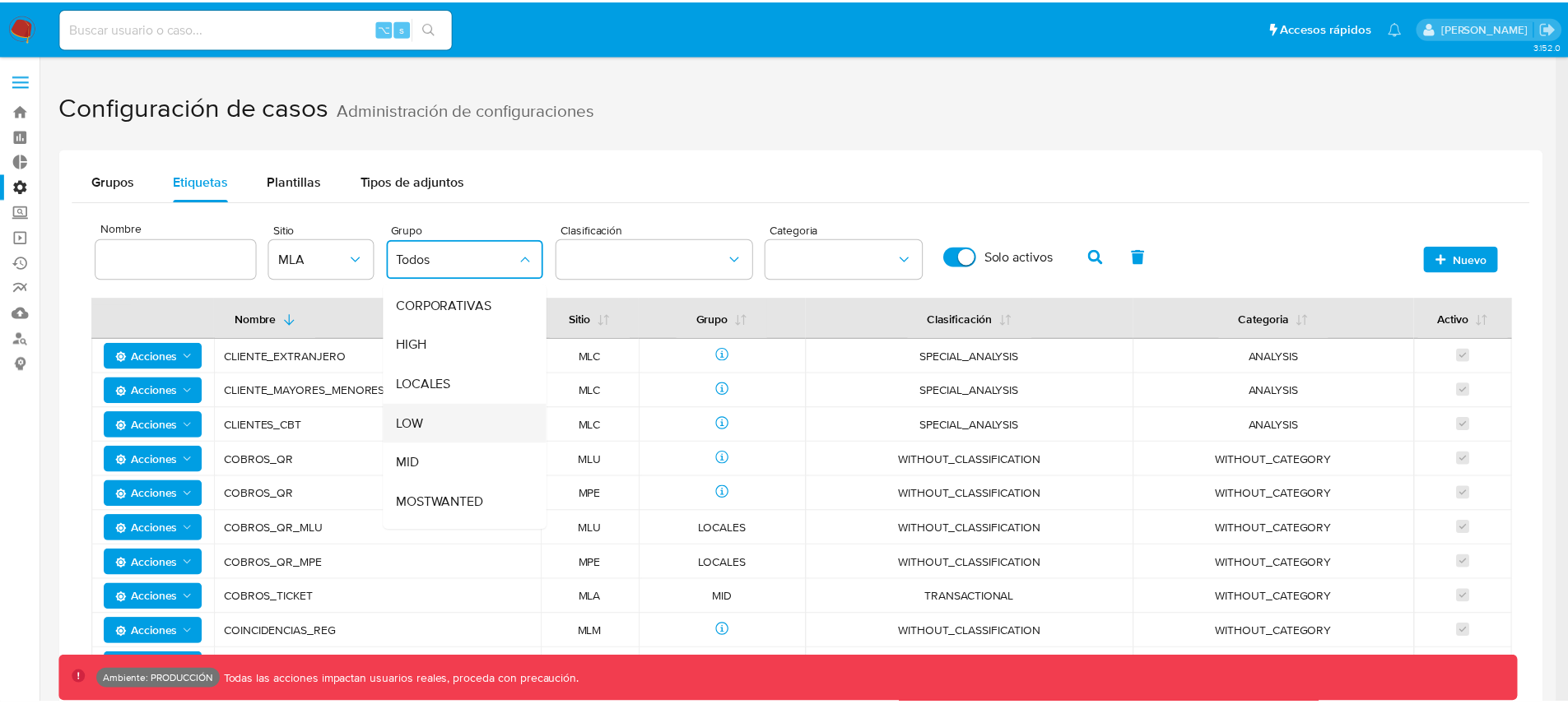
scroll to position [118, 0]
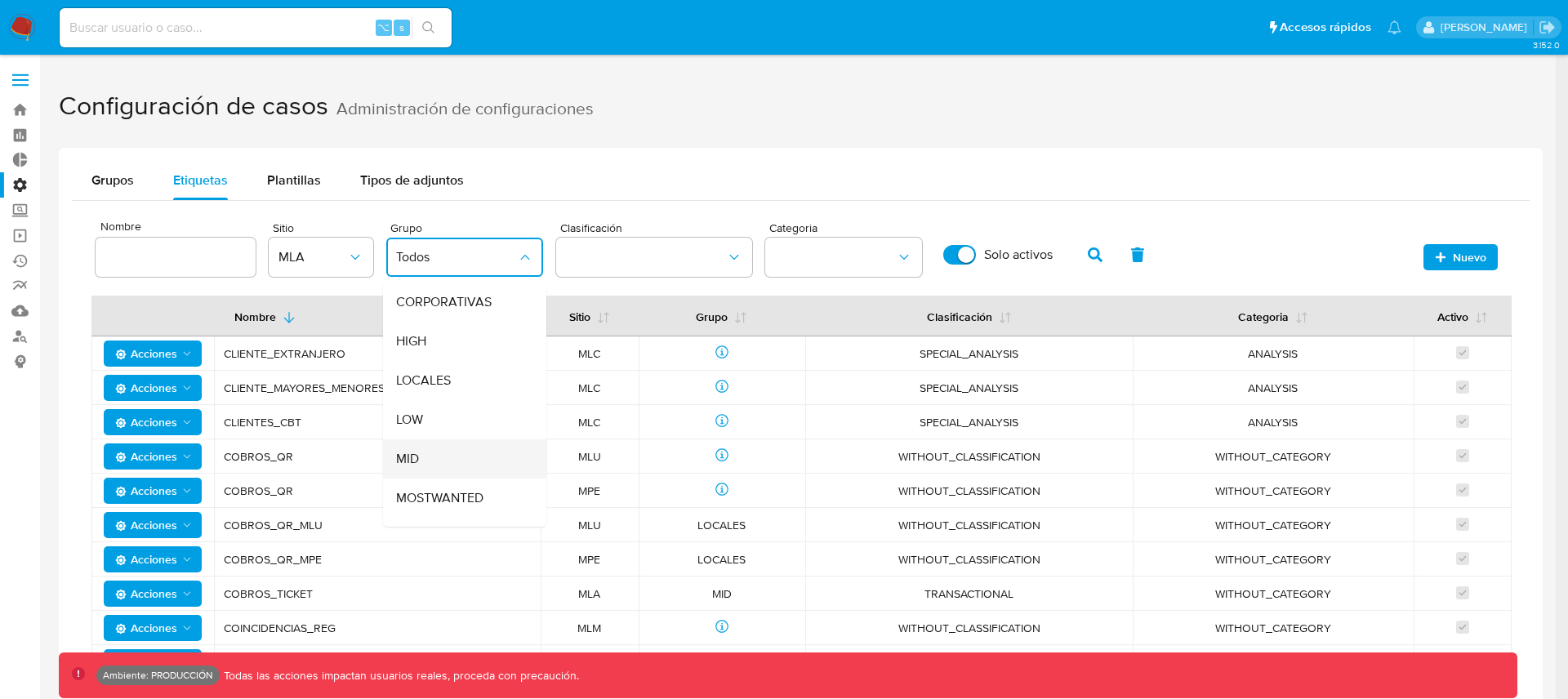
click at [425, 453] on div "MID" at bounding box center [459, 459] width 127 height 40
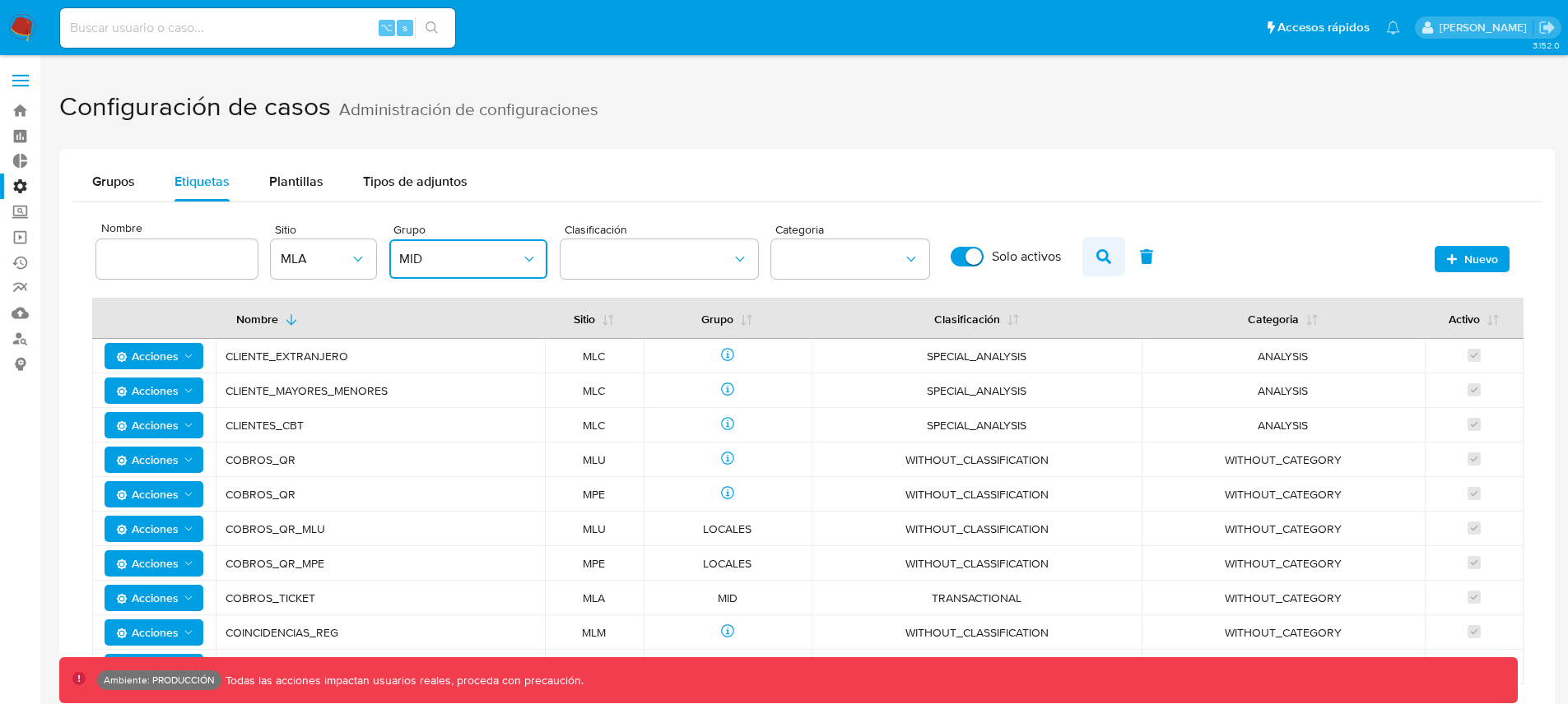
click at [1096, 255] on icon "button" at bounding box center [1103, 256] width 15 height 15
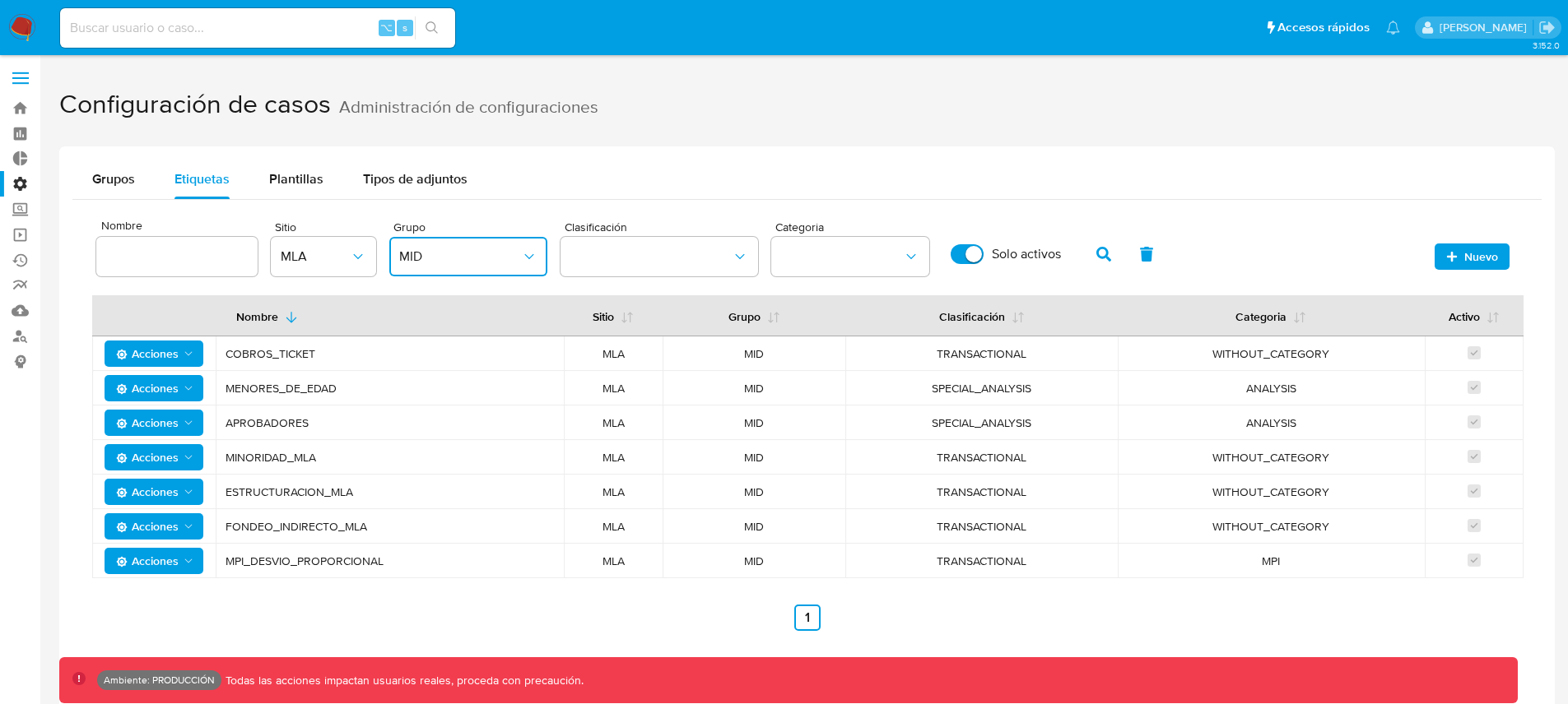
scroll to position [0, 0]
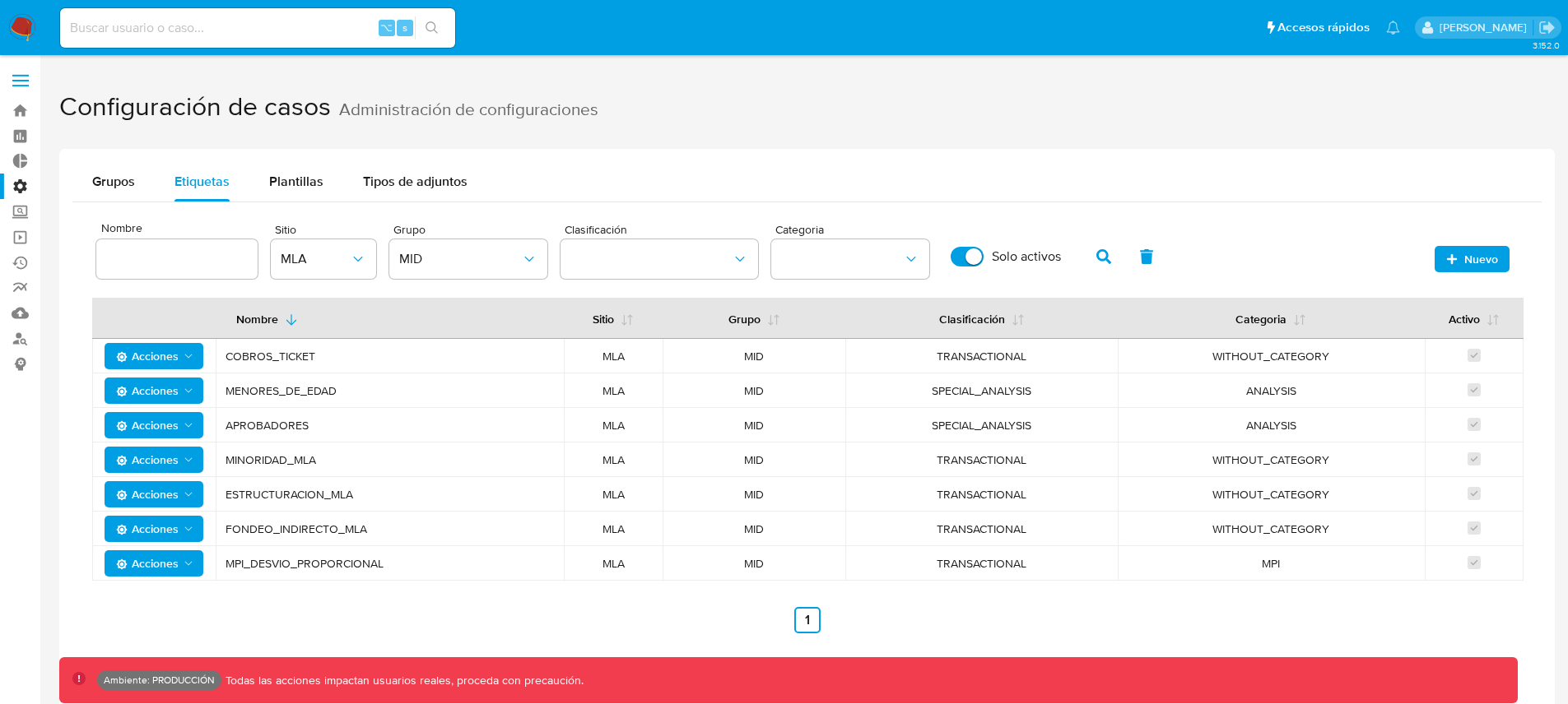
click at [26, 181] on label "Administración" at bounding box center [98, 186] width 196 height 25
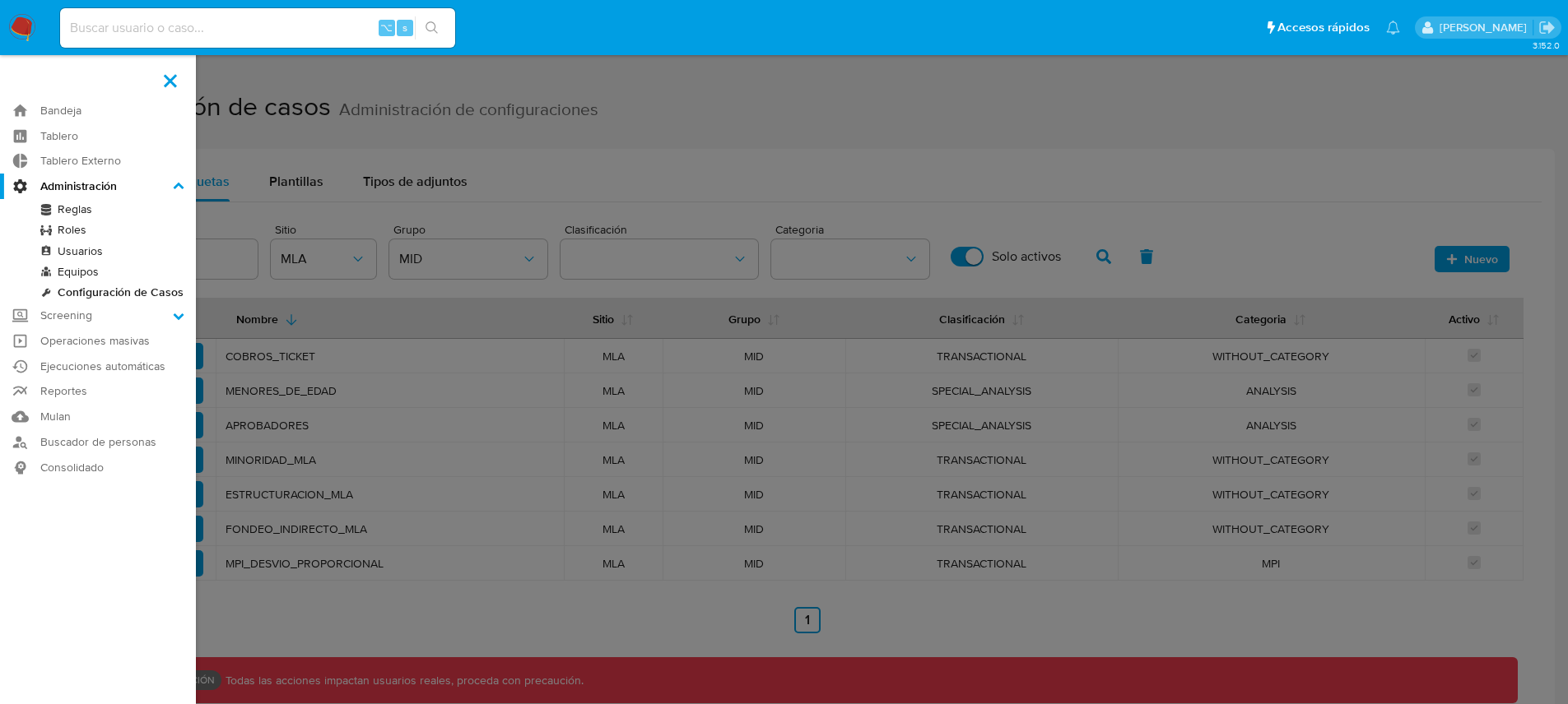
click at [0, 0] on input "Administración" at bounding box center [0, 0] width 0 height 0
click at [80, 210] on link "Reglas" at bounding box center [98, 209] width 196 height 21
